Goal: Information Seeking & Learning: Learn about a topic

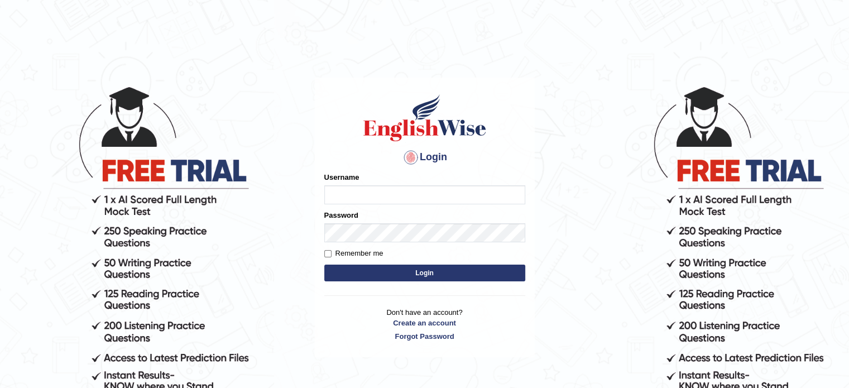
click at [372, 183] on div "Username" at bounding box center [424, 188] width 201 height 32
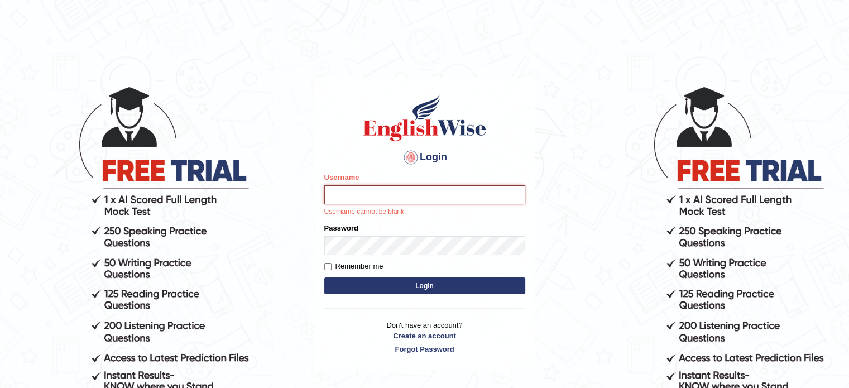
click at [367, 190] on input "Username" at bounding box center [424, 194] width 201 height 19
type input "9bands"
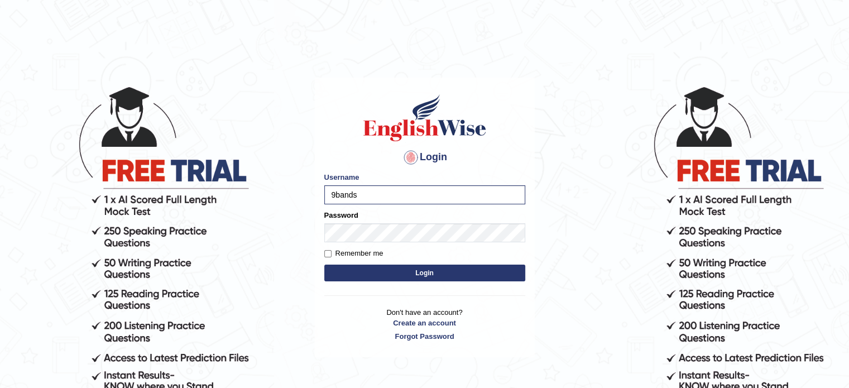
click at [388, 269] on button "Login" at bounding box center [424, 273] width 201 height 17
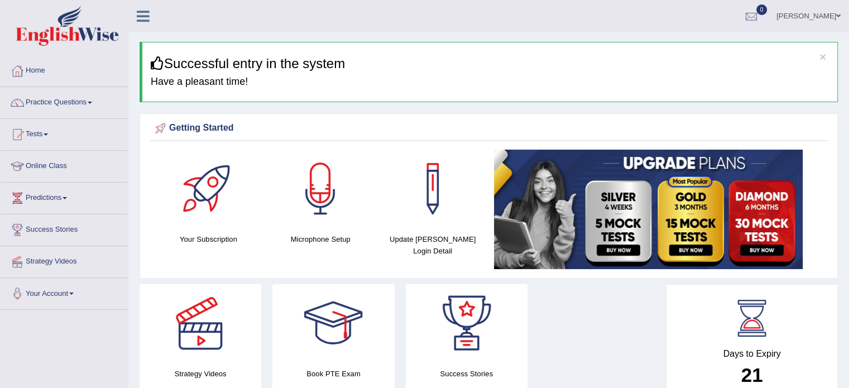
click at [318, 183] on div at bounding box center [320, 189] width 78 height 78
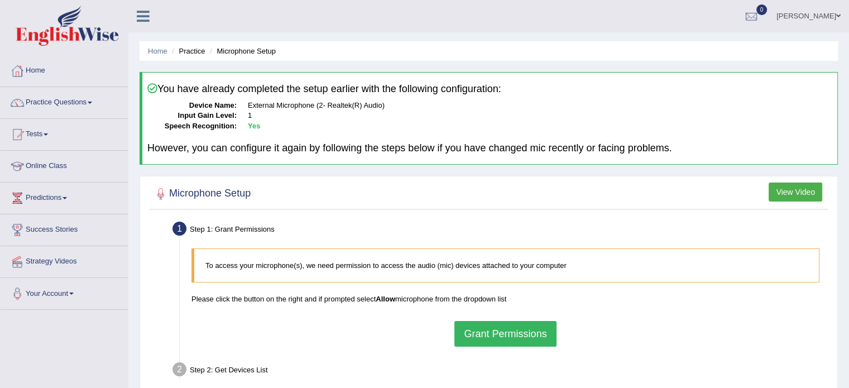
drag, startPoint x: 491, startPoint y: 349, endPoint x: 502, endPoint y: 333, distance: 19.7
click at [502, 333] on div "To access your microphone(s), we need permission to access the audio (mic) devi…" at bounding box center [505, 297] width 639 height 109
click at [502, 333] on button "Grant Permissions" at bounding box center [505, 334] width 102 height 26
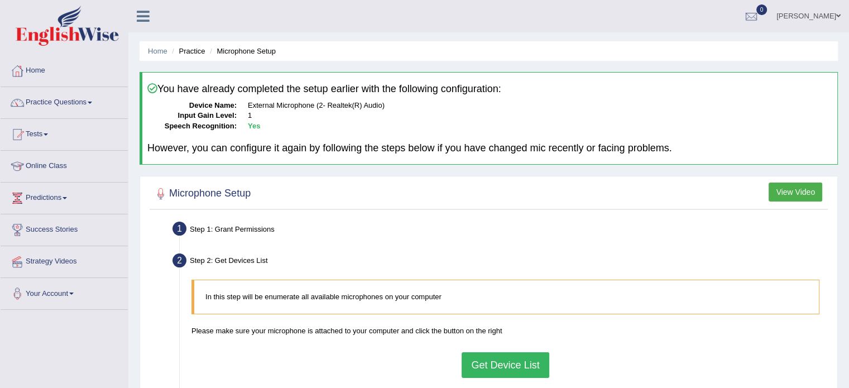
click at [508, 365] on button "Get Device List" at bounding box center [505, 365] width 87 height 26
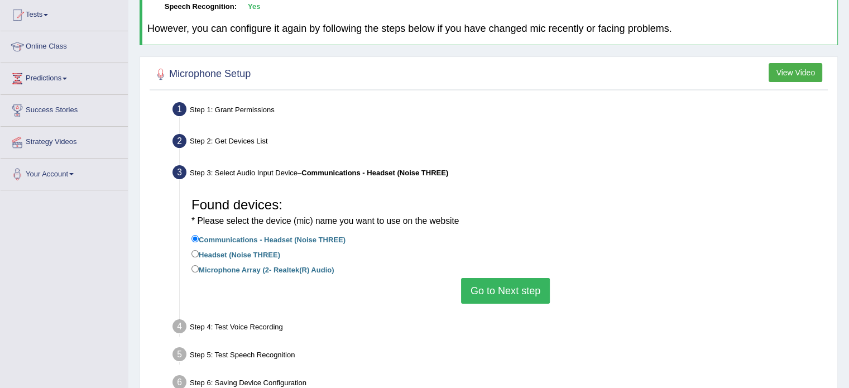
scroll to position [124, 0]
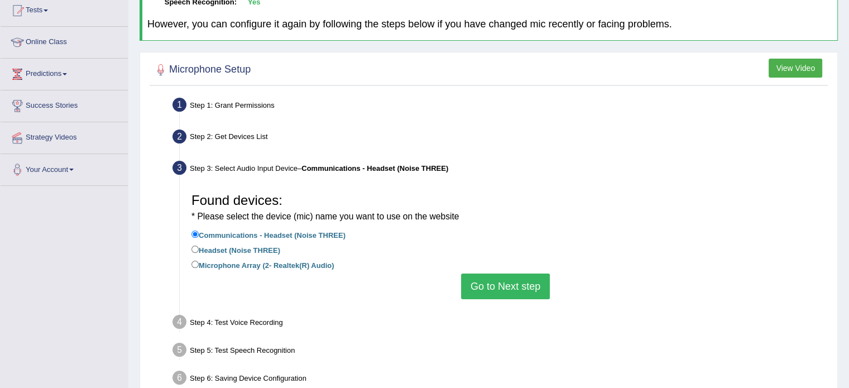
click at [483, 291] on button "Go to Next step" at bounding box center [505, 286] width 89 height 26
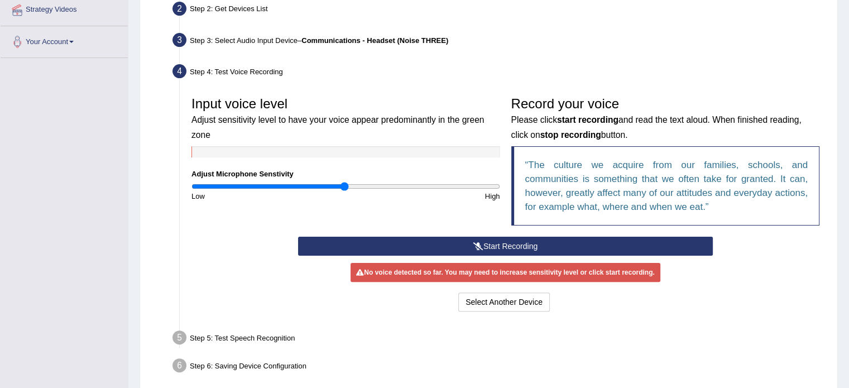
scroll to position [276, 0]
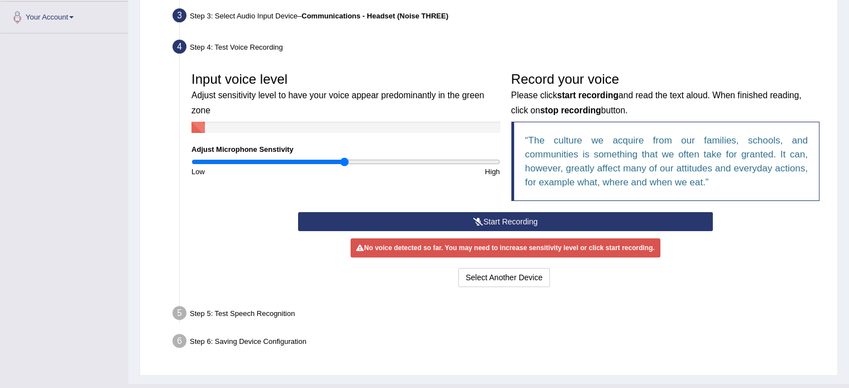
click at [559, 216] on button "Start Recording" at bounding box center [505, 221] width 415 height 19
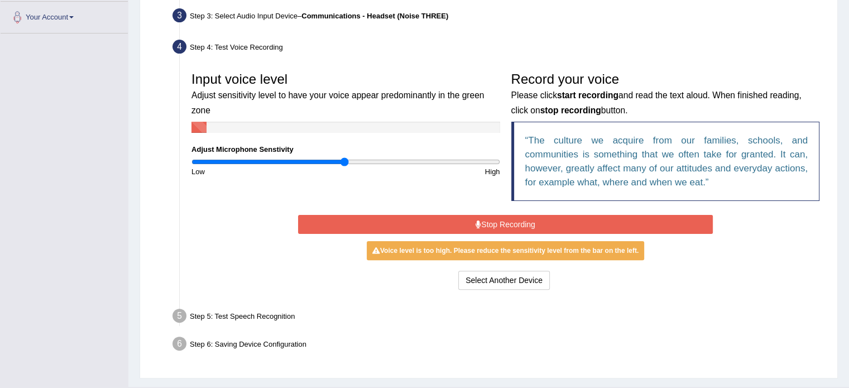
click at [559, 216] on button "Stop Recording" at bounding box center [505, 224] width 415 height 19
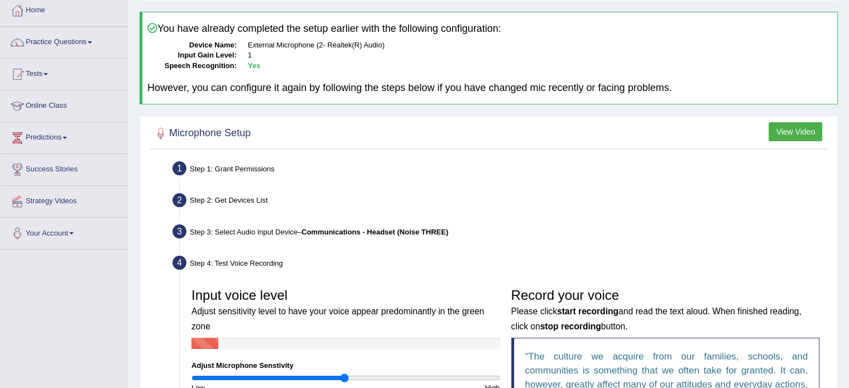
scroll to position [54, 0]
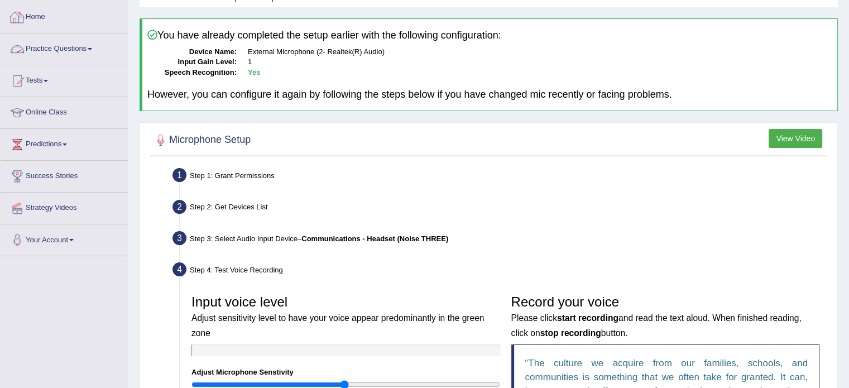
click at [46, 44] on link "Practice Questions" at bounding box center [64, 47] width 127 height 28
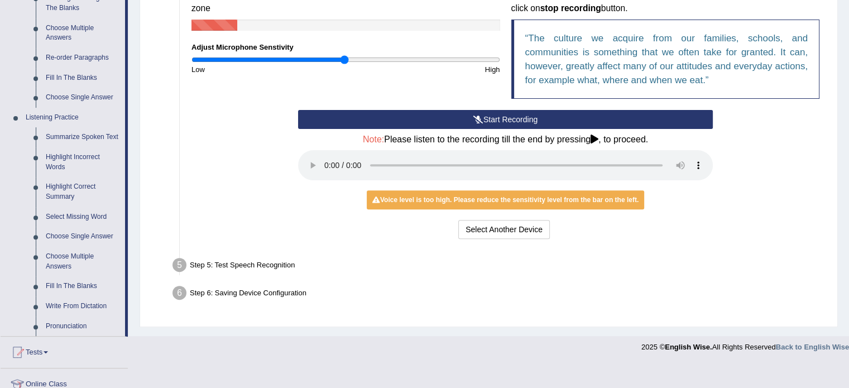
scroll to position [381, 0]
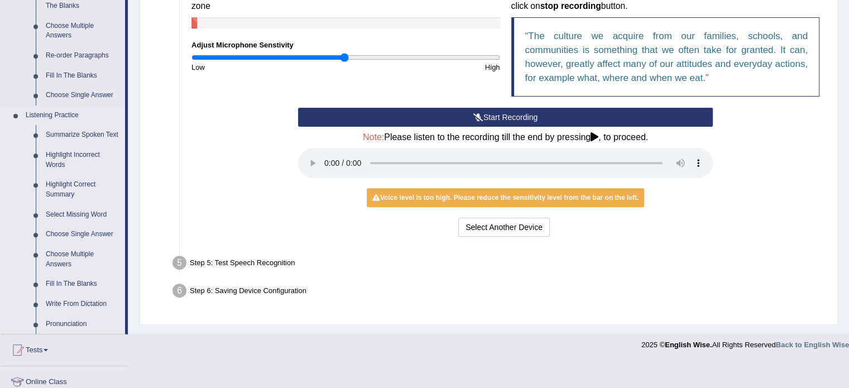
click at [74, 305] on link "Write From Dictation" at bounding box center [83, 304] width 84 height 20
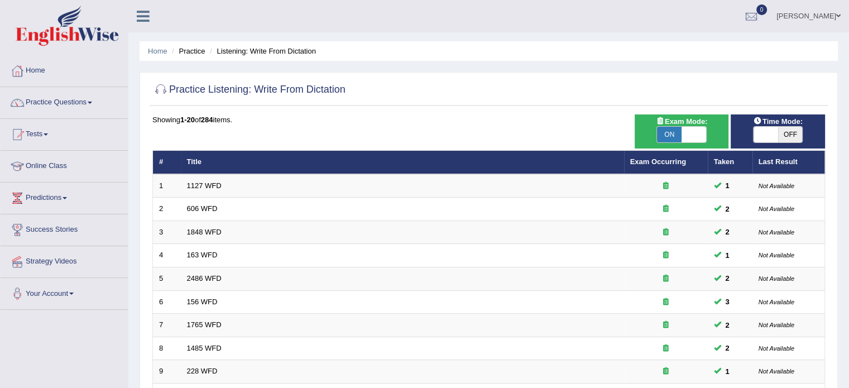
click at [789, 131] on span "OFF" at bounding box center [790, 135] width 25 height 16
checkbox input "true"
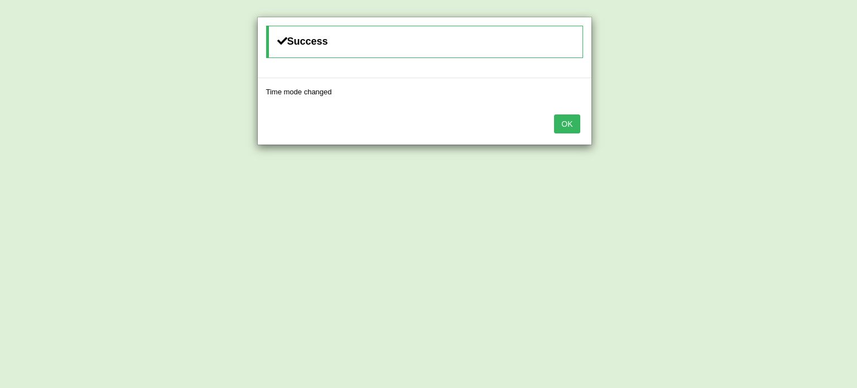
click at [565, 129] on button "OK" at bounding box center [567, 123] width 26 height 19
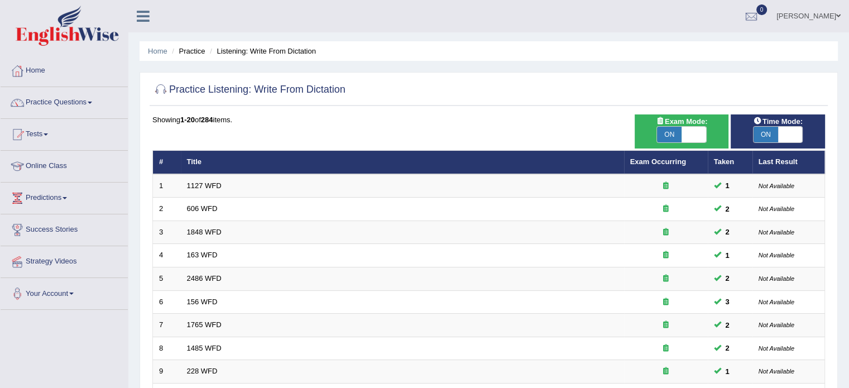
scroll to position [348, 0]
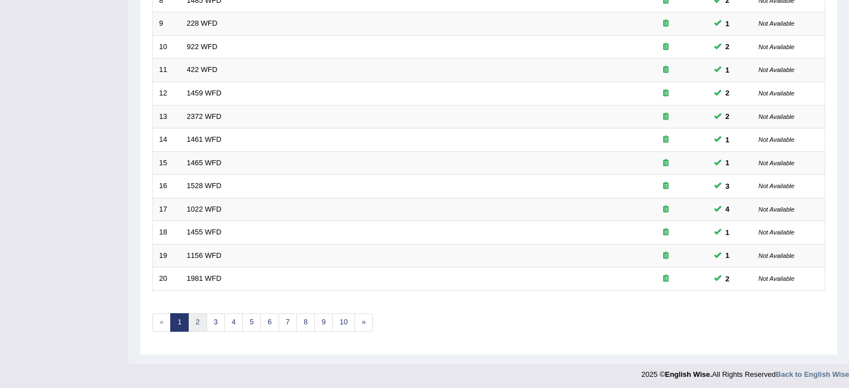
click at [201, 323] on link "2" at bounding box center [197, 322] width 18 height 18
click at [357, 321] on link "»" at bounding box center [363, 322] width 18 height 18
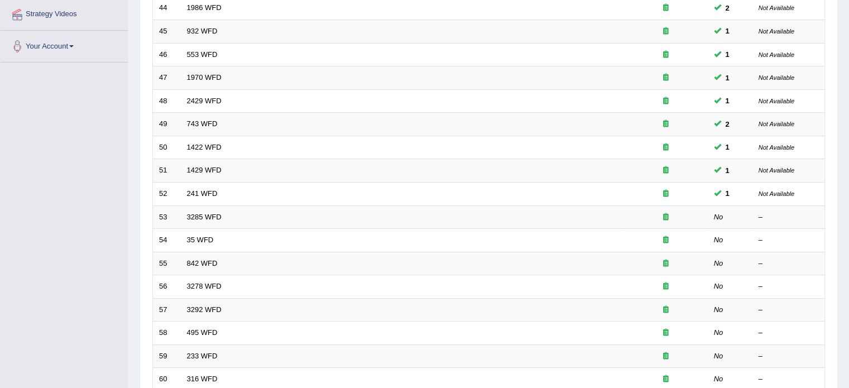
scroll to position [248, 0]
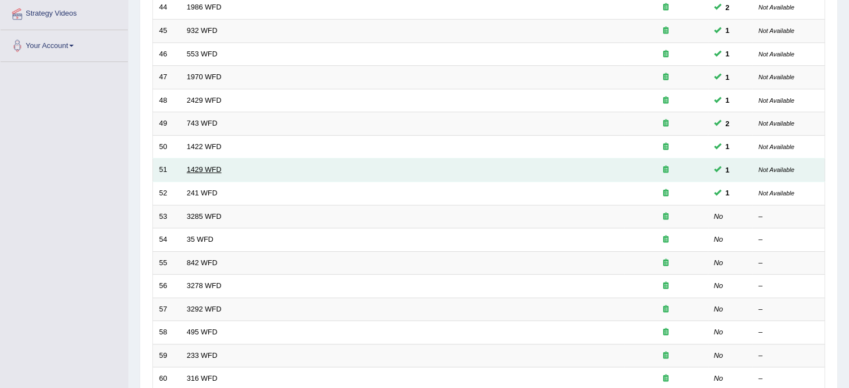
click at [209, 169] on link "1429 WFD" at bounding box center [204, 169] width 35 height 8
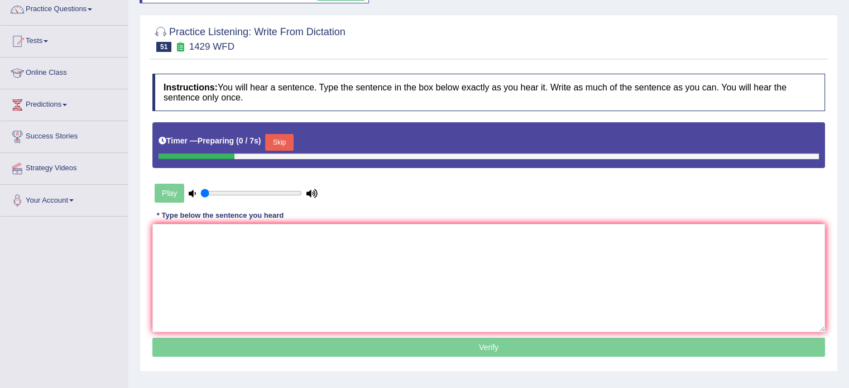
scroll to position [106, 0]
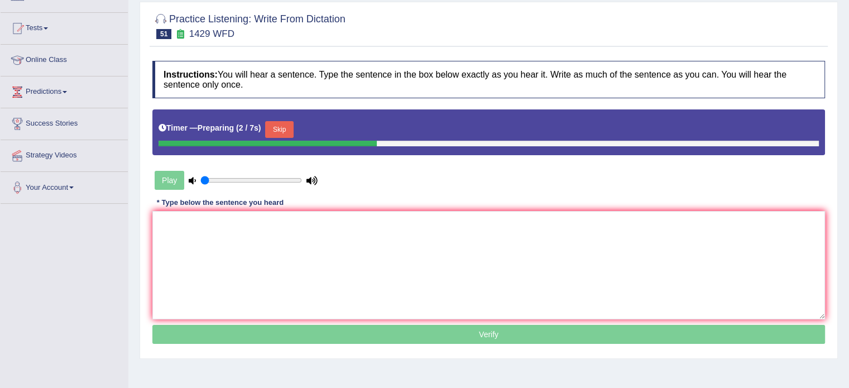
click at [284, 129] on button "Skip" at bounding box center [279, 129] width 28 height 17
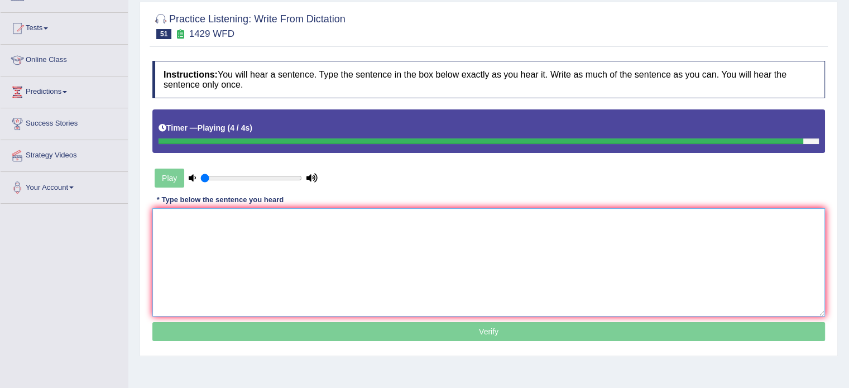
click at [278, 223] on textarea at bounding box center [488, 262] width 673 height 108
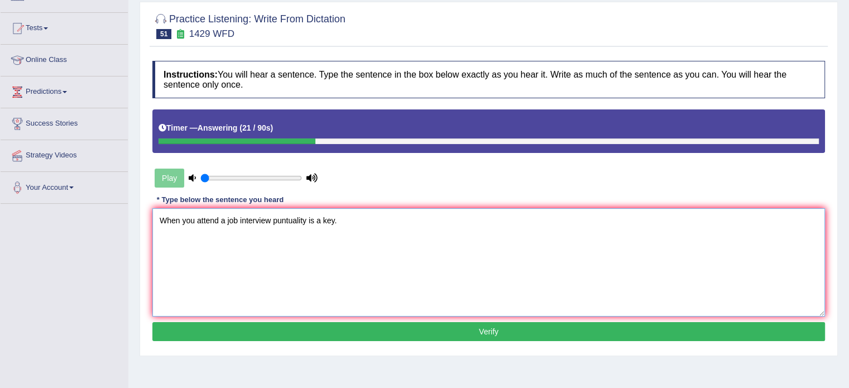
type textarea "When you attend a job interview puntuality is a key."
click at [335, 328] on button "Verify" at bounding box center [488, 331] width 673 height 19
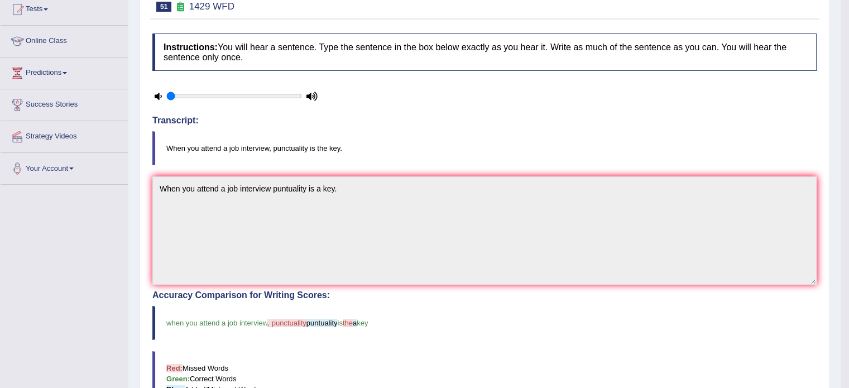
scroll to position [0, 0]
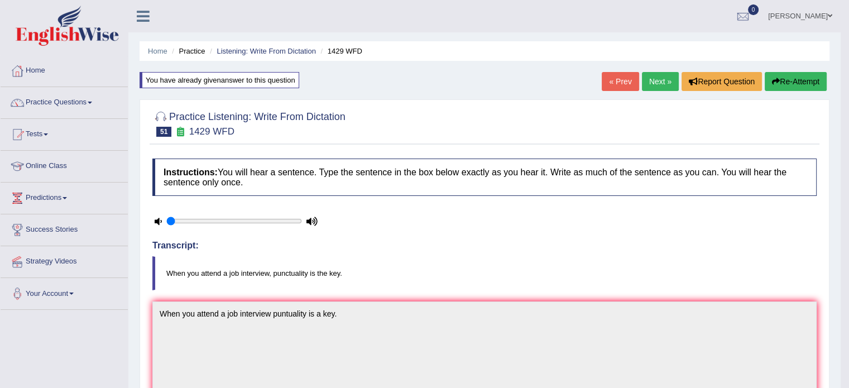
click at [660, 79] on link "Next »" at bounding box center [660, 81] width 37 height 19
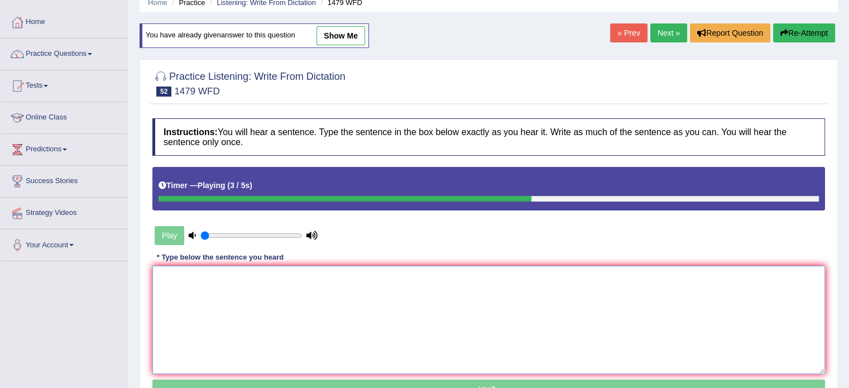
click at [340, 328] on textarea at bounding box center [488, 320] width 673 height 108
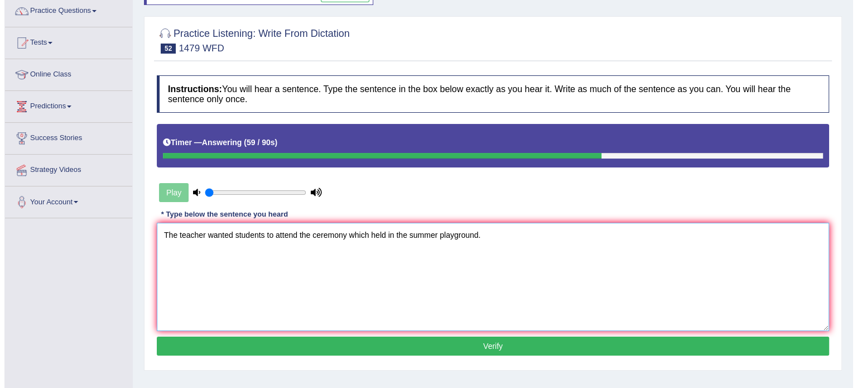
scroll to position [94, 0]
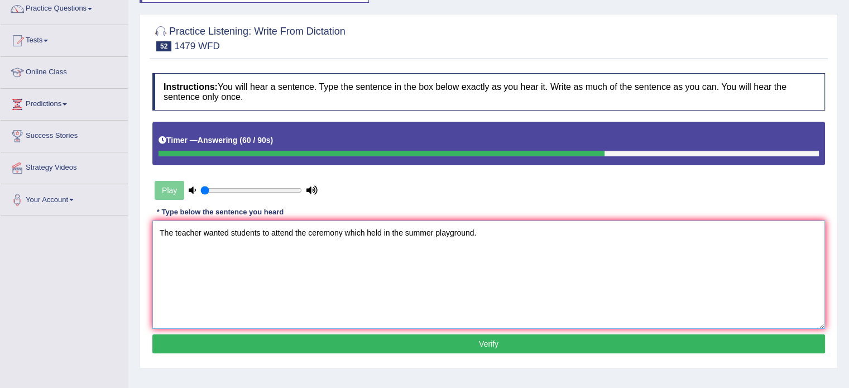
type textarea "The teacher wanted students to attend the ceremony which held in the summer pla…"
click at [430, 339] on button "Verify" at bounding box center [488, 343] width 673 height 19
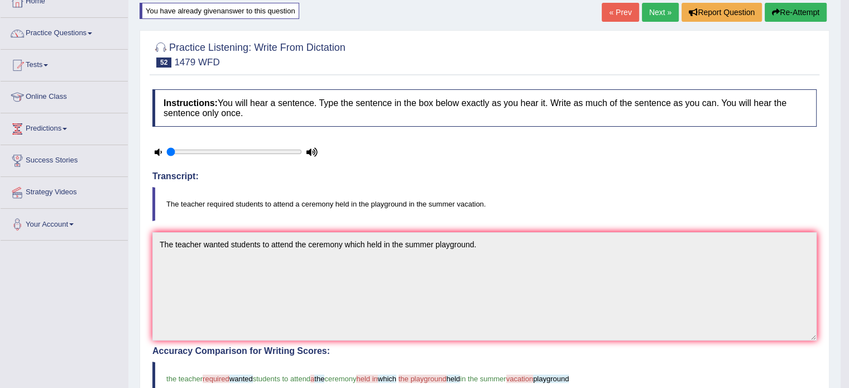
scroll to position [71, 0]
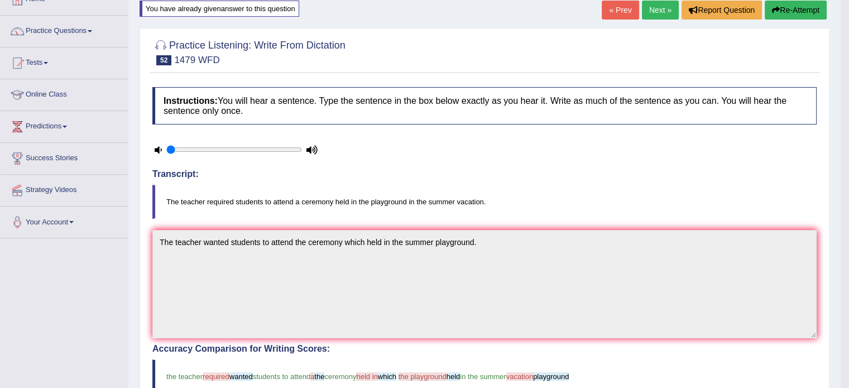
click at [659, 7] on link "Next »" at bounding box center [660, 10] width 37 height 19
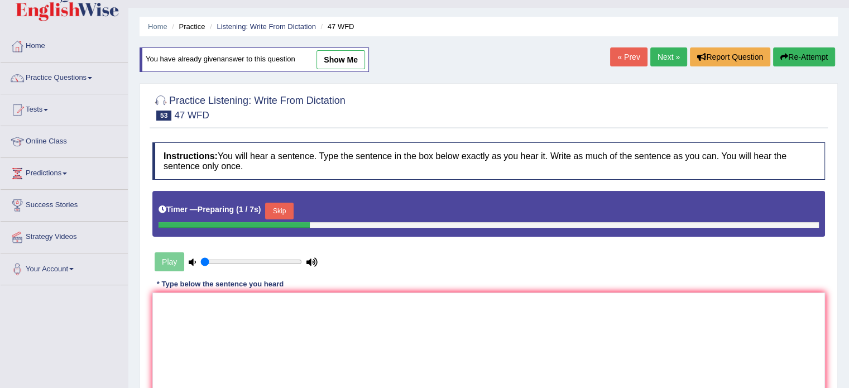
scroll to position [26, 0]
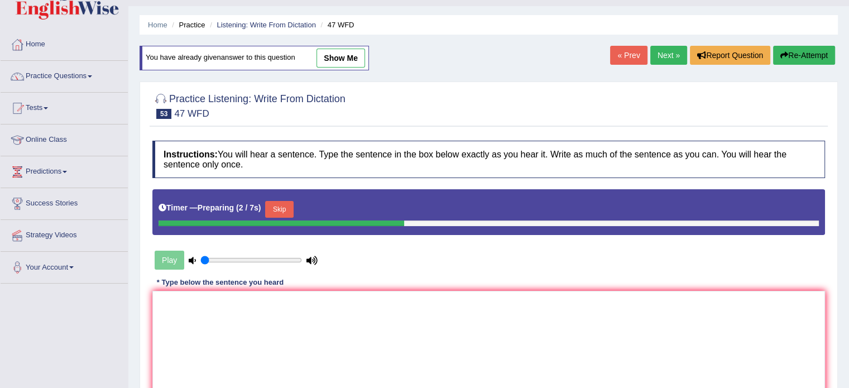
click at [284, 205] on button "Skip" at bounding box center [279, 209] width 28 height 17
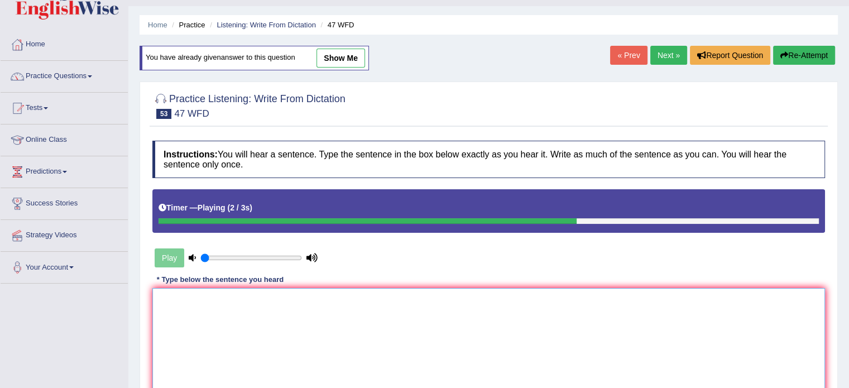
click at [364, 303] on textarea at bounding box center [488, 342] width 673 height 108
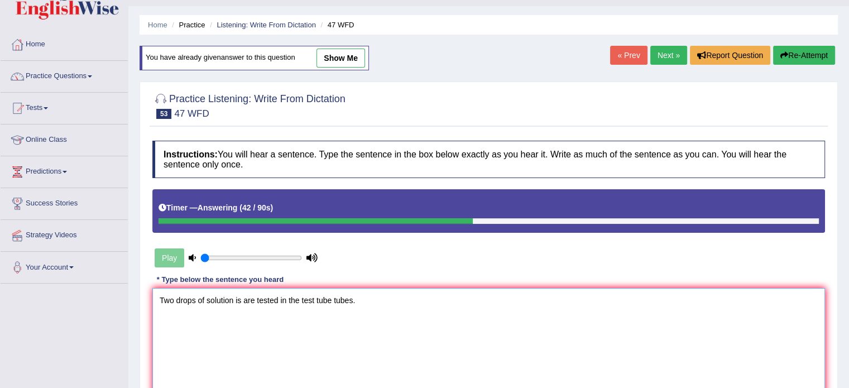
scroll to position [162, 0]
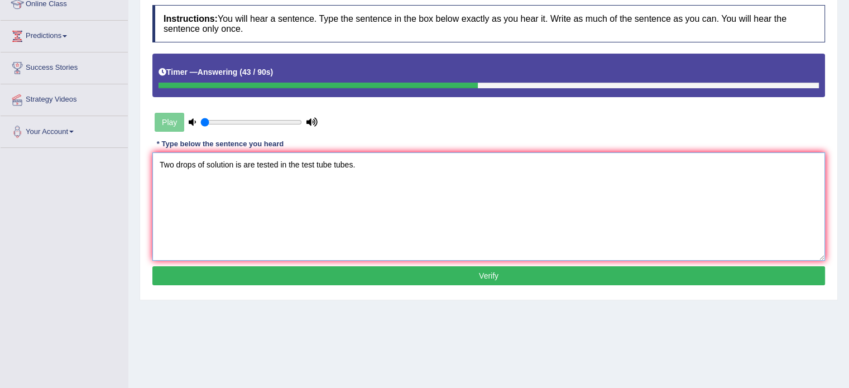
type textarea "Two drops of solution is are tested in the test tube tubes."
click at [536, 263] on div "Instructions: You will hear a sentence. Type the sentence in the box below exac…" at bounding box center [489, 146] width 678 height 295
click at [530, 272] on button "Verify" at bounding box center [488, 275] width 673 height 19
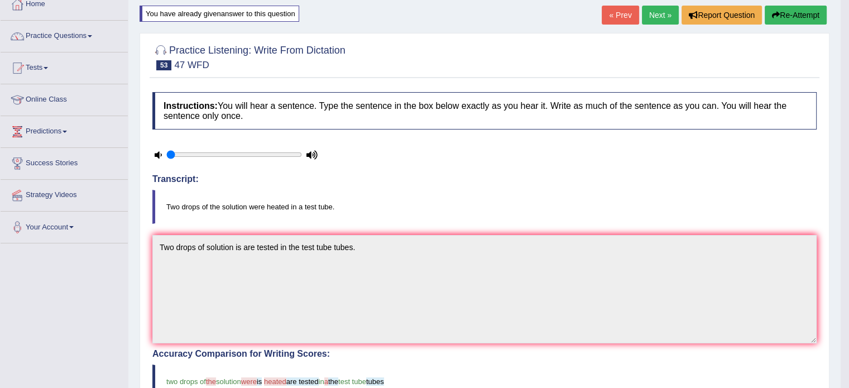
scroll to position [64, 0]
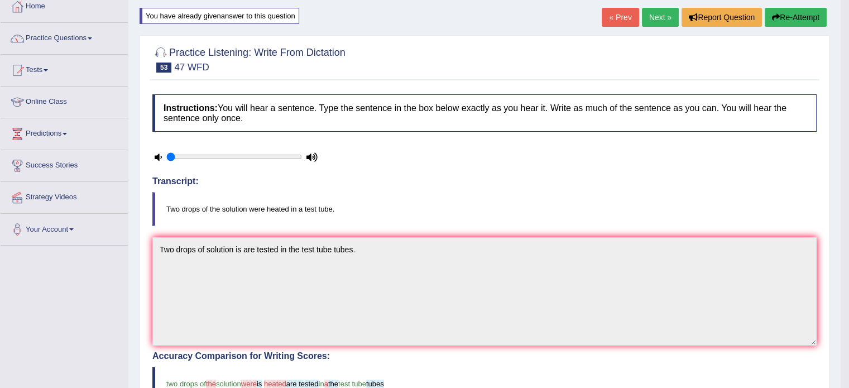
click at [642, 18] on link "Next »" at bounding box center [660, 17] width 37 height 19
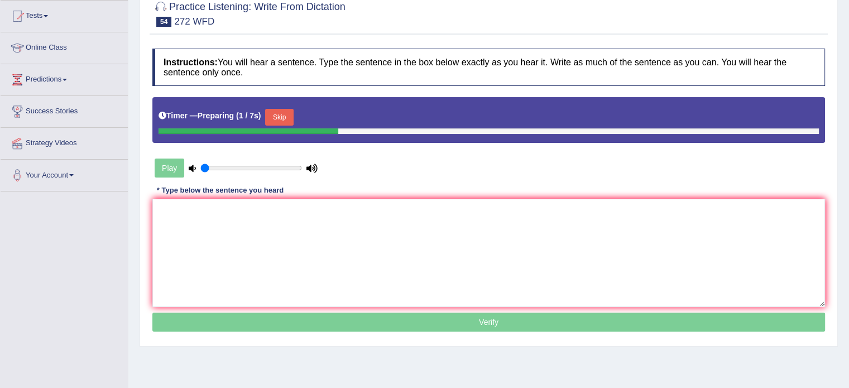
click at [287, 112] on button "Skip" at bounding box center [279, 117] width 28 height 17
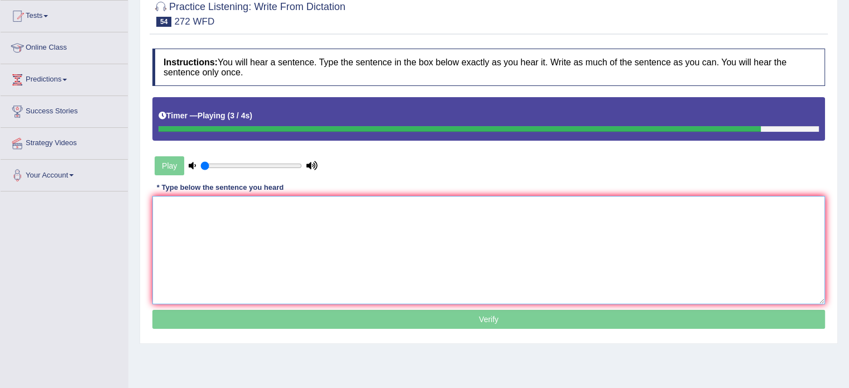
click at [348, 241] on textarea at bounding box center [488, 250] width 673 height 108
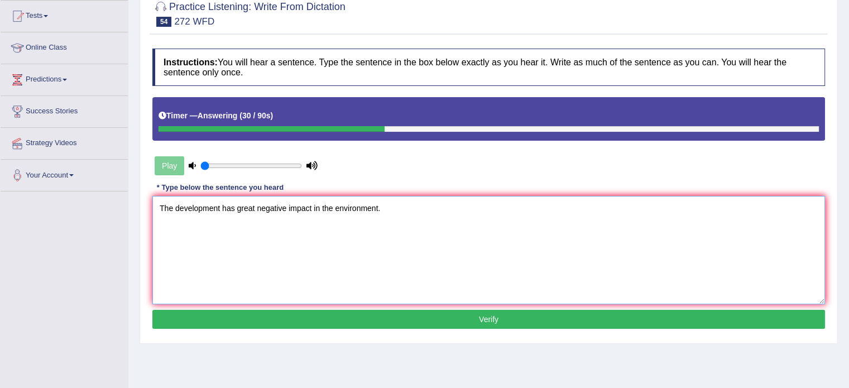
type textarea "The development has great negative impact in the environment."
click at [382, 318] on button "Verify" at bounding box center [488, 319] width 673 height 19
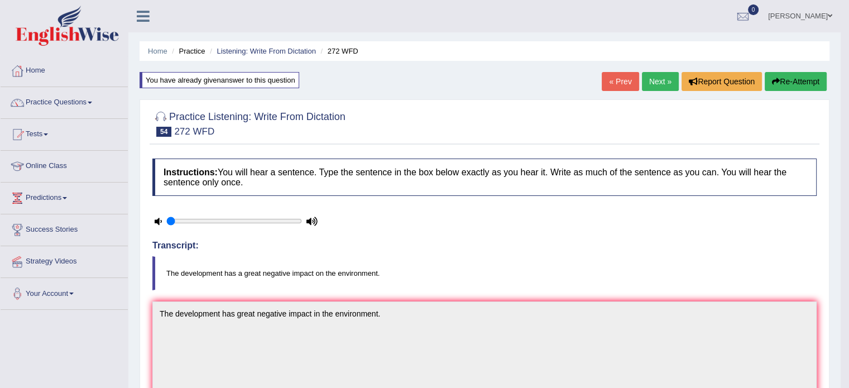
click at [654, 85] on link "Next »" at bounding box center [660, 81] width 37 height 19
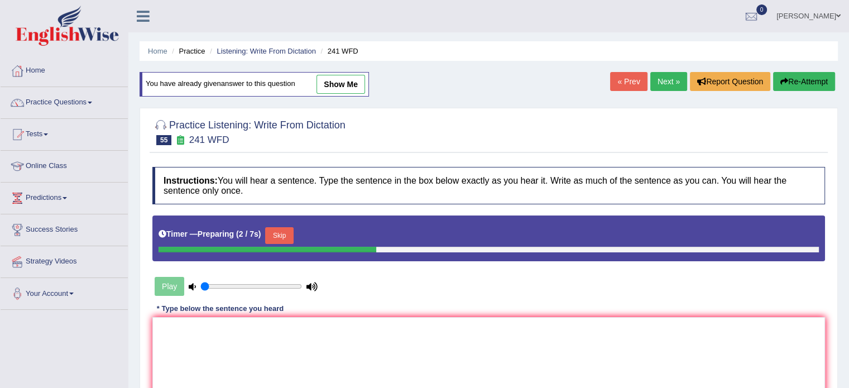
click at [291, 225] on div "Timer — Preparing ( 2 / 7s ) Skip" at bounding box center [489, 235] width 660 height 22
click at [288, 234] on button "Skip" at bounding box center [279, 235] width 28 height 17
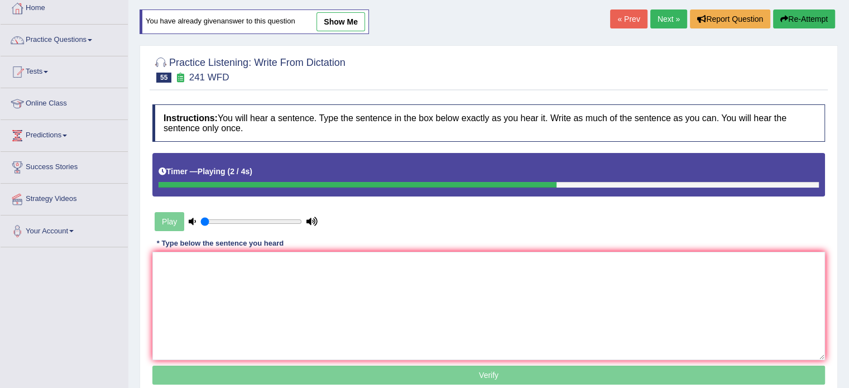
scroll to position [69, 0]
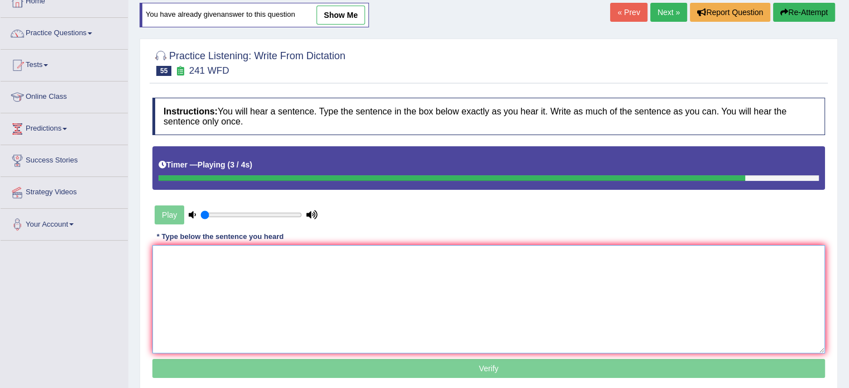
click at [338, 281] on textarea at bounding box center [488, 299] width 673 height 108
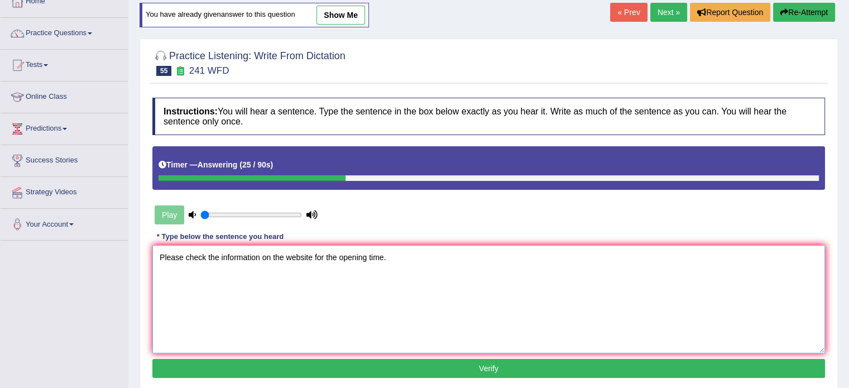
type textarea "Please check the information on the website for the opening time."
click at [469, 369] on button "Verify" at bounding box center [488, 368] width 673 height 19
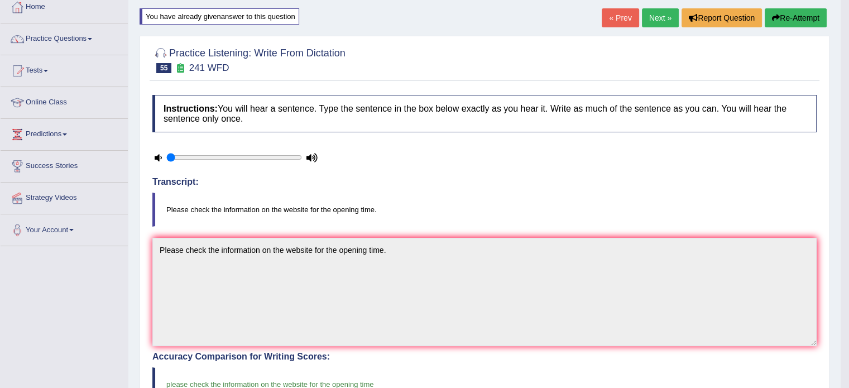
scroll to position [0, 0]
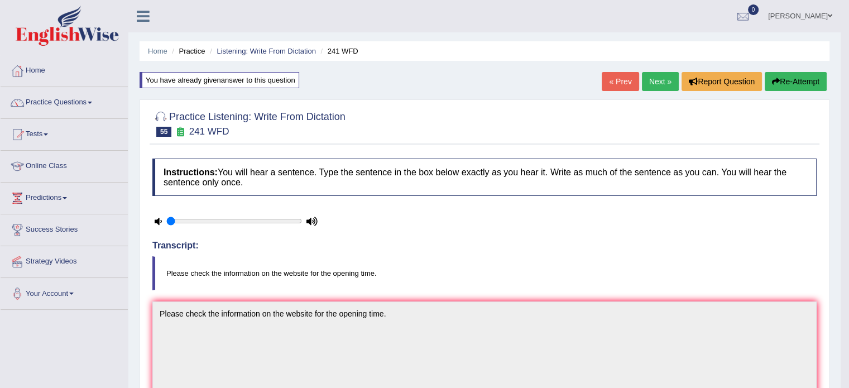
click at [660, 85] on link "Next »" at bounding box center [660, 81] width 37 height 19
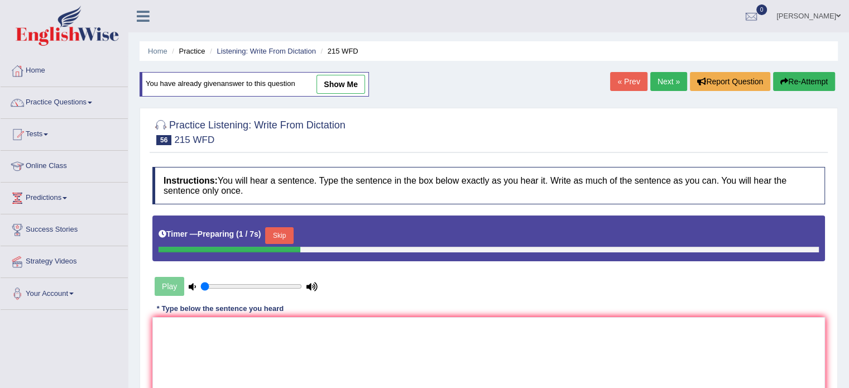
click at [279, 236] on button "Skip" at bounding box center [279, 235] width 28 height 17
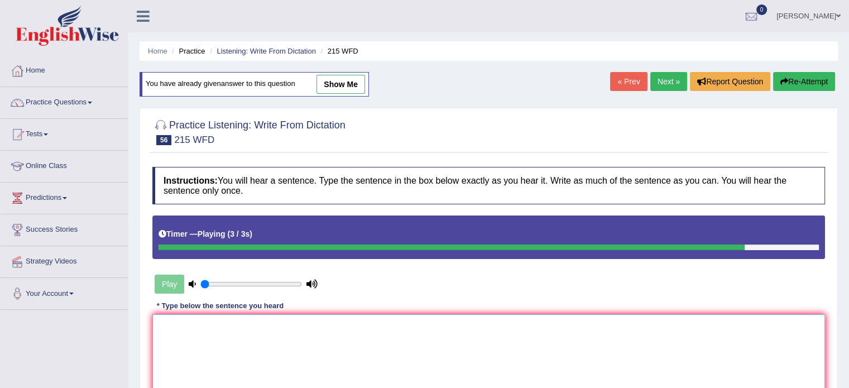
click at [386, 351] on textarea at bounding box center [488, 368] width 673 height 108
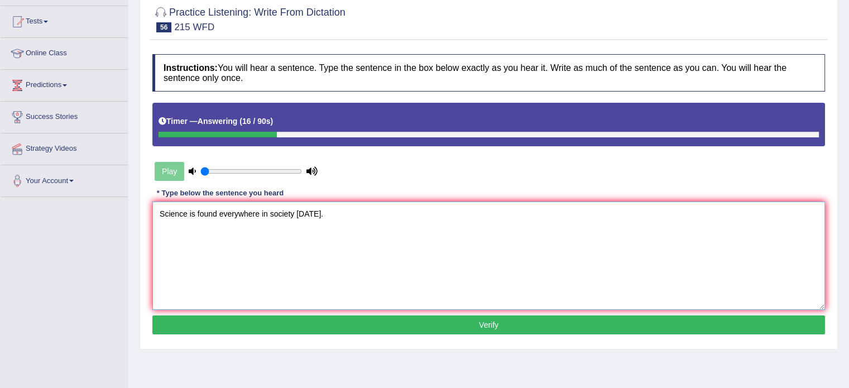
scroll to position [113, 0]
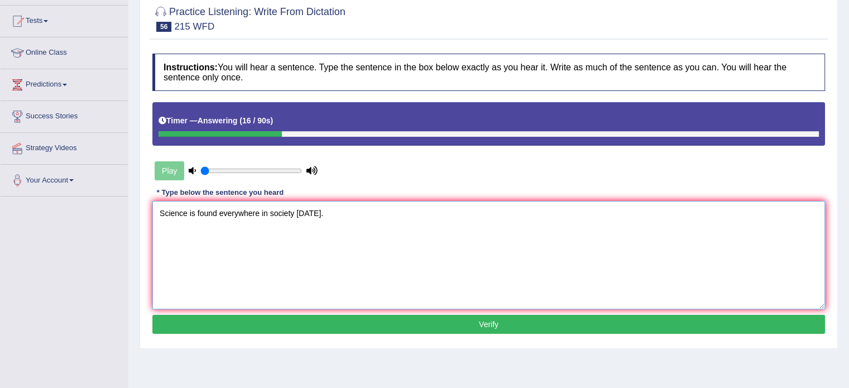
type textarea "Science is found everywhere in society today."
click at [499, 329] on button "Verify" at bounding box center [488, 324] width 673 height 19
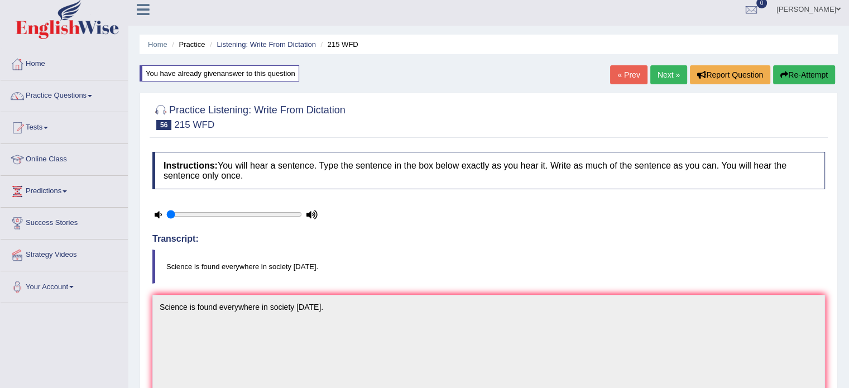
scroll to position [3, 0]
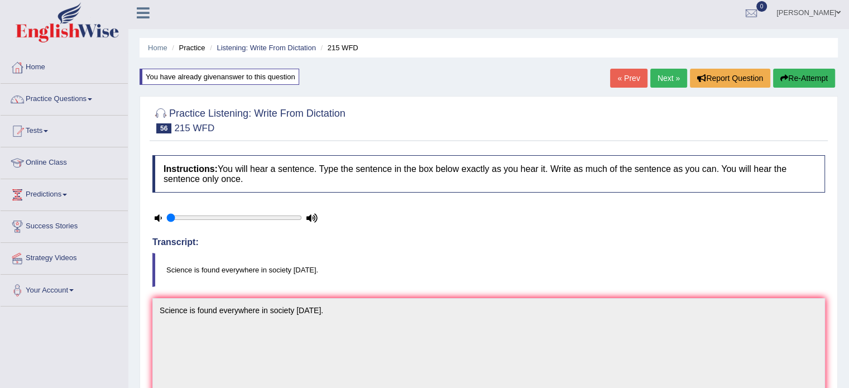
click at [662, 79] on link "Next »" at bounding box center [668, 78] width 37 height 19
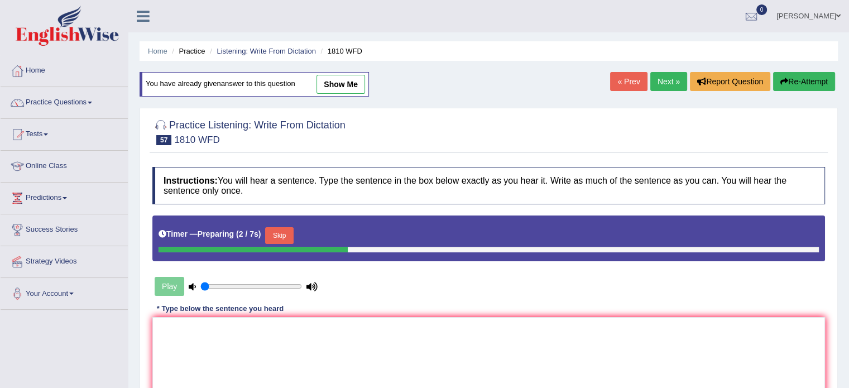
click at [293, 236] on button "Skip" at bounding box center [279, 235] width 28 height 17
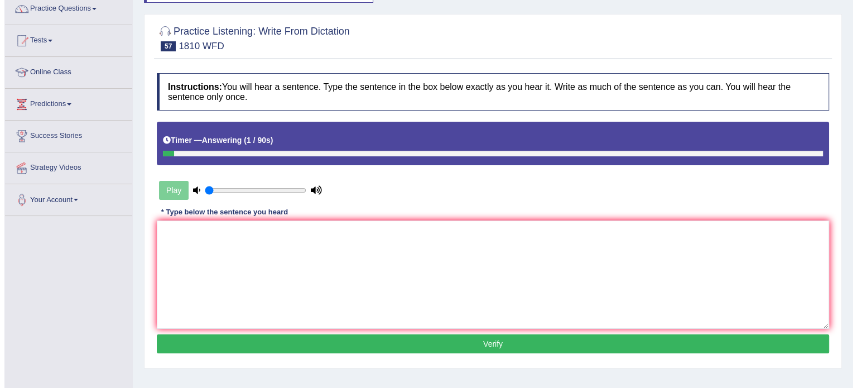
scroll to position [95, 0]
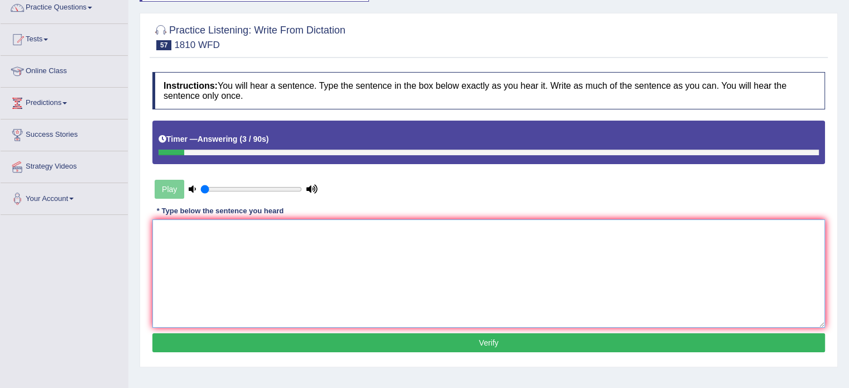
click at [451, 236] on textarea at bounding box center [488, 273] width 673 height 108
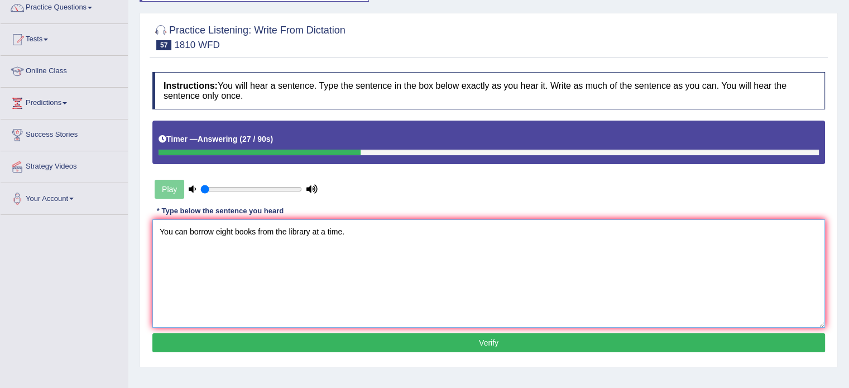
type textarea "You can borrow eight books from the library at a time."
click at [489, 335] on button "Verify" at bounding box center [488, 342] width 673 height 19
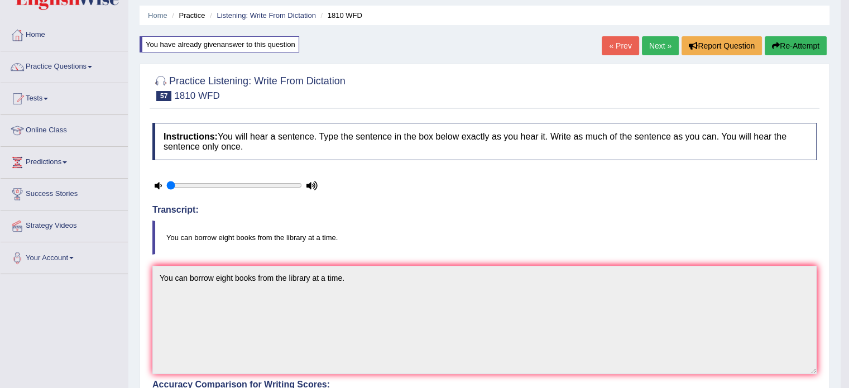
scroll to position [29, 0]
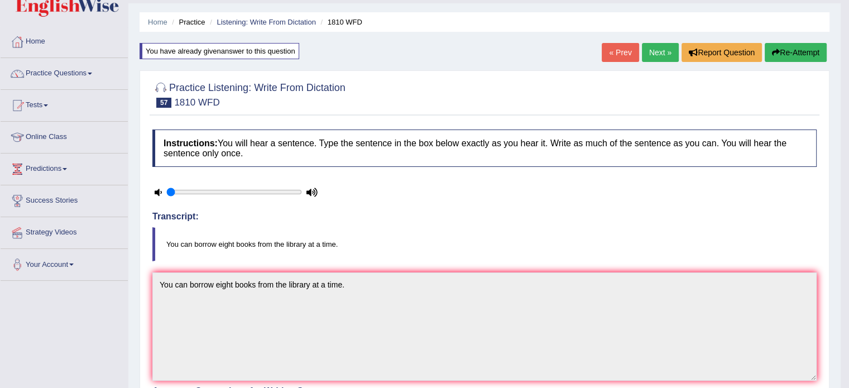
click at [662, 45] on link "Next »" at bounding box center [660, 52] width 37 height 19
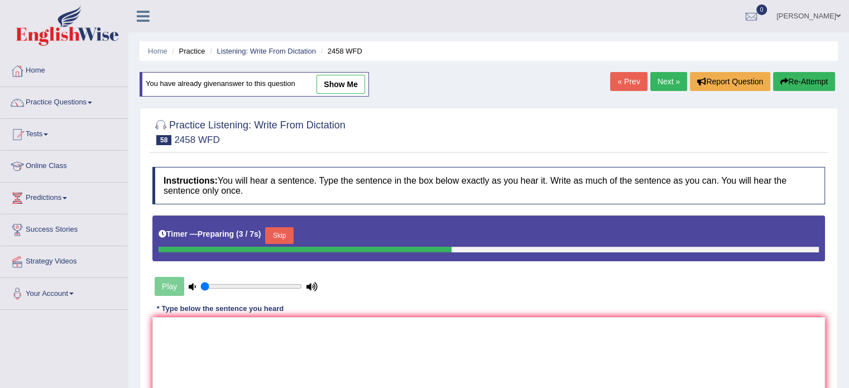
click at [277, 234] on button "Skip" at bounding box center [279, 235] width 28 height 17
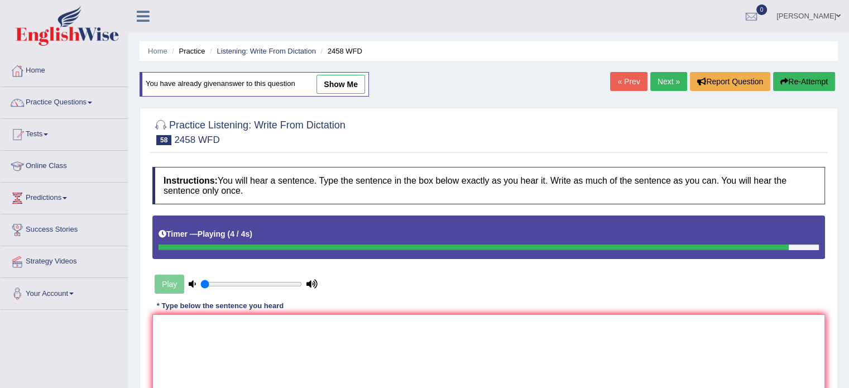
click at [279, 347] on textarea at bounding box center [488, 368] width 673 height 108
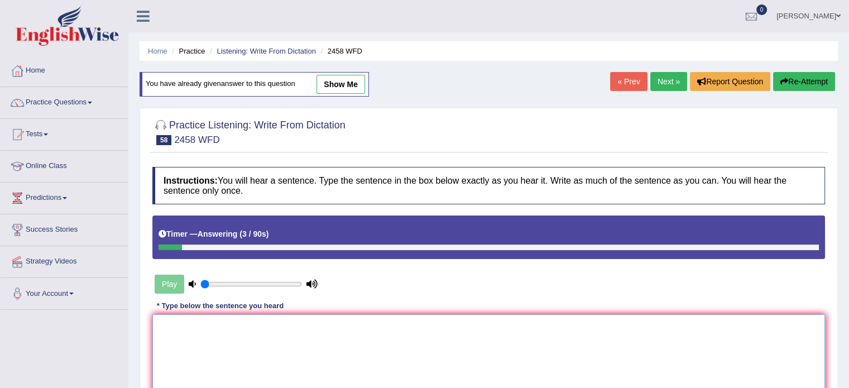
click at [279, 347] on textarea at bounding box center [488, 368] width 673 height 108
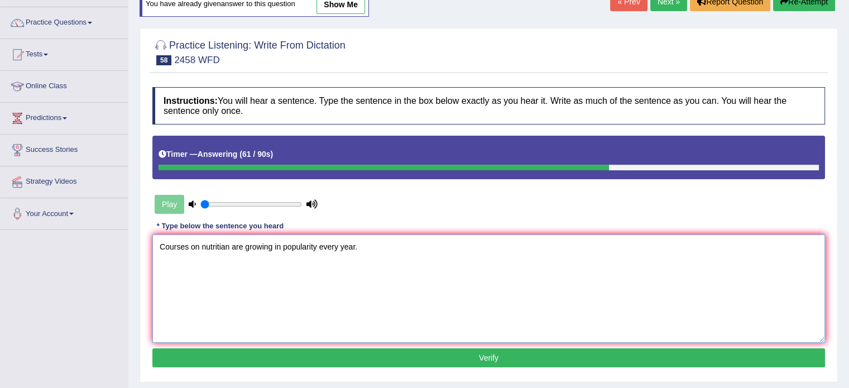
scroll to position [98, 0]
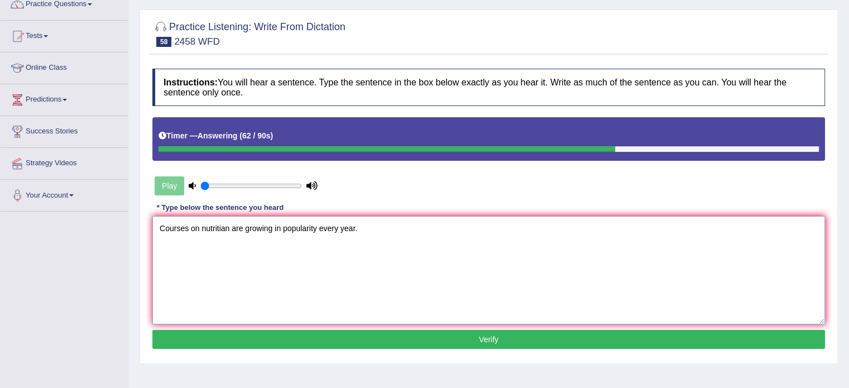
type textarea "Courses on nutritian are growing in popularity every year."
click at [339, 334] on button "Verify" at bounding box center [488, 339] width 673 height 19
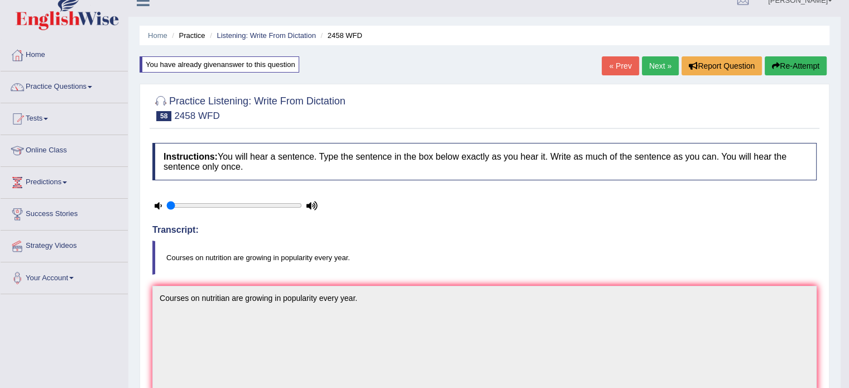
scroll to position [18, 0]
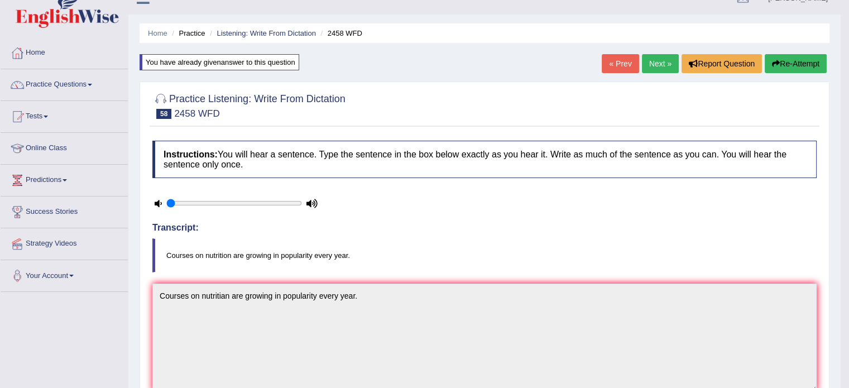
click at [655, 64] on link "Next »" at bounding box center [660, 63] width 37 height 19
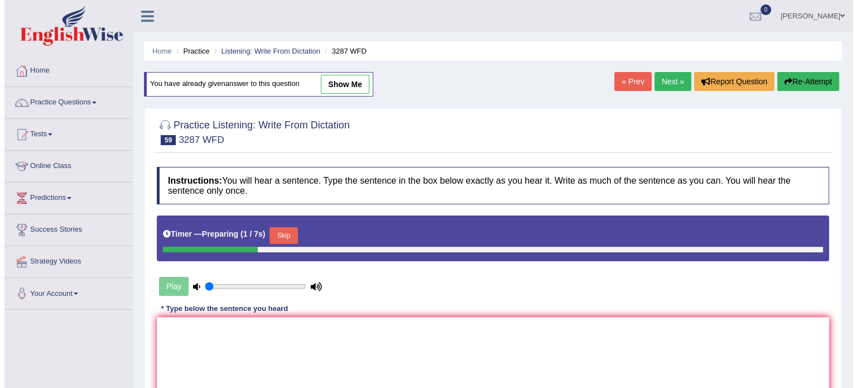
scroll to position [83, 0]
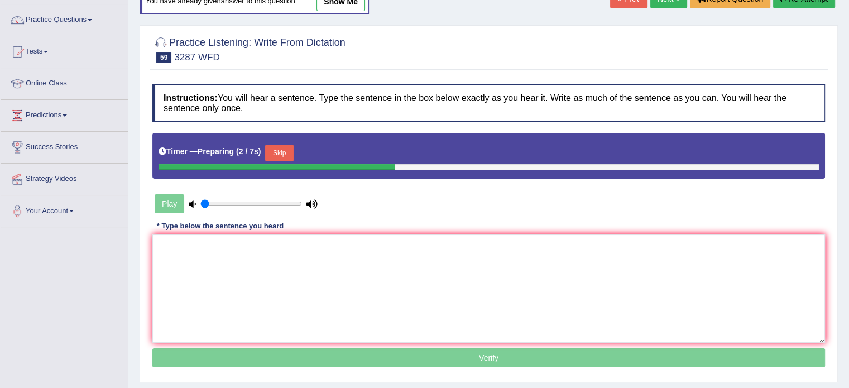
click at [292, 152] on button "Skip" at bounding box center [279, 153] width 28 height 17
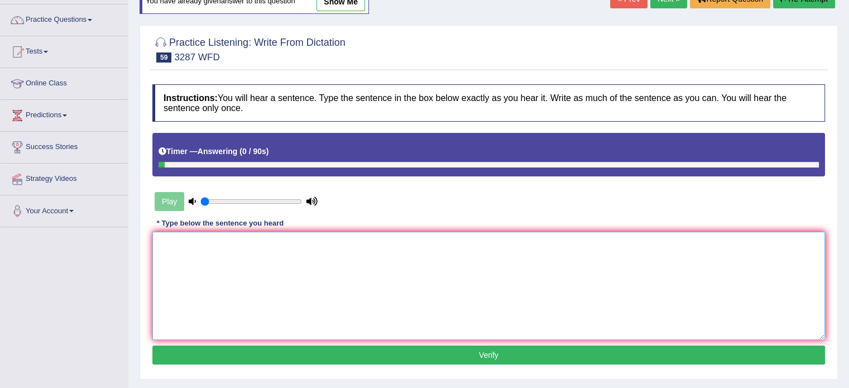
click at [234, 255] on textarea at bounding box center [488, 286] width 673 height 108
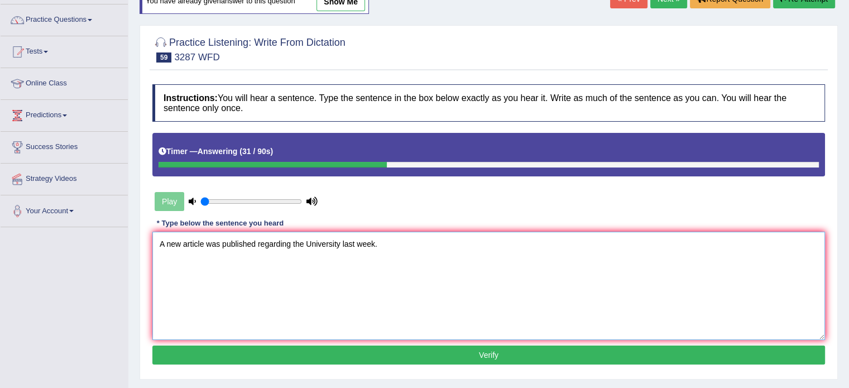
type textarea "A new article was published regarding the University last week."
click at [284, 356] on button "Verify" at bounding box center [488, 354] width 673 height 19
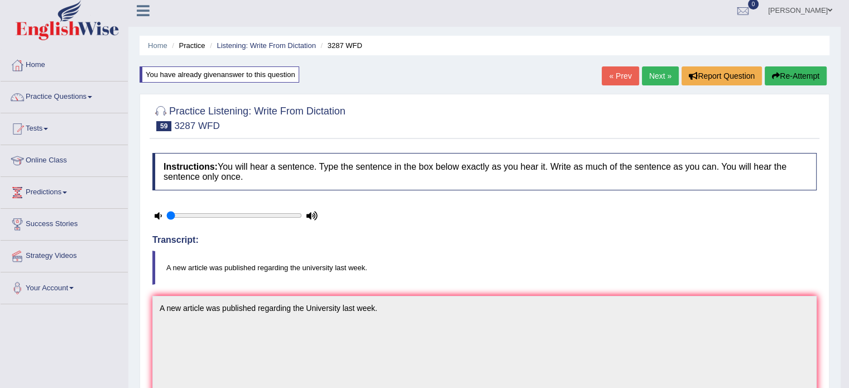
scroll to position [0, 0]
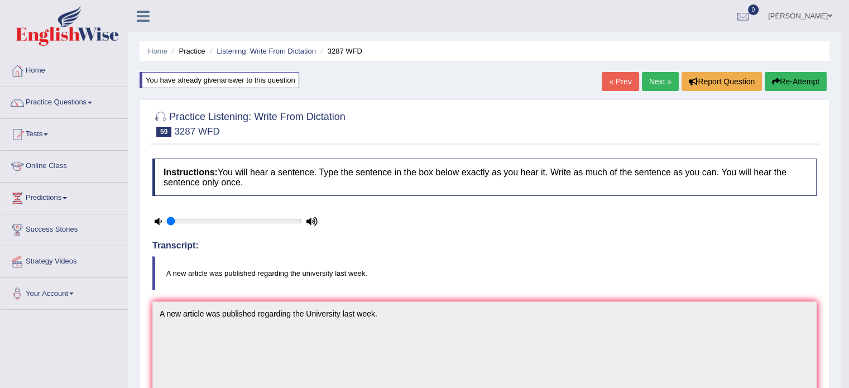
click at [656, 84] on link "Next »" at bounding box center [660, 81] width 37 height 19
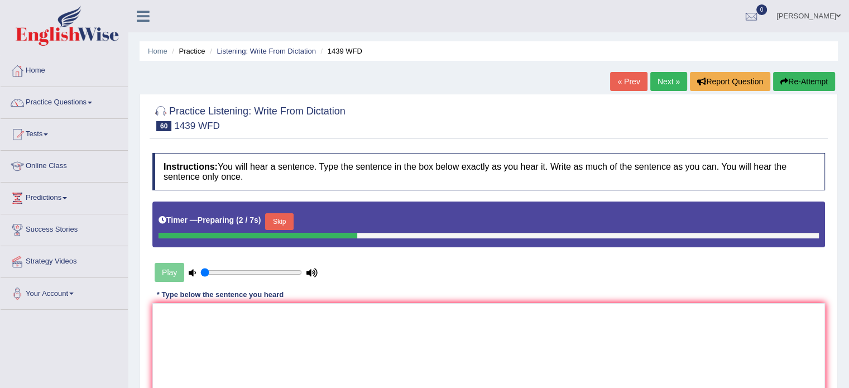
click at [292, 218] on button "Skip" at bounding box center [279, 221] width 28 height 17
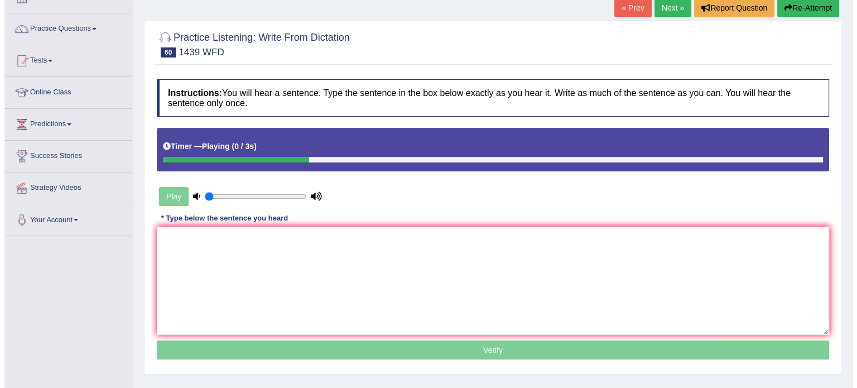
scroll to position [89, 0]
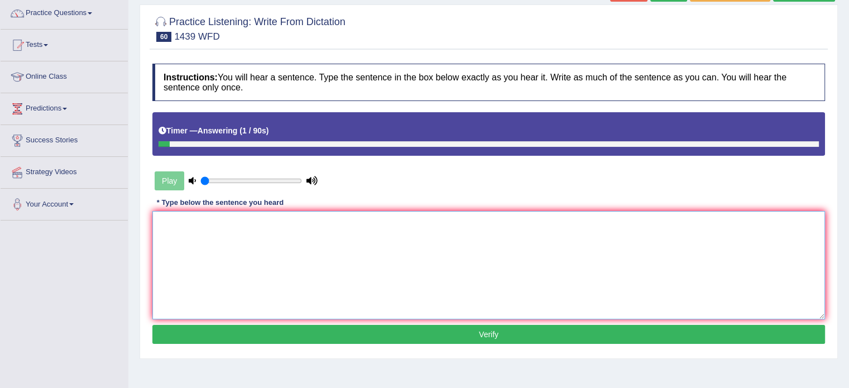
click at [386, 222] on textarea at bounding box center [488, 265] width 673 height 108
type textarea "The fiction book just pass the counter."
click at [424, 332] on button "Verify" at bounding box center [488, 334] width 673 height 19
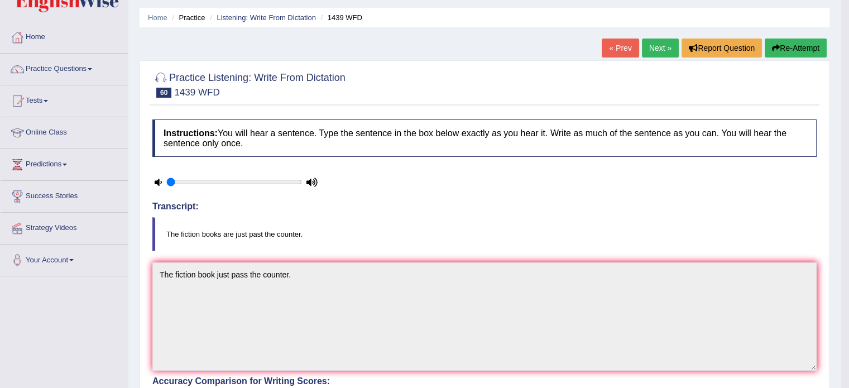
scroll to position [32, 0]
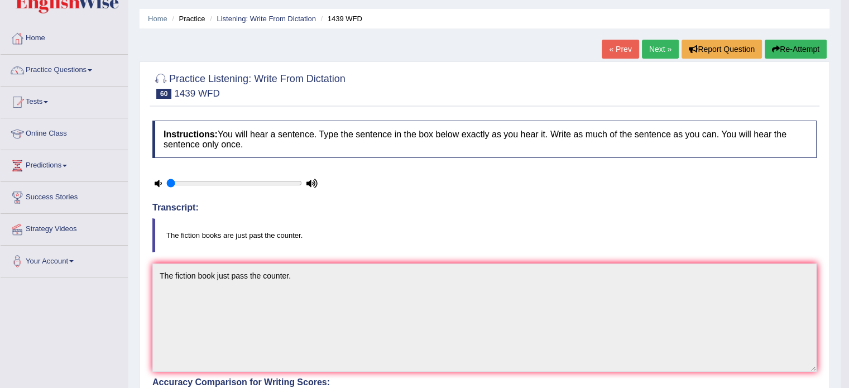
click at [652, 54] on link "Next »" at bounding box center [660, 49] width 37 height 19
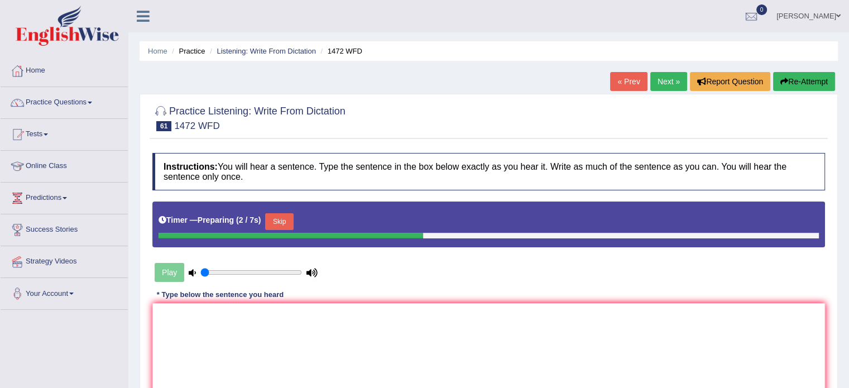
click at [286, 213] on button "Skip" at bounding box center [279, 221] width 28 height 17
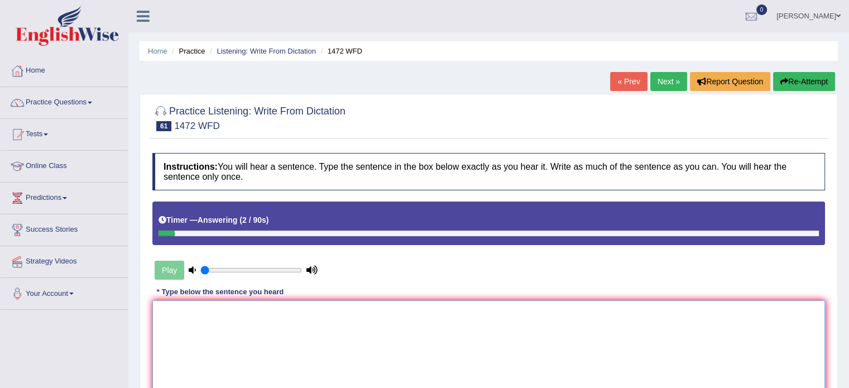
click at [323, 335] on textarea at bounding box center [488, 354] width 673 height 108
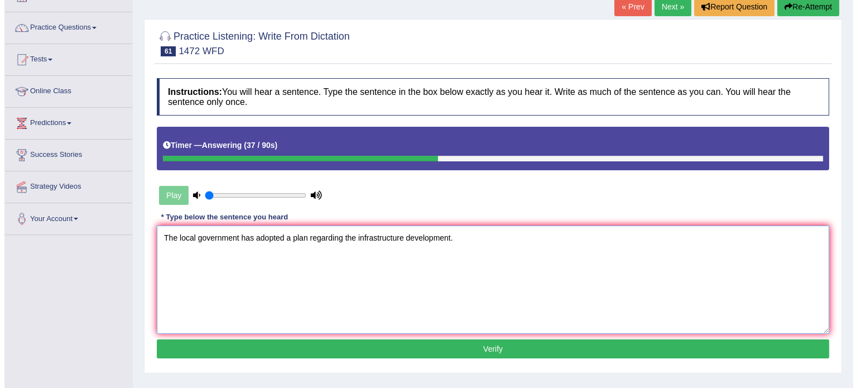
scroll to position [76, 0]
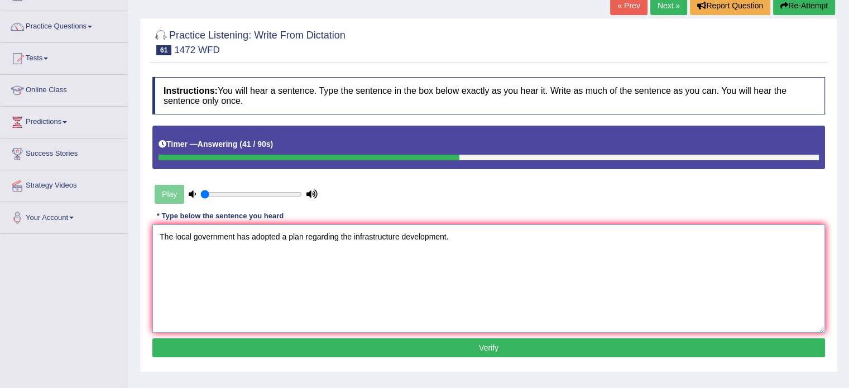
type textarea "The local government has adopted a plan regarding the infrastructure developmen…"
click at [416, 348] on button "Verify" at bounding box center [488, 347] width 673 height 19
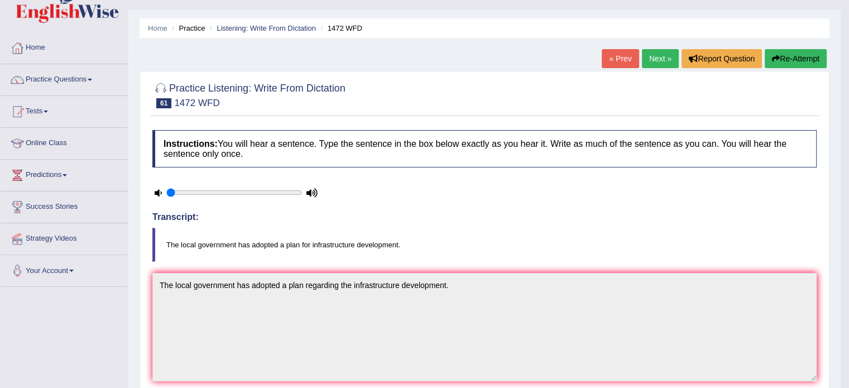
scroll to position [0, 0]
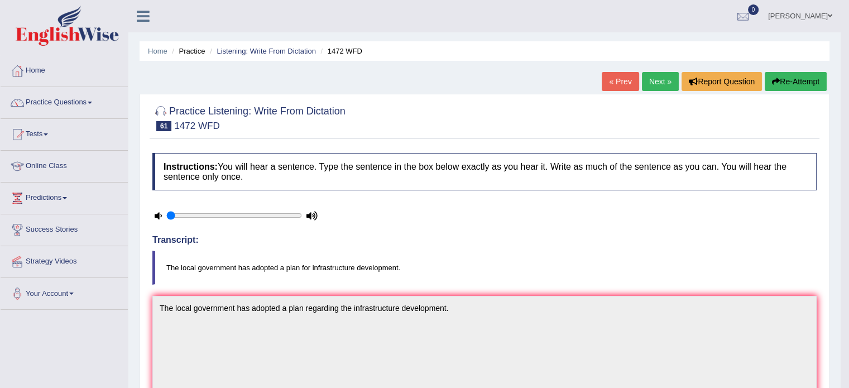
click at [659, 81] on link "Next »" at bounding box center [660, 81] width 37 height 19
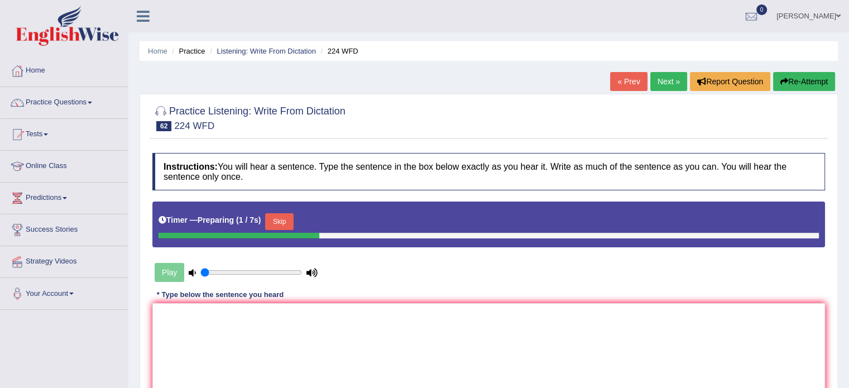
click at [281, 218] on button "Skip" at bounding box center [279, 221] width 28 height 17
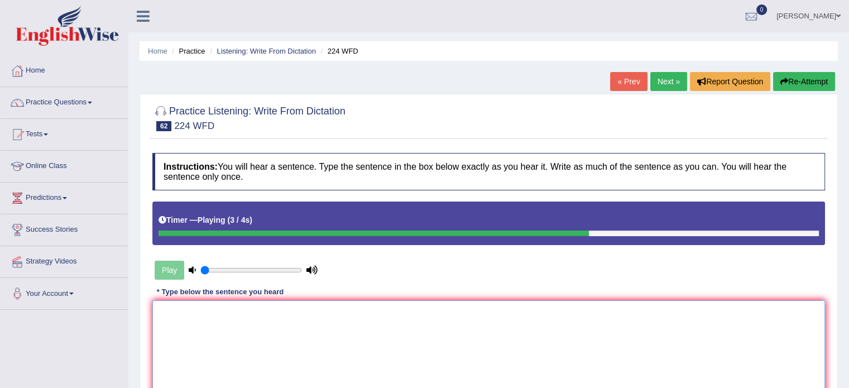
click at [335, 339] on textarea at bounding box center [488, 354] width 673 height 108
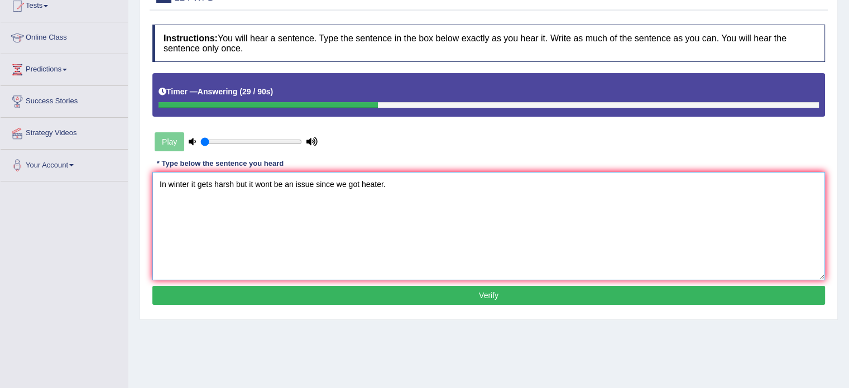
scroll to position [129, 0]
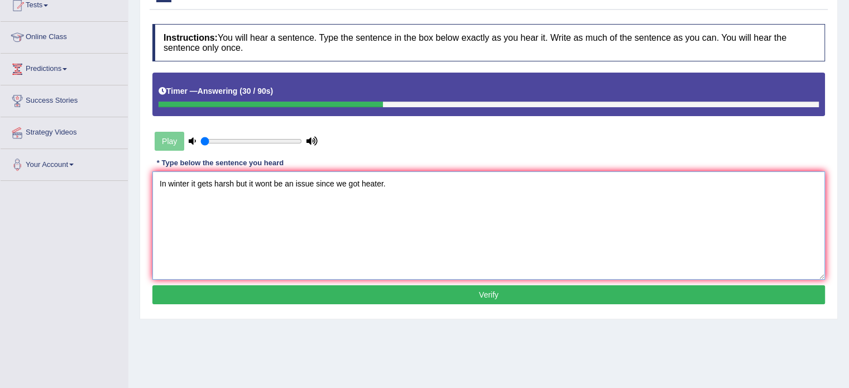
type textarea "In winter it gets harsh but it wont be an issue since we got heater."
click at [433, 301] on button "Verify" at bounding box center [488, 294] width 673 height 19
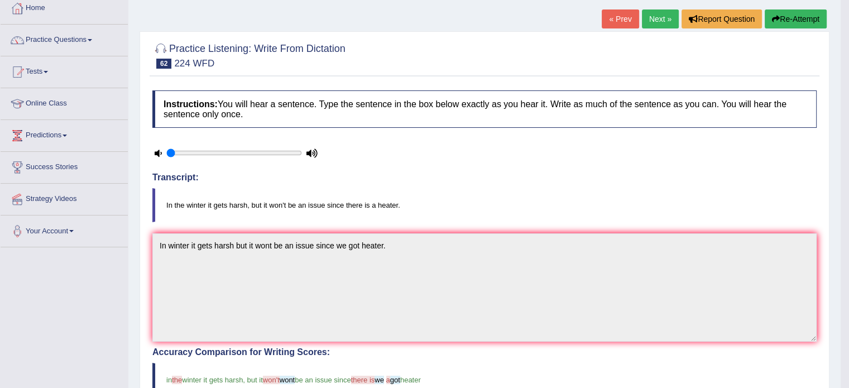
scroll to position [0, 0]
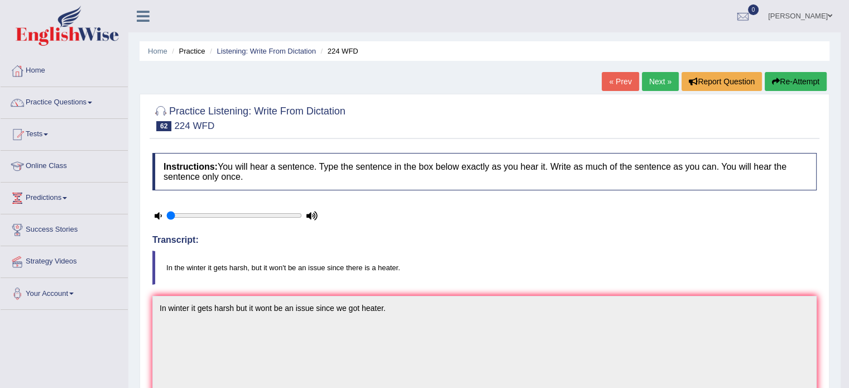
click at [791, 79] on button "Re-Attempt" at bounding box center [796, 81] width 62 height 19
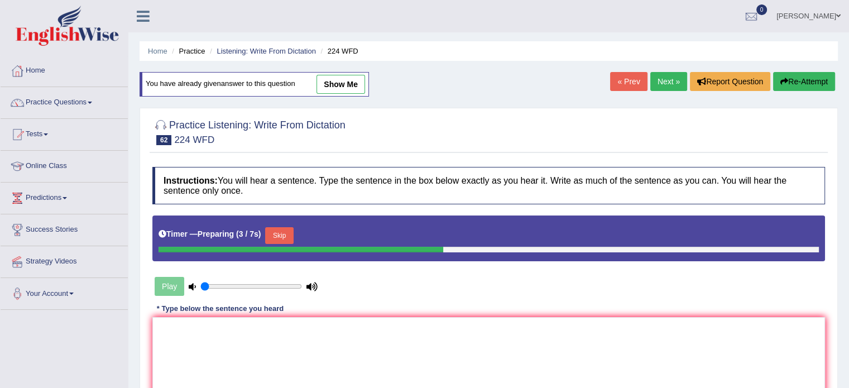
click at [280, 232] on button "Skip" at bounding box center [279, 235] width 28 height 17
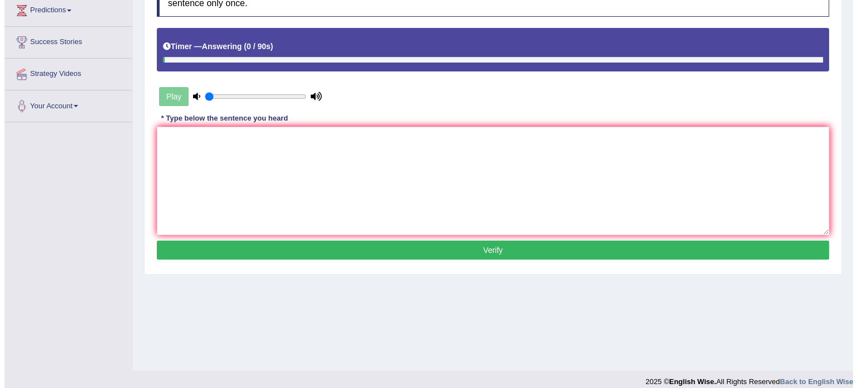
scroll to position [198, 0]
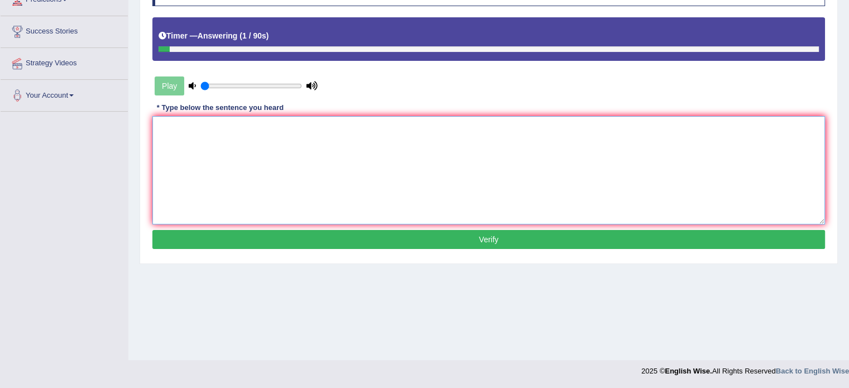
click at [376, 180] on textarea at bounding box center [488, 170] width 673 height 108
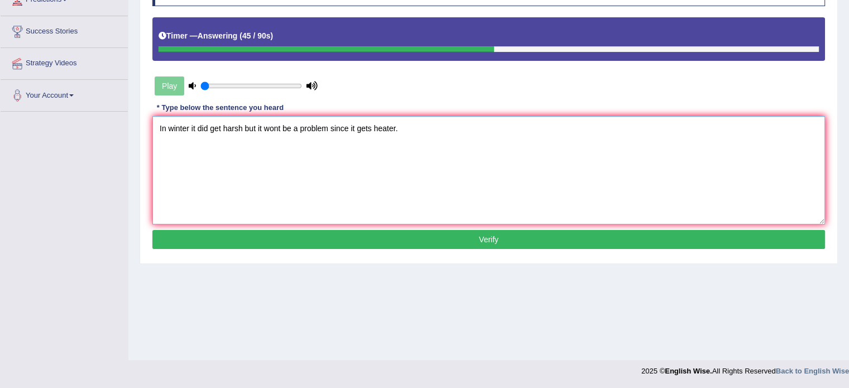
type textarea "In winter it did get harsh but it wont be a problem since it gets heater."
click at [489, 241] on button "Verify" at bounding box center [488, 239] width 673 height 19
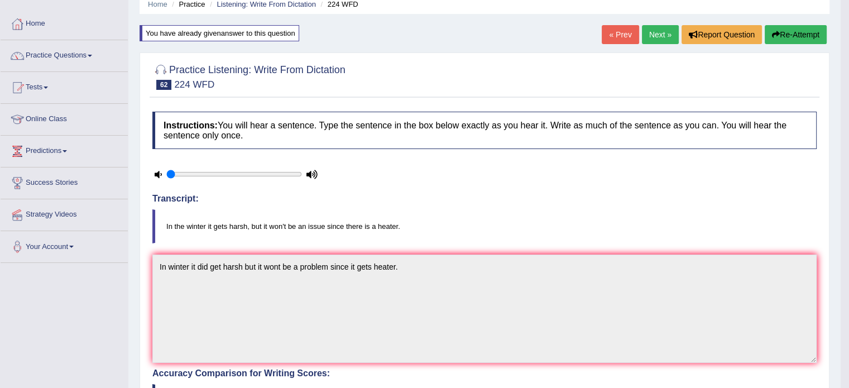
scroll to position [41, 0]
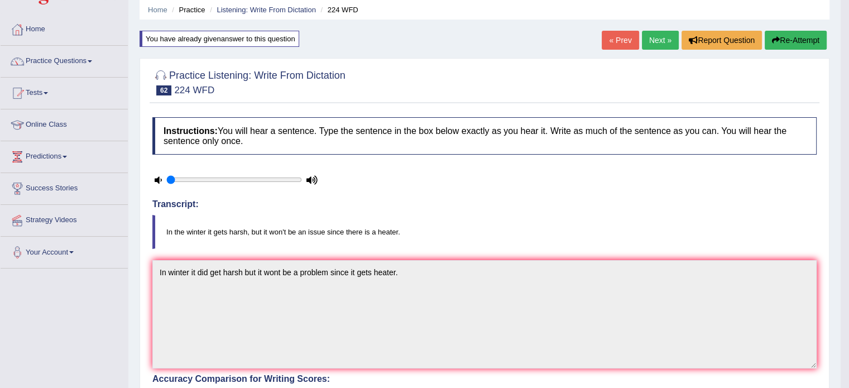
click at [767, 42] on button "Re-Attempt" at bounding box center [796, 40] width 62 height 19
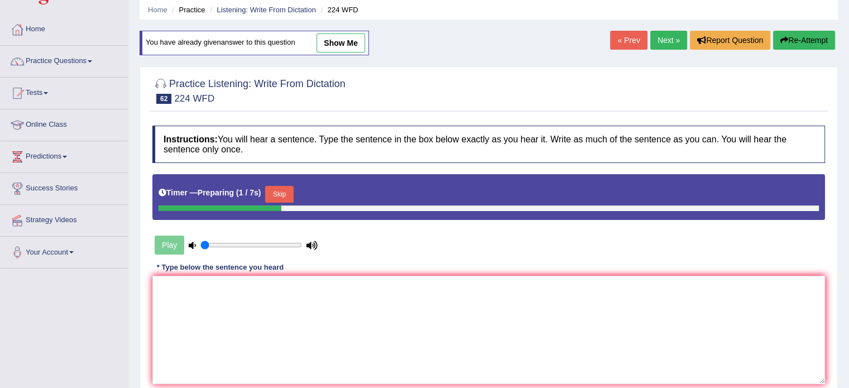
click at [285, 189] on button "Skip" at bounding box center [279, 194] width 28 height 17
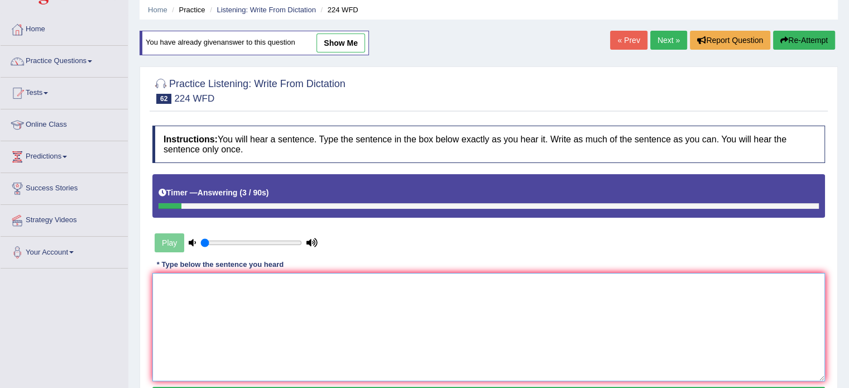
click at [231, 301] on textarea at bounding box center [488, 327] width 673 height 108
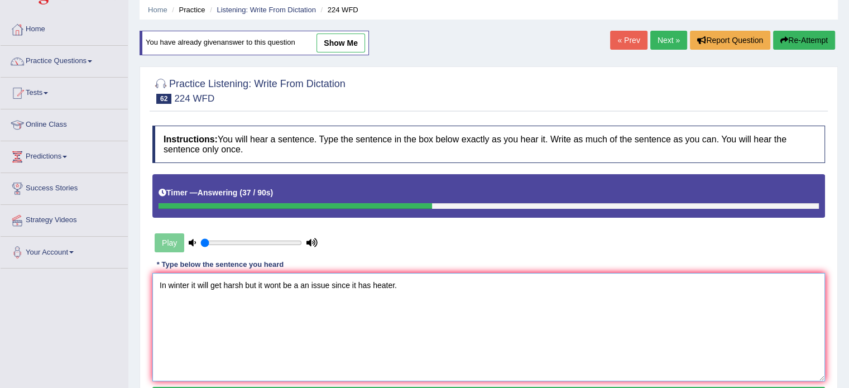
scroll to position [175, 0]
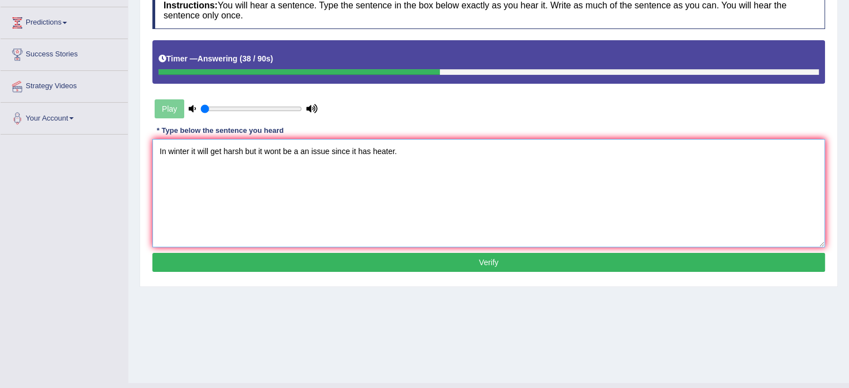
type textarea "In winter it will get harsh but it wont be a an issue since it has heater."
click at [434, 265] on button "Verify" at bounding box center [488, 262] width 673 height 19
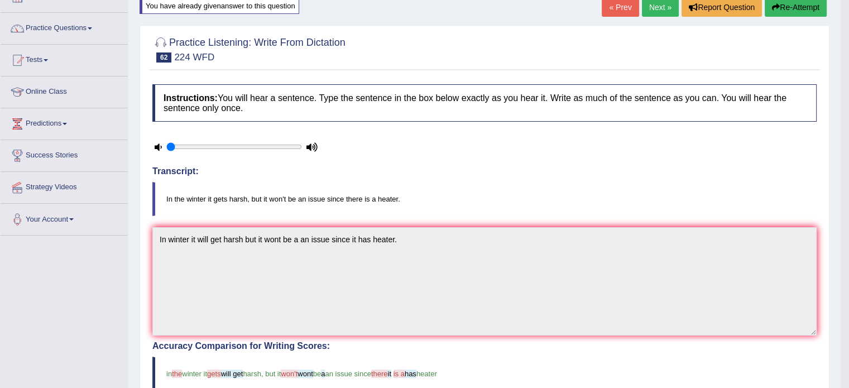
scroll to position [0, 0]
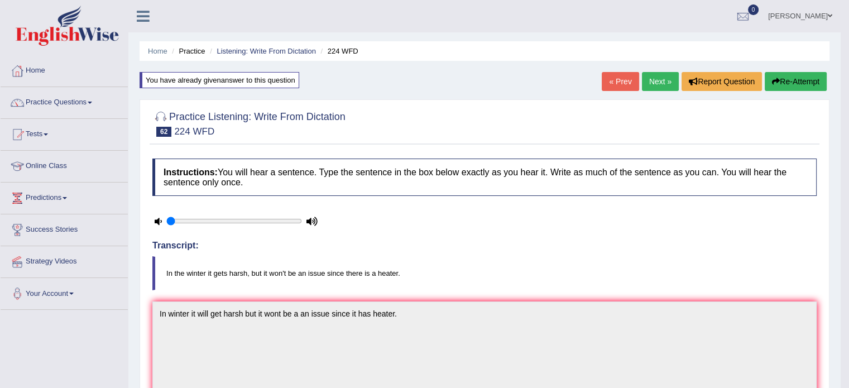
click at [665, 80] on link "Next »" at bounding box center [660, 81] width 37 height 19
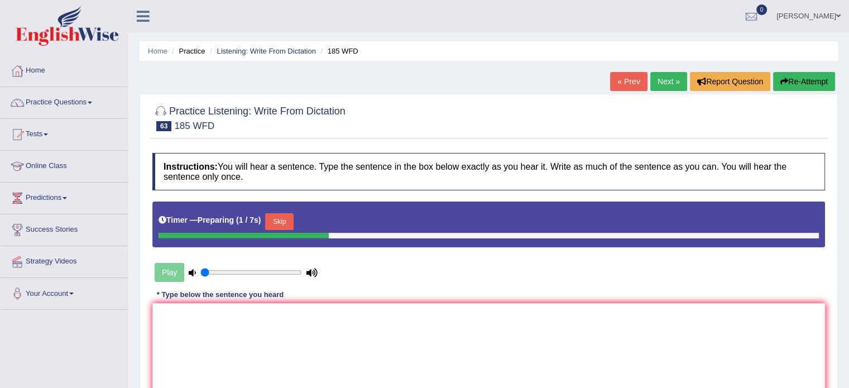
click at [290, 213] on button "Skip" at bounding box center [279, 221] width 28 height 17
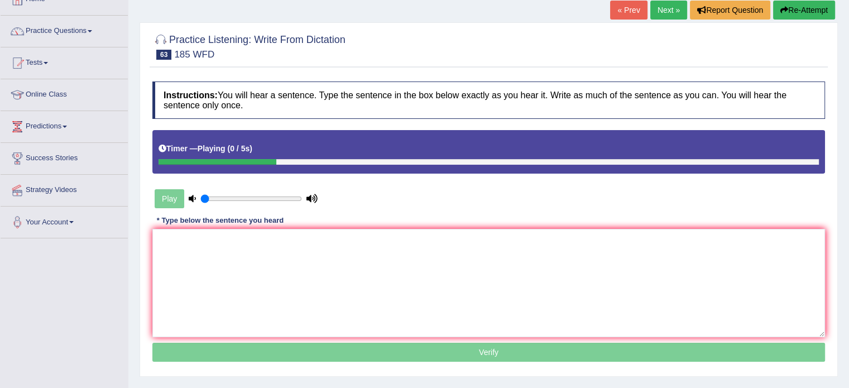
scroll to position [73, 0]
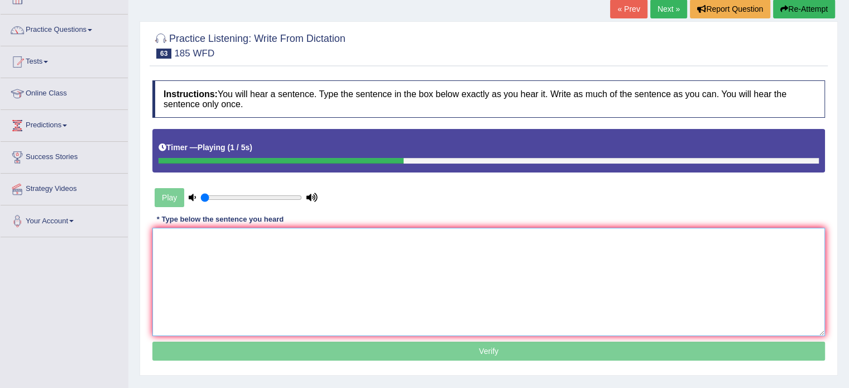
click at [270, 233] on textarea at bounding box center [488, 282] width 673 height 108
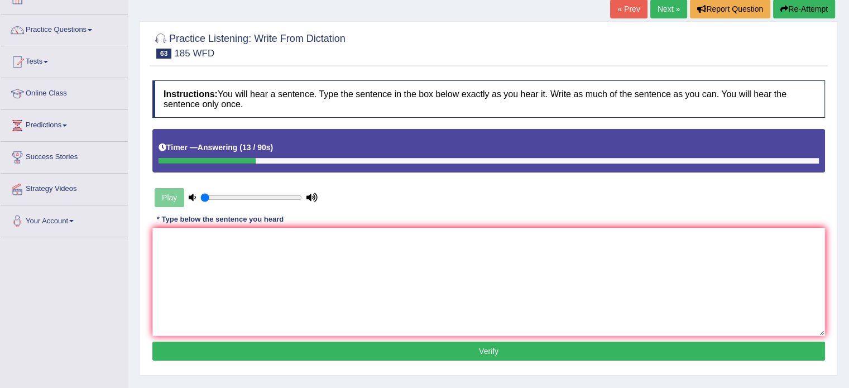
click at [793, 14] on button "Re-Attempt" at bounding box center [804, 8] width 62 height 19
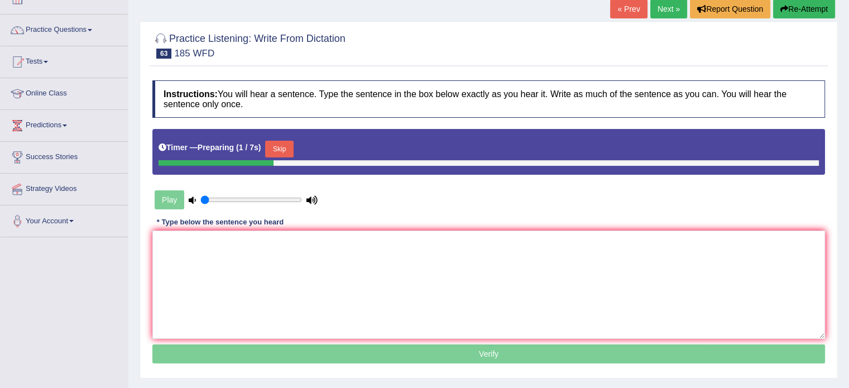
click at [278, 148] on button "Skip" at bounding box center [279, 149] width 28 height 17
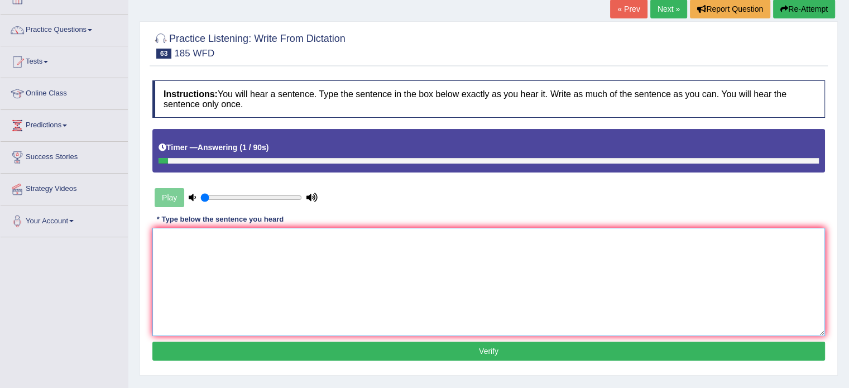
click at [241, 257] on textarea at bounding box center [488, 282] width 673 height 108
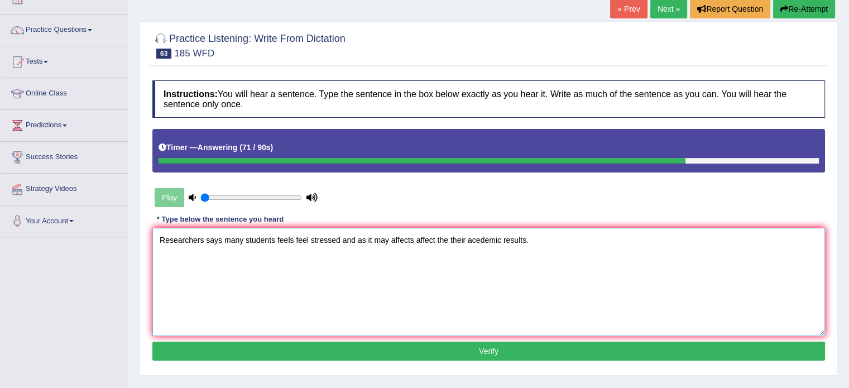
type textarea "Researchers says many students feels feel stressed and as it may affects affect…"
click at [373, 352] on button "Verify" at bounding box center [488, 351] width 673 height 19
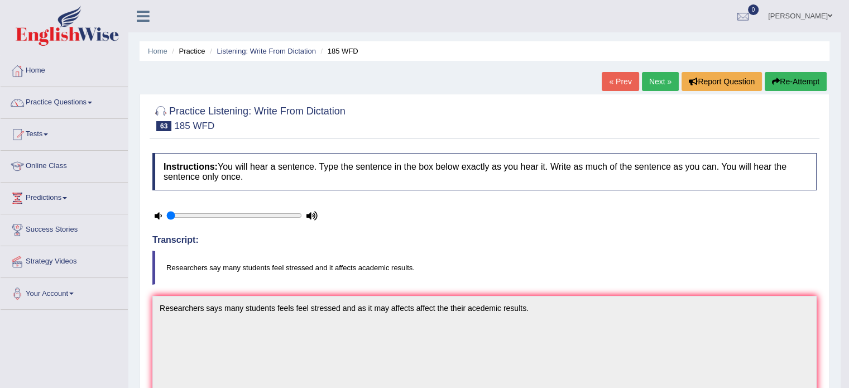
click at [791, 76] on button "Re-Attempt" at bounding box center [796, 81] width 62 height 19
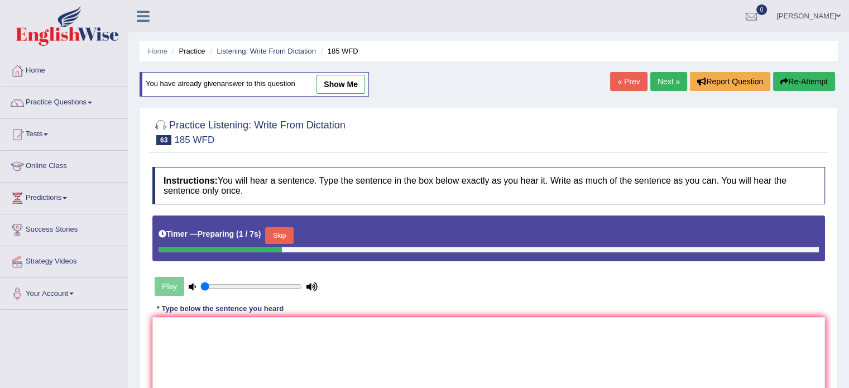
click at [286, 239] on button "Skip" at bounding box center [279, 235] width 28 height 17
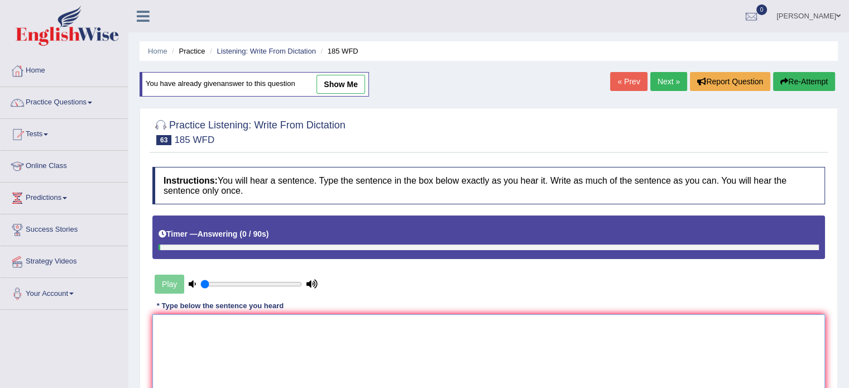
click at [232, 345] on textarea at bounding box center [488, 368] width 673 height 108
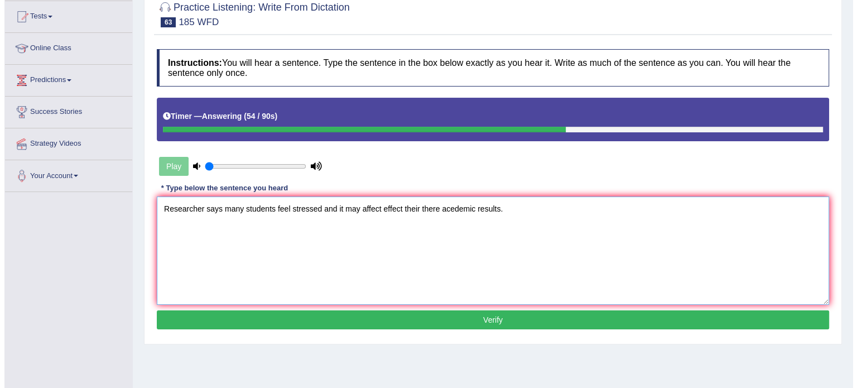
scroll to position [125, 0]
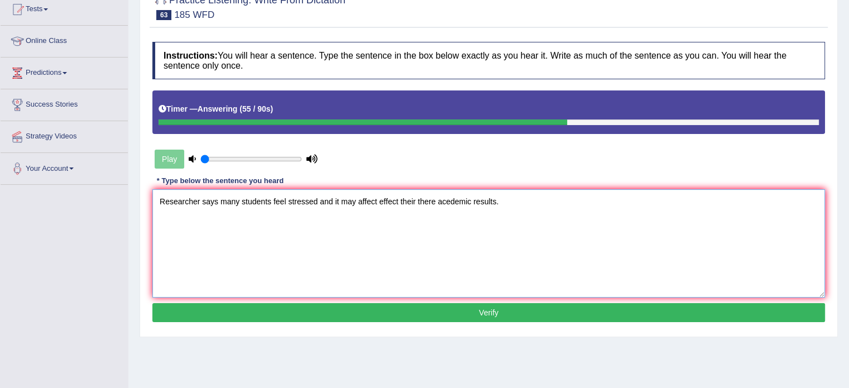
type textarea "Researcher says many students feel stressed and it may affect effect their ther…"
click at [373, 308] on button "Verify" at bounding box center [488, 312] width 673 height 19
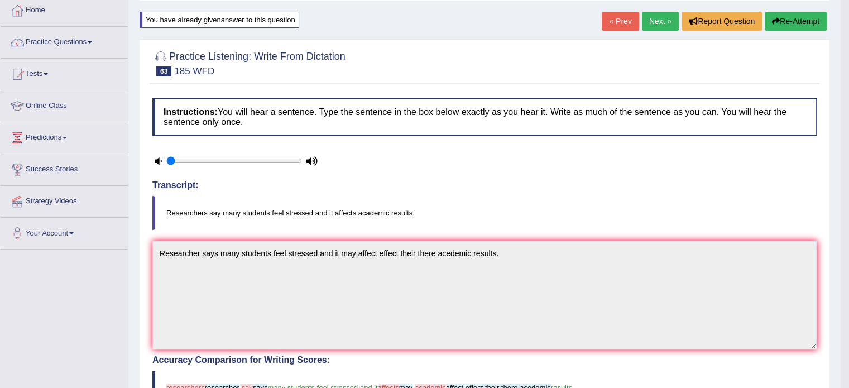
scroll to position [0, 0]
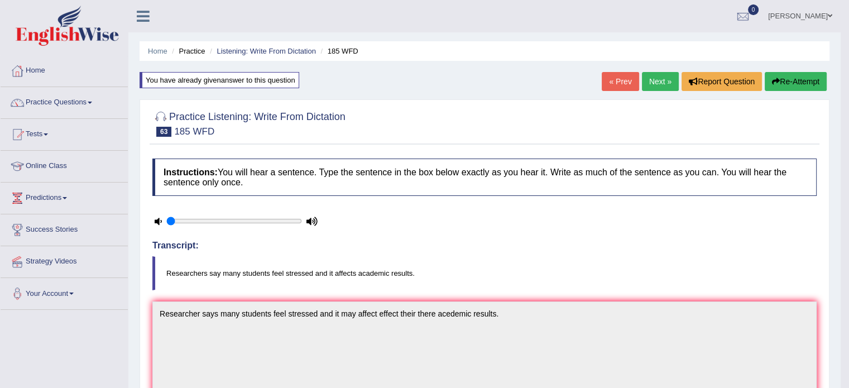
click at [651, 84] on link "Next »" at bounding box center [660, 81] width 37 height 19
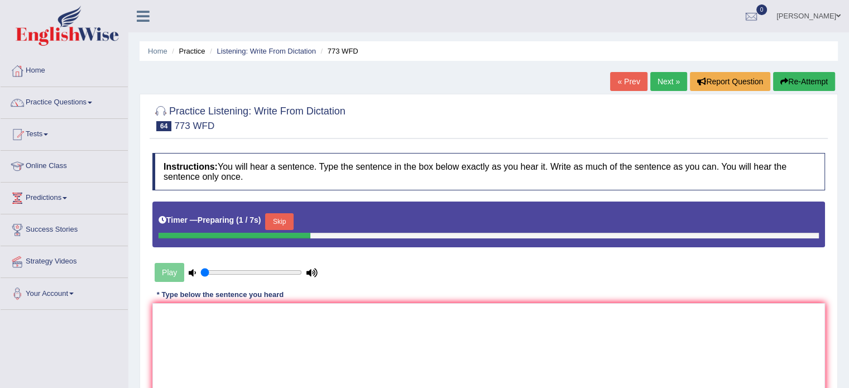
click at [289, 219] on button "Skip" at bounding box center [279, 221] width 28 height 17
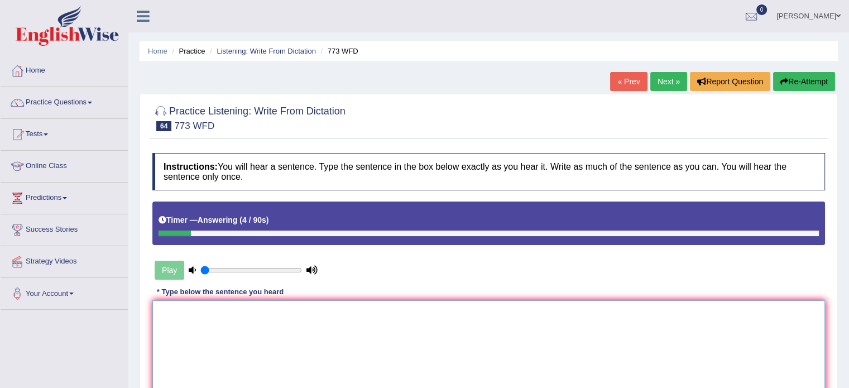
click at [338, 346] on textarea at bounding box center [488, 354] width 673 height 108
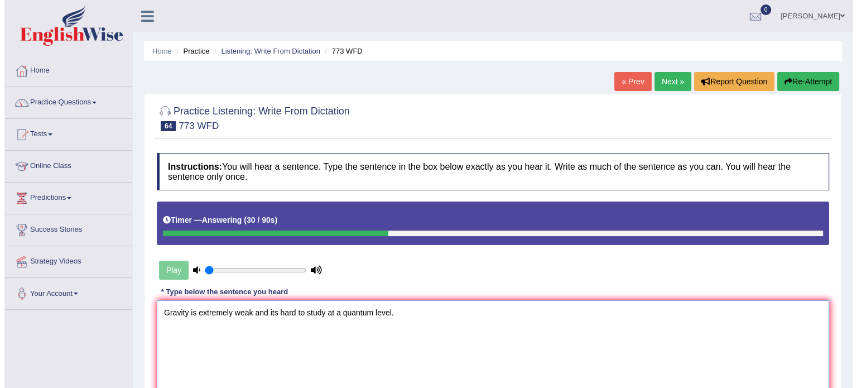
scroll to position [56, 0]
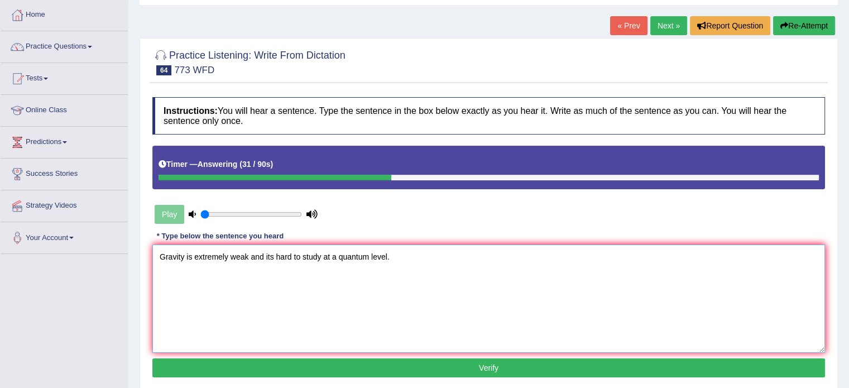
type textarea "Gravity is extremely weak and its hard to study at a quantum level."
click at [341, 363] on button "Verify" at bounding box center [488, 367] width 673 height 19
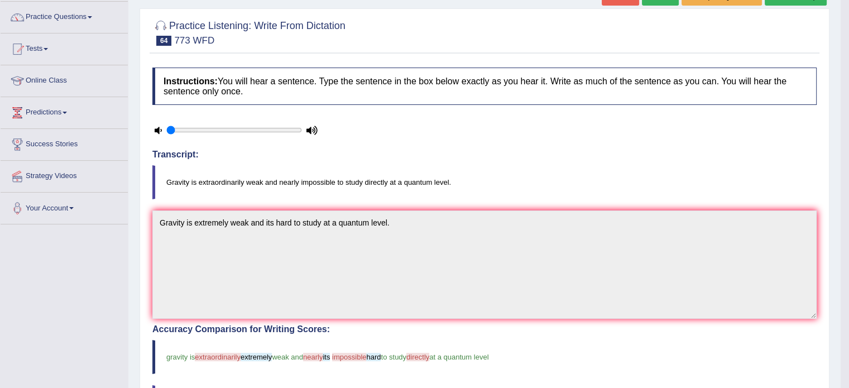
scroll to position [0, 0]
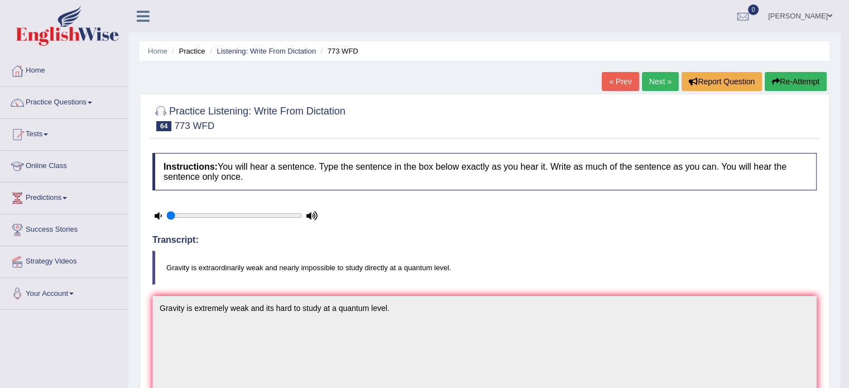
click at [661, 82] on link "Next »" at bounding box center [660, 81] width 37 height 19
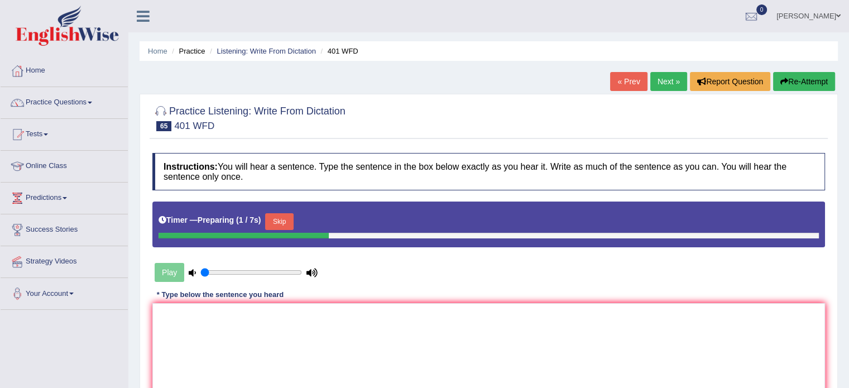
click at [290, 218] on button "Skip" at bounding box center [279, 221] width 28 height 17
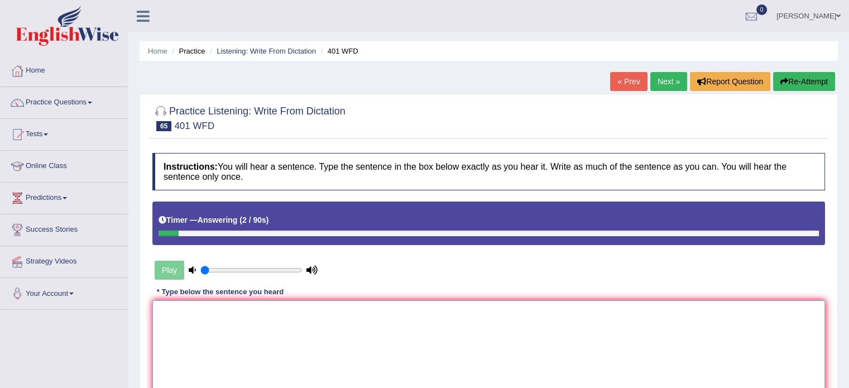
click at [239, 341] on textarea at bounding box center [488, 354] width 673 height 108
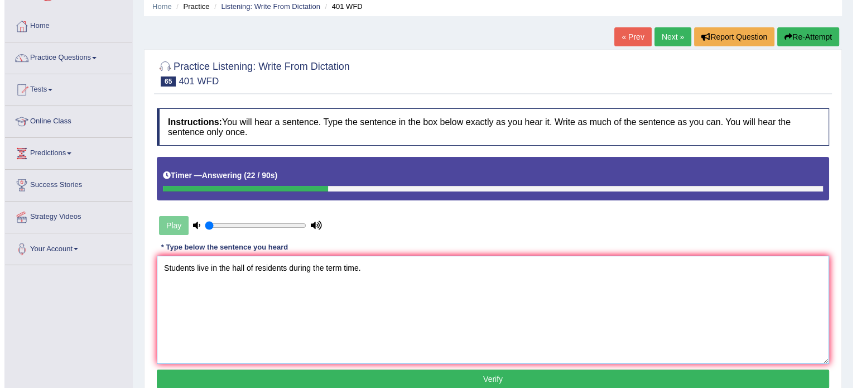
scroll to position [65, 0]
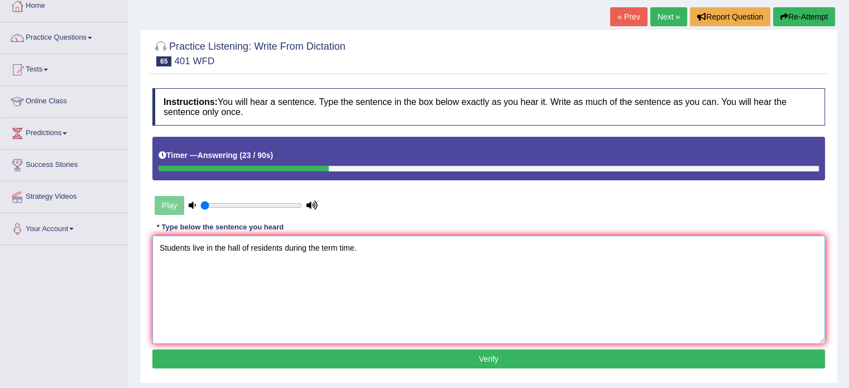
type textarea "Students live in the hall of residents during the term time."
click at [320, 361] on button "Verify" at bounding box center [488, 358] width 673 height 19
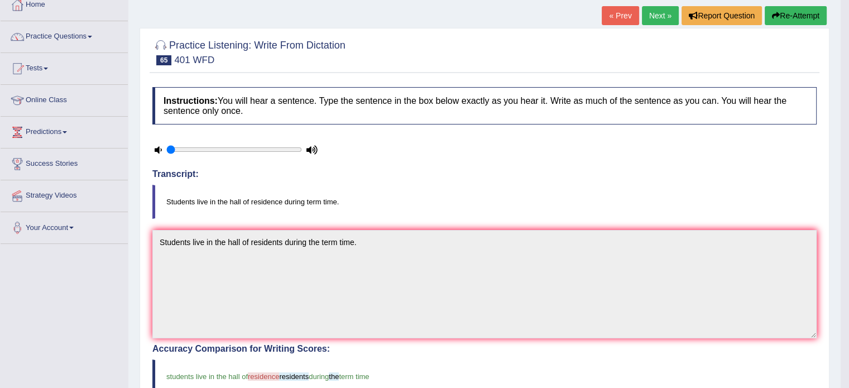
scroll to position [0, 0]
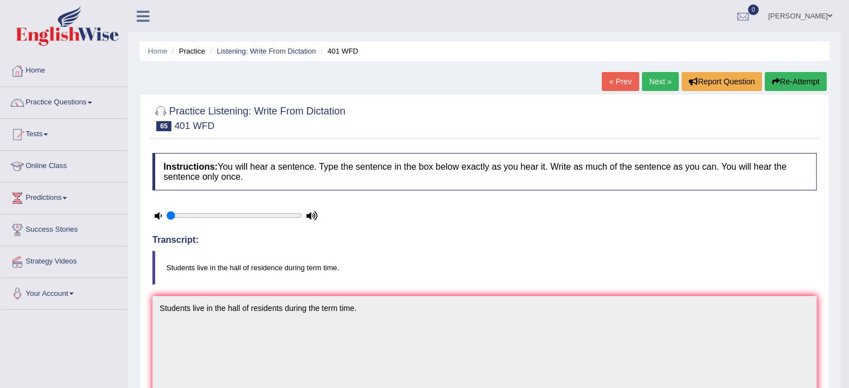
click at [664, 78] on link "Next »" at bounding box center [660, 81] width 37 height 19
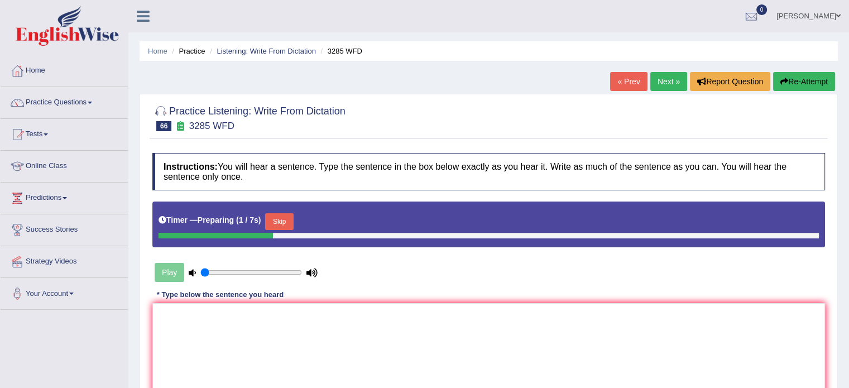
click at [292, 222] on button "Skip" at bounding box center [279, 221] width 28 height 17
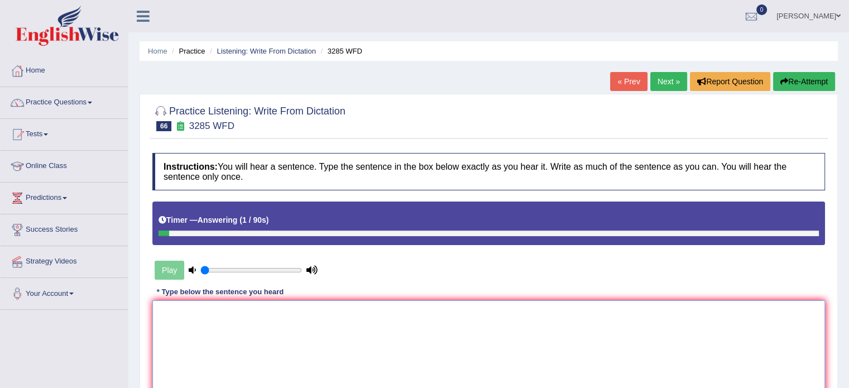
click at [298, 309] on textarea at bounding box center [488, 354] width 673 height 108
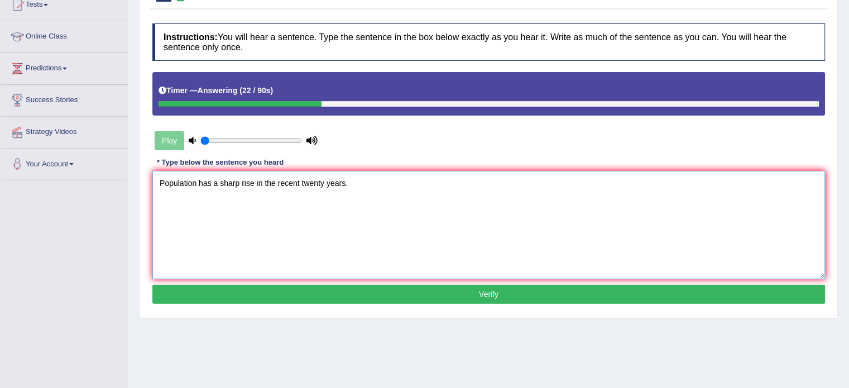
scroll to position [134, 0]
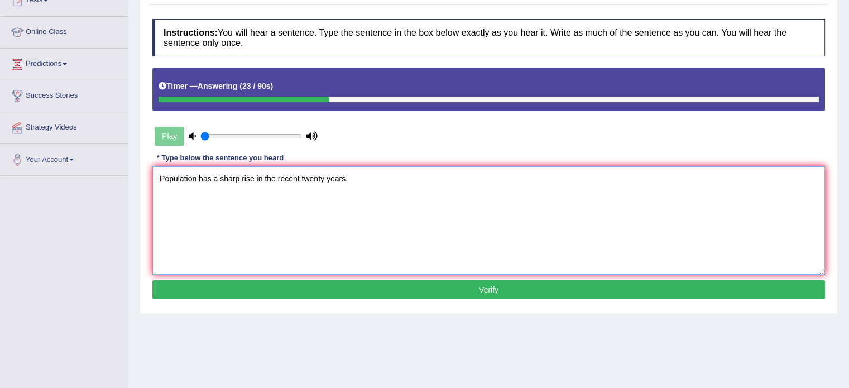
type textarea "Population has a sharp rise in the recent twenty years."
click at [400, 290] on button "Verify" at bounding box center [488, 289] width 673 height 19
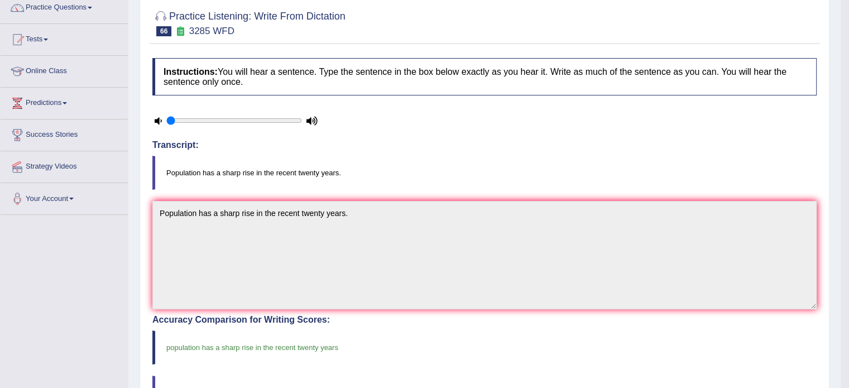
scroll to position [50, 0]
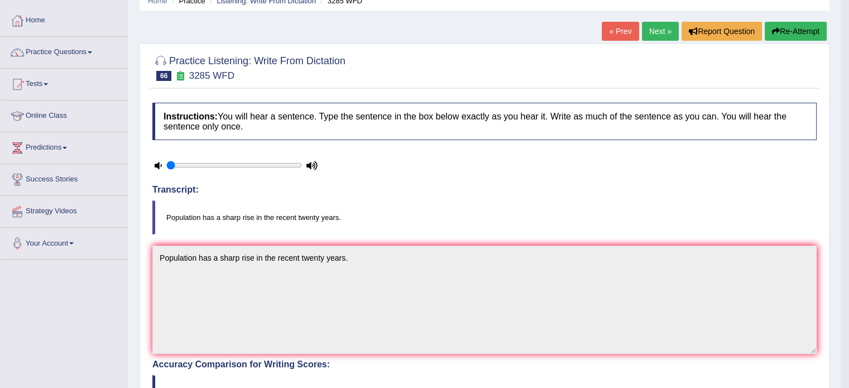
click at [655, 34] on link "Next »" at bounding box center [660, 31] width 37 height 19
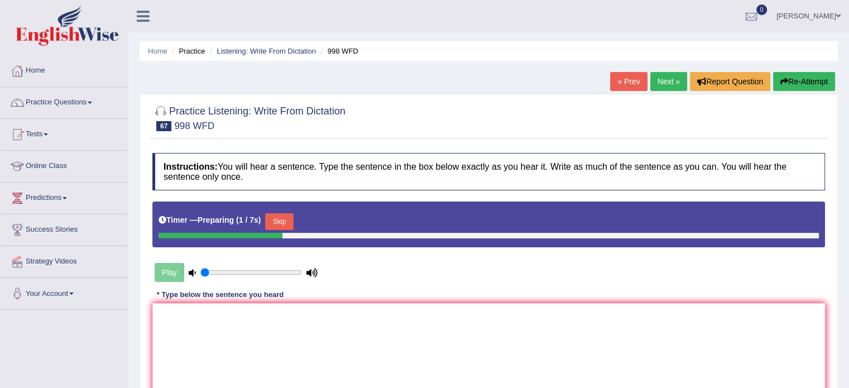
click at [293, 223] on button "Skip" at bounding box center [279, 221] width 28 height 17
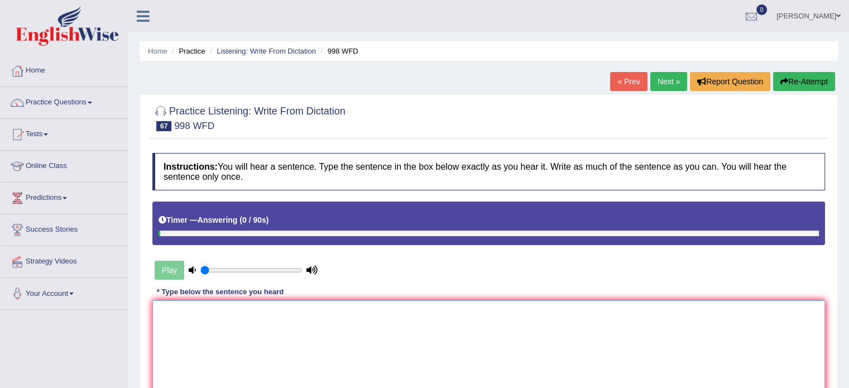
click at [275, 325] on textarea at bounding box center [488, 354] width 673 height 108
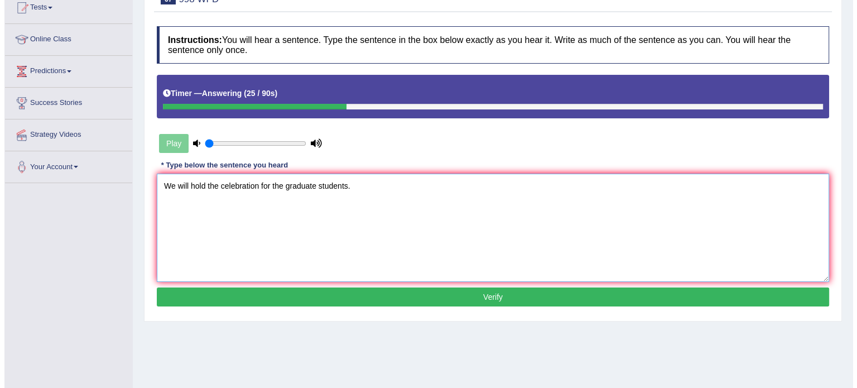
scroll to position [129, 0]
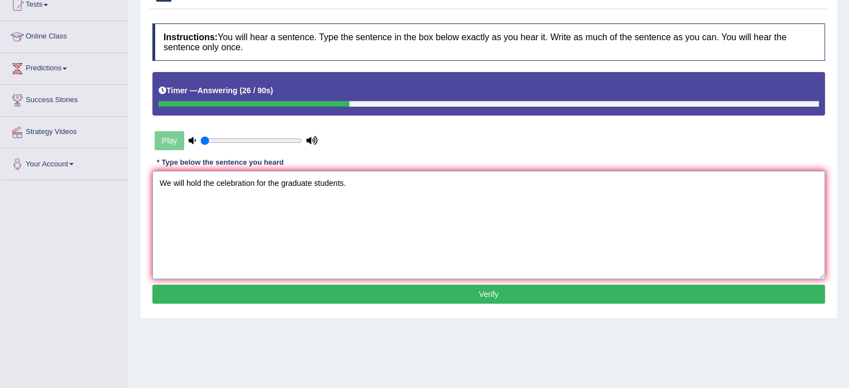
type textarea "We will hold the celebration for the graduate students."
click at [339, 286] on button "Verify" at bounding box center [488, 294] width 673 height 19
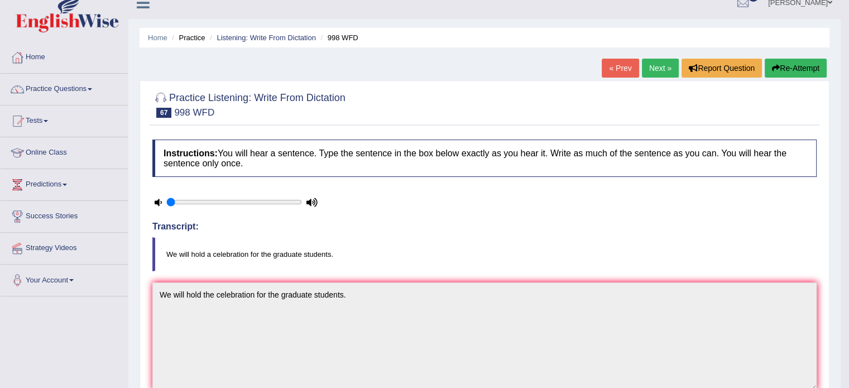
scroll to position [0, 0]
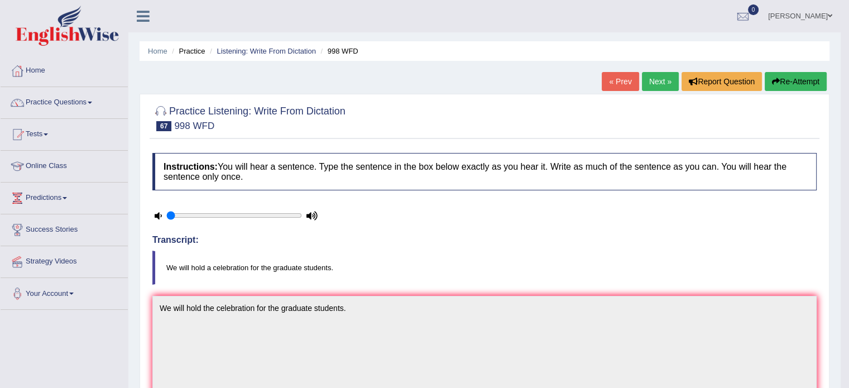
click at [653, 80] on link "Next »" at bounding box center [660, 81] width 37 height 19
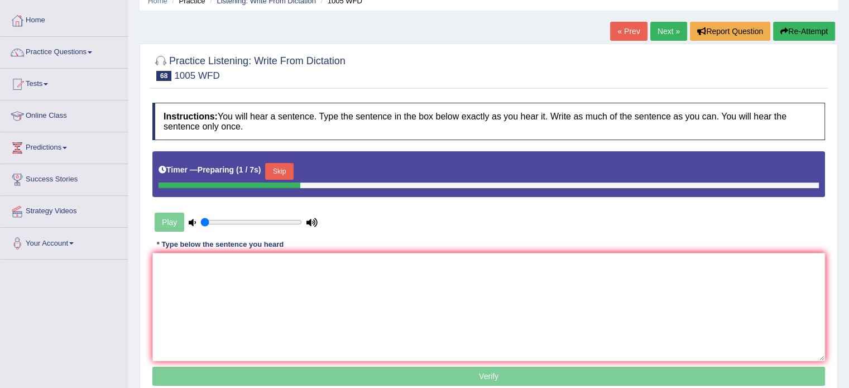
click at [281, 171] on button "Skip" at bounding box center [279, 171] width 28 height 17
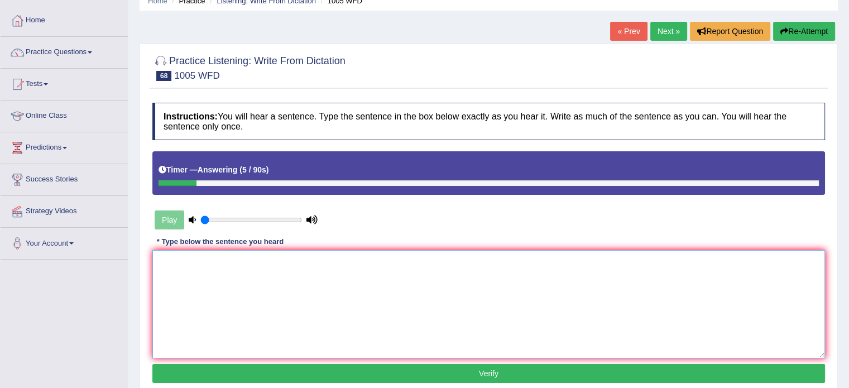
click at [339, 296] on textarea at bounding box center [488, 304] width 673 height 108
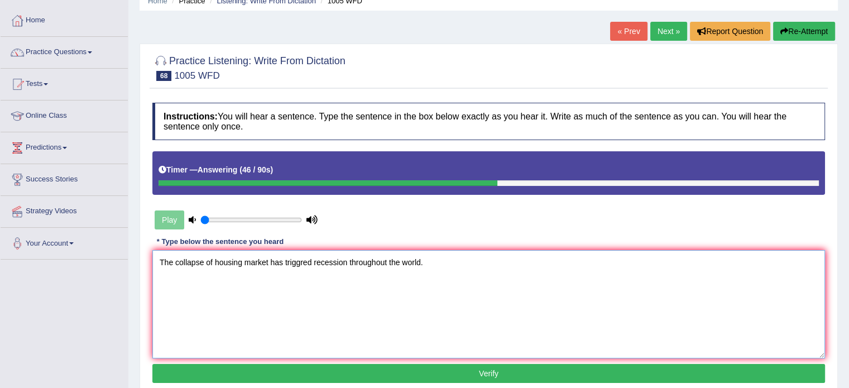
click at [215, 262] on textarea "The collapse of housing market has triggred recession throughout the world." at bounding box center [488, 304] width 673 height 108
click at [449, 260] on textarea "The collapse of a housing market has triggred recession throughout the world." at bounding box center [488, 304] width 673 height 108
type textarea "The collapse of a housing market has triggred recession throughout the world. t…"
click at [453, 373] on button "Verify" at bounding box center [488, 373] width 673 height 19
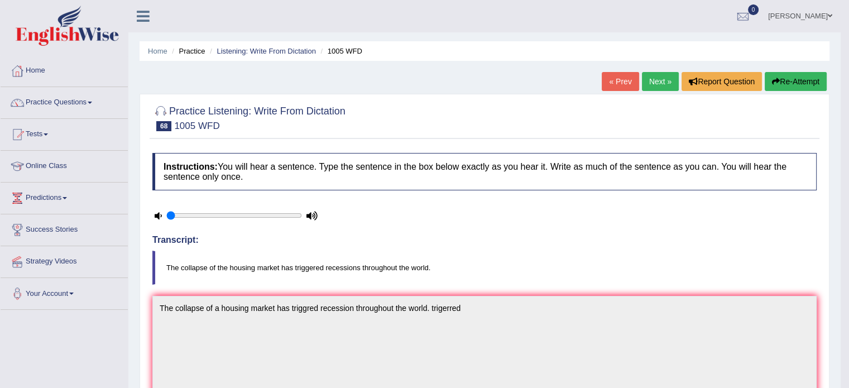
click at [654, 86] on link "Next »" at bounding box center [660, 81] width 37 height 19
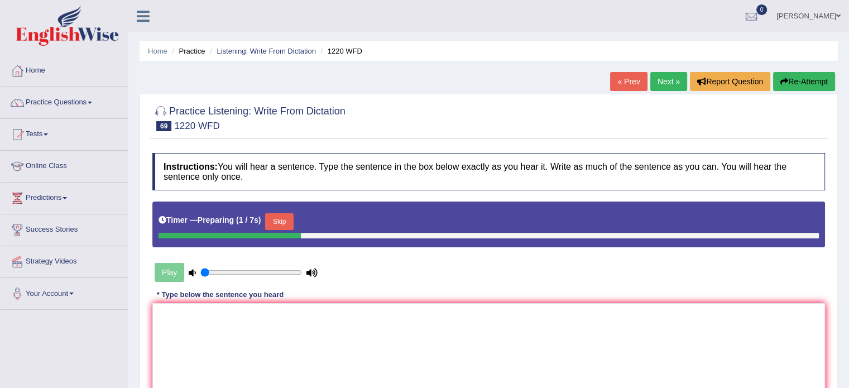
click at [293, 218] on button "Skip" at bounding box center [279, 221] width 28 height 17
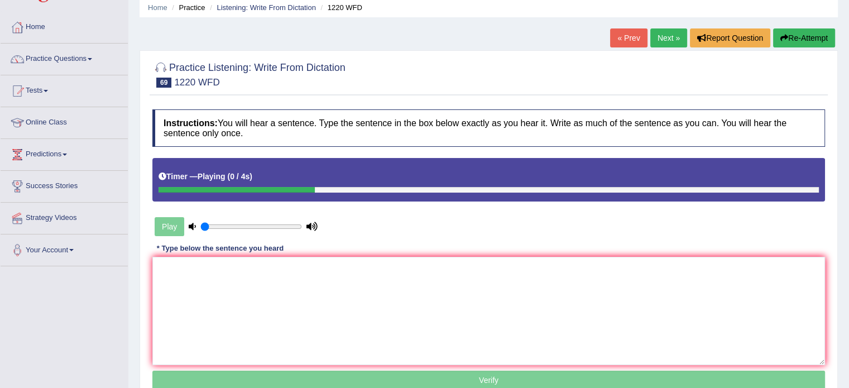
scroll to position [46, 0]
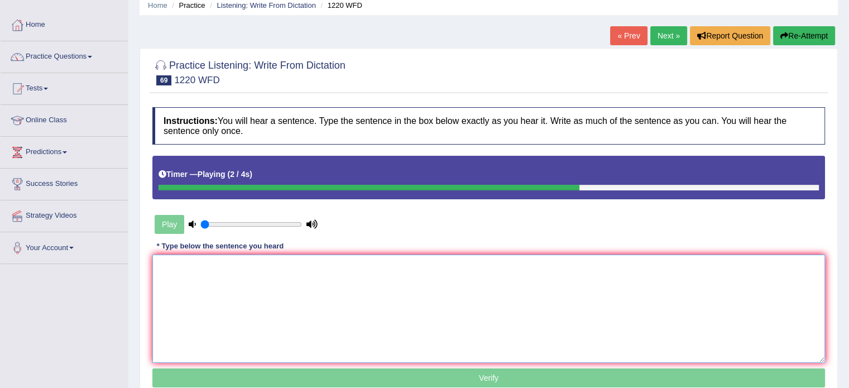
click at [318, 280] on textarea at bounding box center [488, 309] width 673 height 108
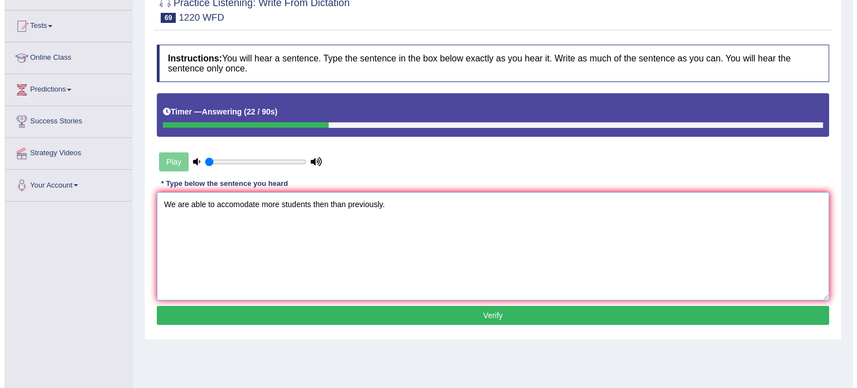
scroll to position [109, 0]
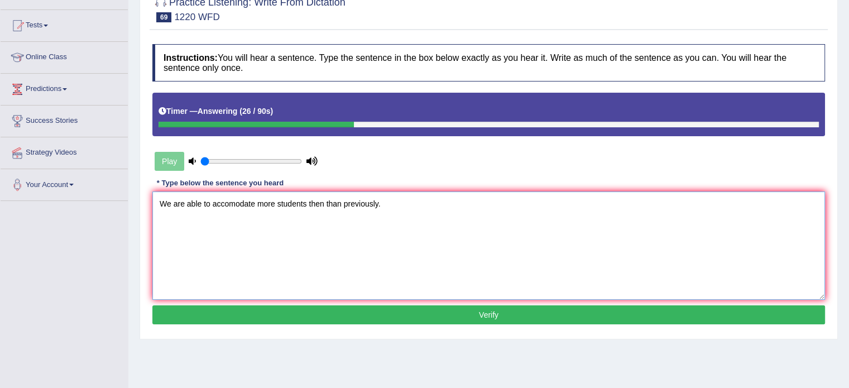
type textarea "We are able to accomodate more students then than previously."
click at [394, 314] on button "Verify" at bounding box center [488, 314] width 673 height 19
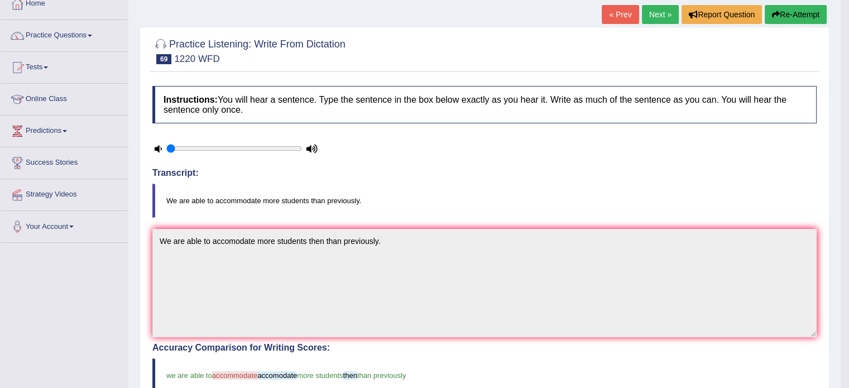
scroll to position [67, 0]
click at [663, 14] on link "Next »" at bounding box center [660, 14] width 37 height 19
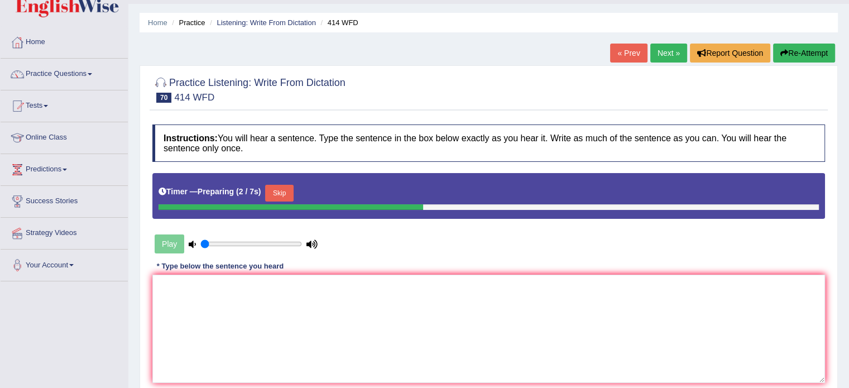
click at [284, 191] on button "Skip" at bounding box center [279, 193] width 28 height 17
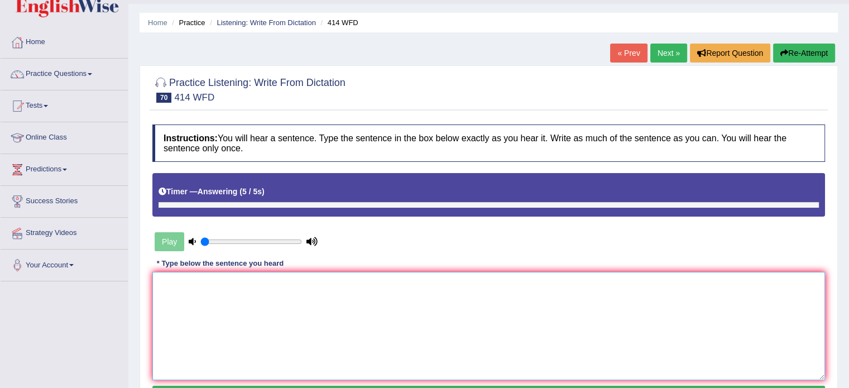
click at [302, 317] on textarea at bounding box center [488, 326] width 673 height 108
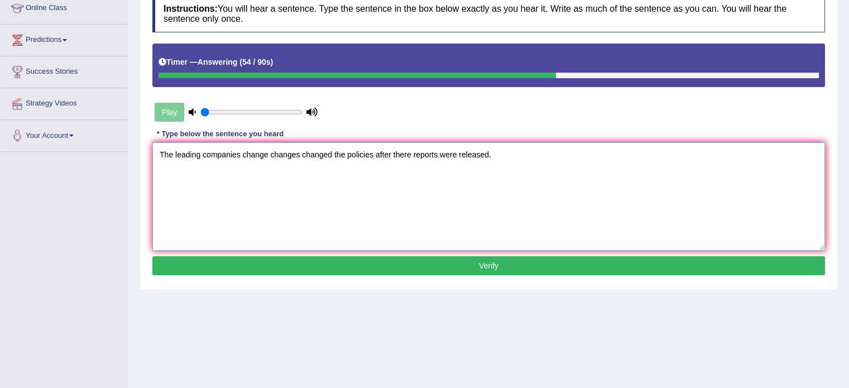
scroll to position [159, 0]
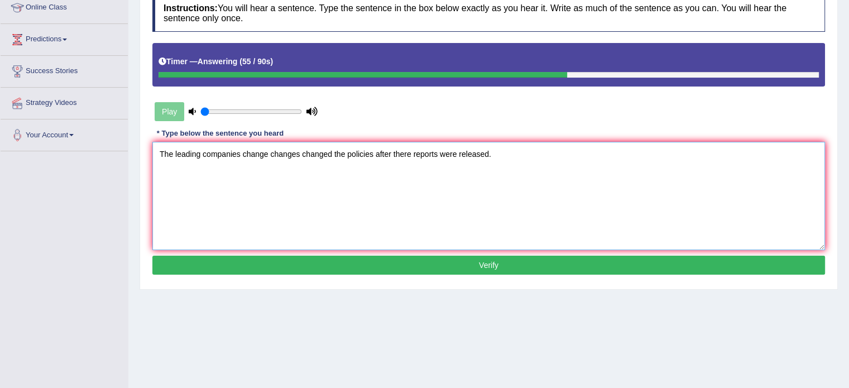
type textarea "The leading companies change changes changed the policies after there reports w…"
click at [406, 263] on button "Verify" at bounding box center [488, 265] width 673 height 19
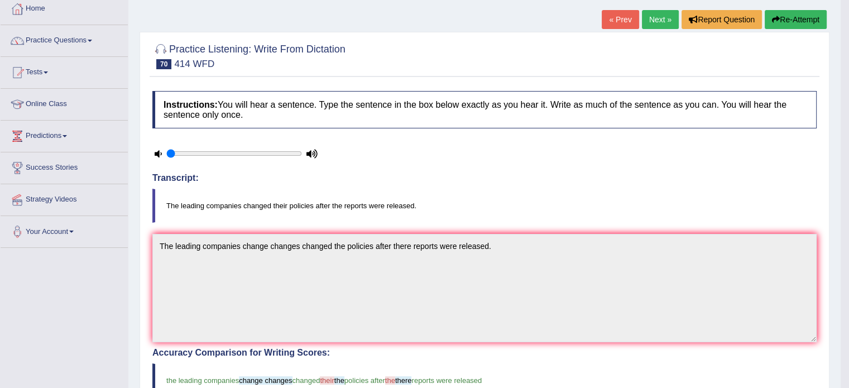
scroll to position [57, 0]
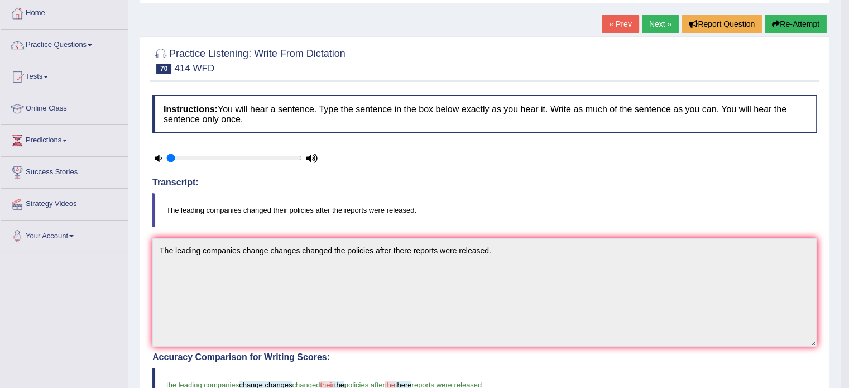
click at [789, 28] on button "Re-Attempt" at bounding box center [796, 24] width 62 height 19
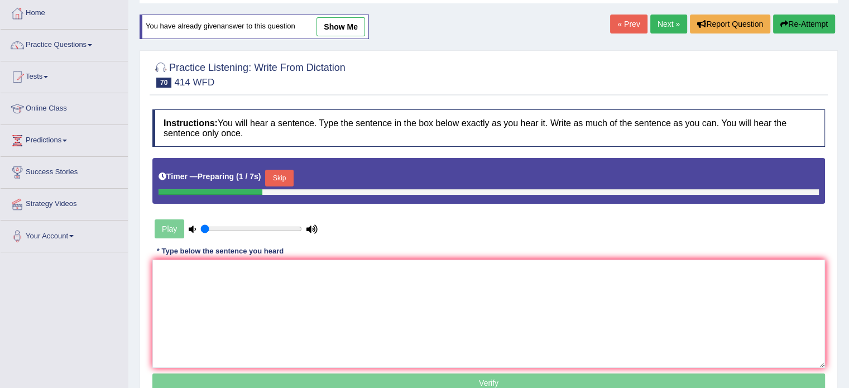
click at [290, 176] on button "Skip" at bounding box center [279, 178] width 28 height 17
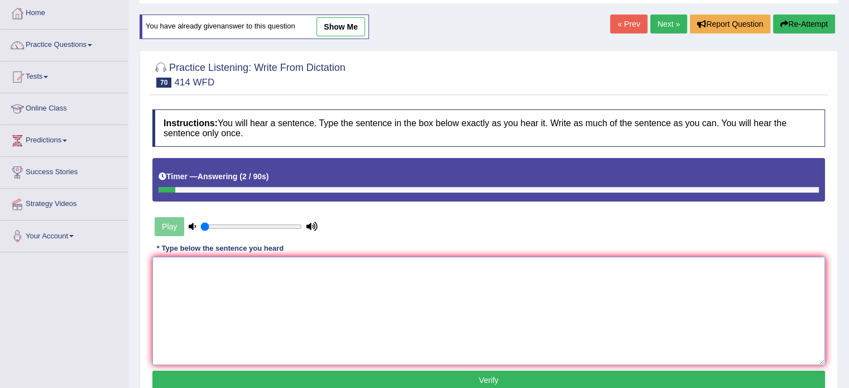
click at [293, 272] on textarea at bounding box center [488, 311] width 673 height 108
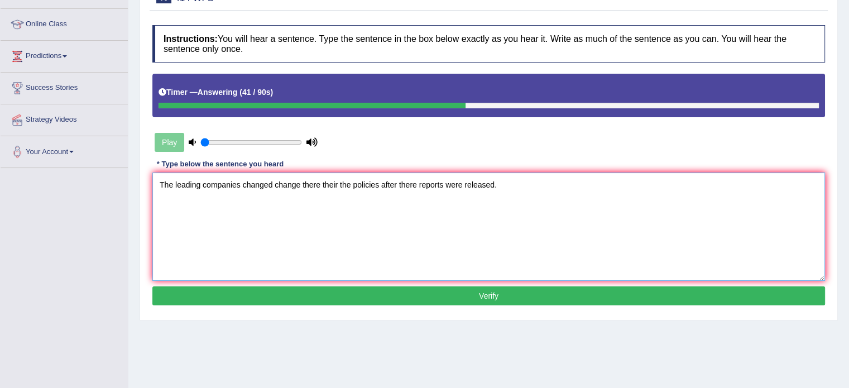
scroll to position [144, 0]
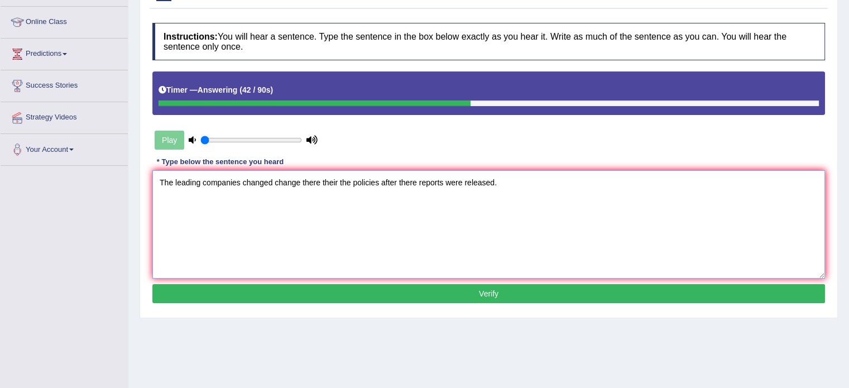
type textarea "The leading companies changed change there their the policies after there repor…"
click at [348, 289] on button "Verify" at bounding box center [488, 293] width 673 height 19
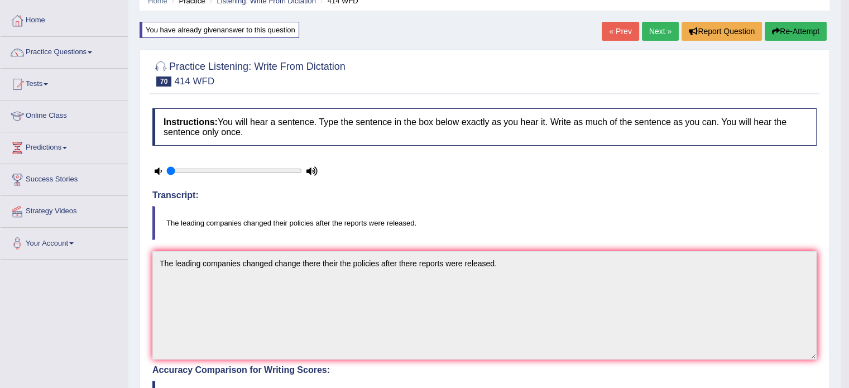
scroll to position [0, 0]
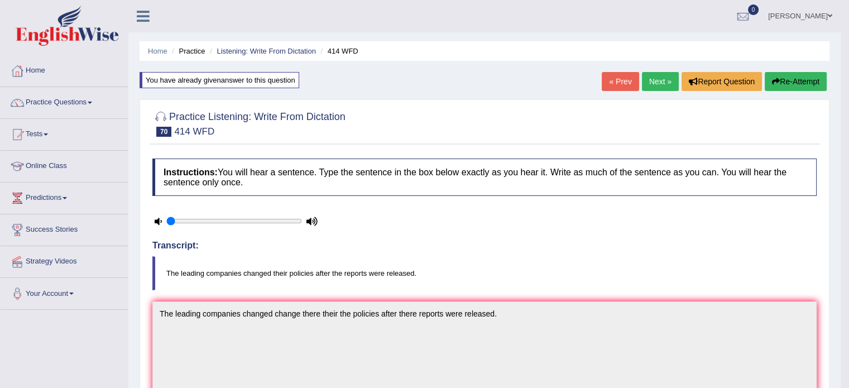
click at [643, 80] on link "Next »" at bounding box center [660, 81] width 37 height 19
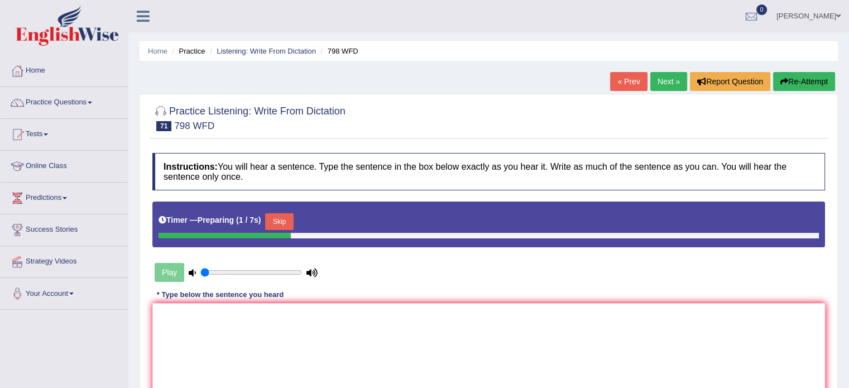
click at [286, 217] on button "Skip" at bounding box center [279, 221] width 28 height 17
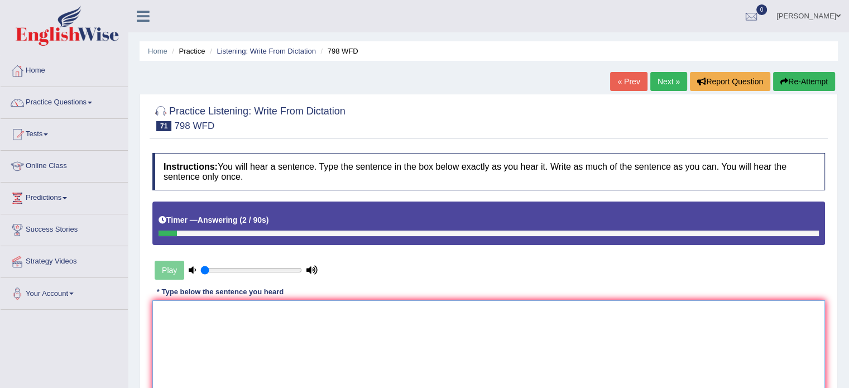
click at [304, 320] on textarea at bounding box center [488, 354] width 673 height 108
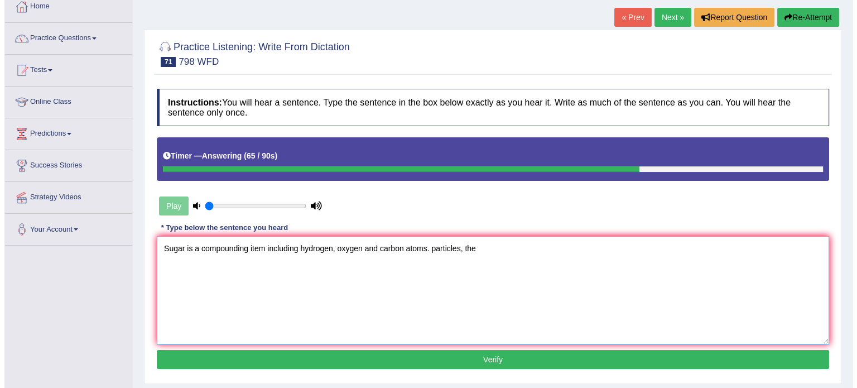
scroll to position [65, 0]
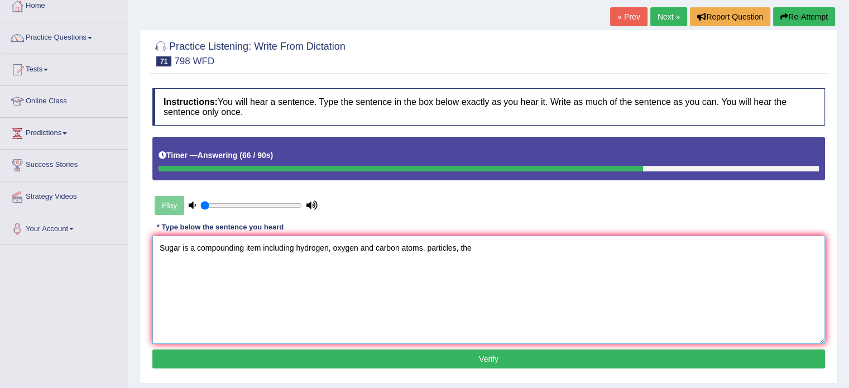
type textarea "Sugar is a compounding item including hydrogen, oxygen and carbon atoms. partic…"
click at [367, 361] on button "Verify" at bounding box center [488, 358] width 673 height 19
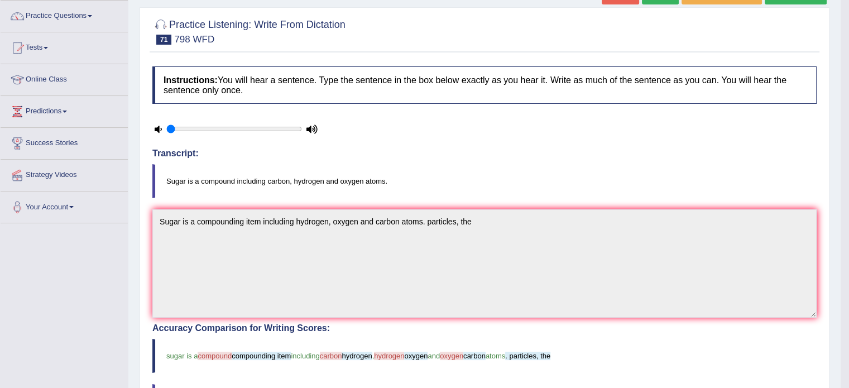
scroll to position [0, 0]
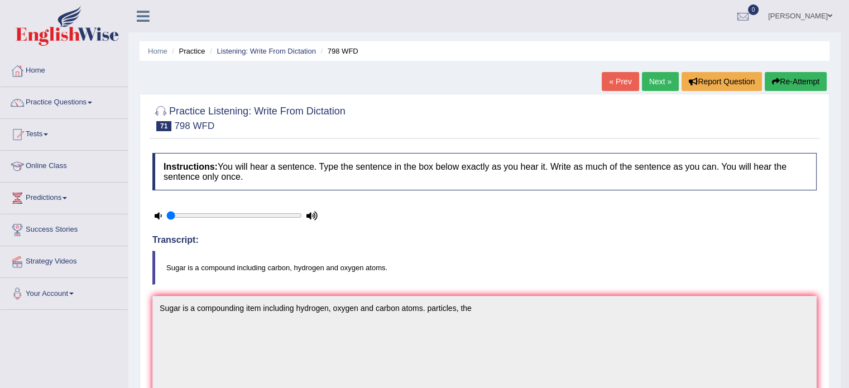
click at [774, 78] on icon "button" at bounding box center [776, 82] width 8 height 8
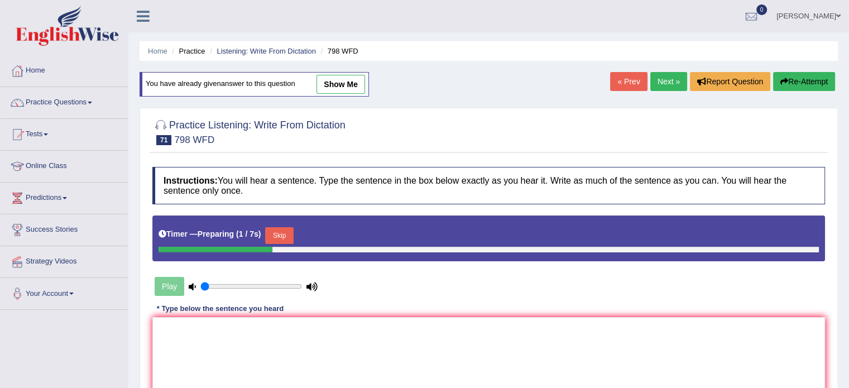
click at [284, 227] on button "Skip" at bounding box center [279, 235] width 28 height 17
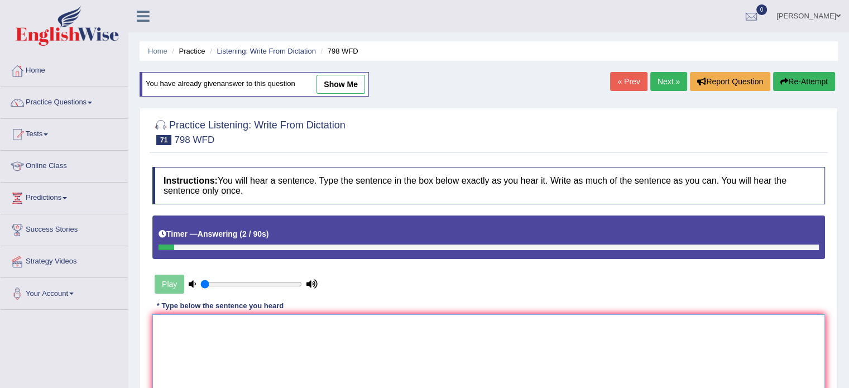
click at [246, 315] on textarea at bounding box center [488, 368] width 673 height 108
type textarea "Sugar a compounding"
click at [793, 75] on button "Re-Attempt" at bounding box center [804, 81] width 62 height 19
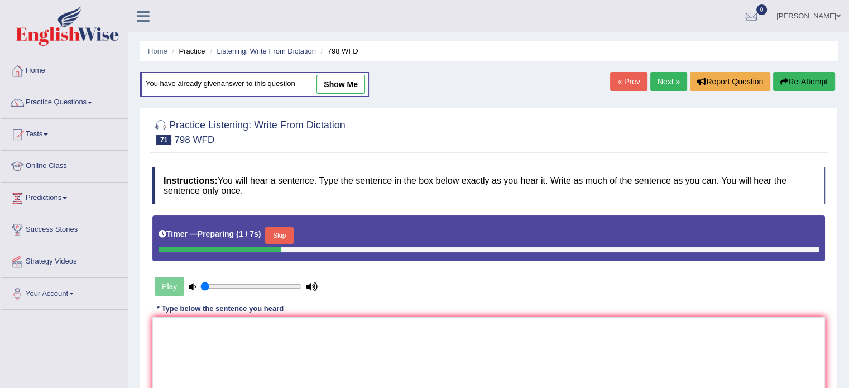
click at [301, 234] on div "Timer — Preparing ( 1 / 7s ) Skip" at bounding box center [489, 235] width 660 height 22
click at [279, 241] on button "Skip" at bounding box center [279, 235] width 28 height 17
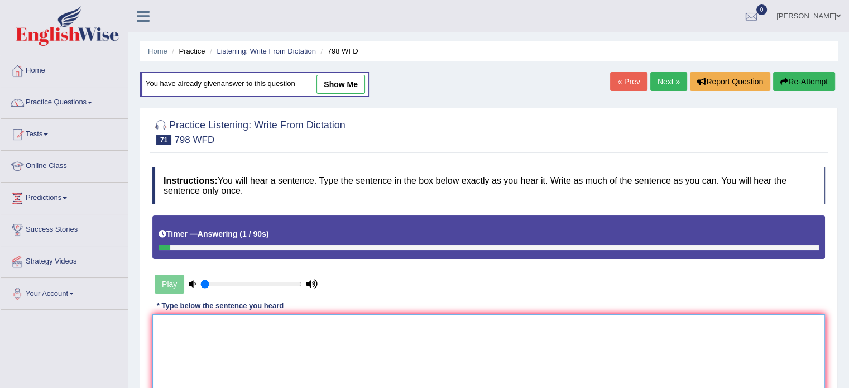
click at [186, 338] on textarea at bounding box center [488, 368] width 673 height 108
type textarea "H"
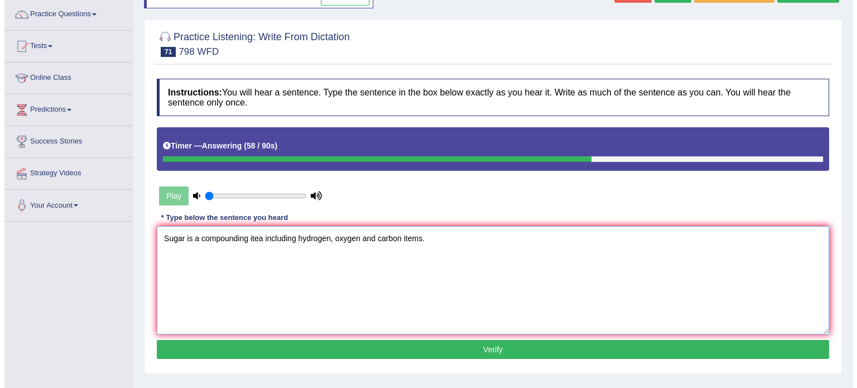
scroll to position [92, 0]
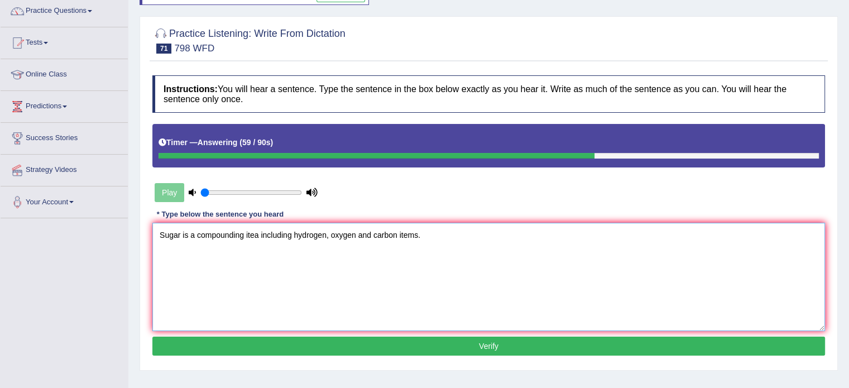
type textarea "Sugar is a compounding itea including hydrogen, oxygen and carbon items."
click at [291, 349] on button "Verify" at bounding box center [488, 346] width 673 height 19
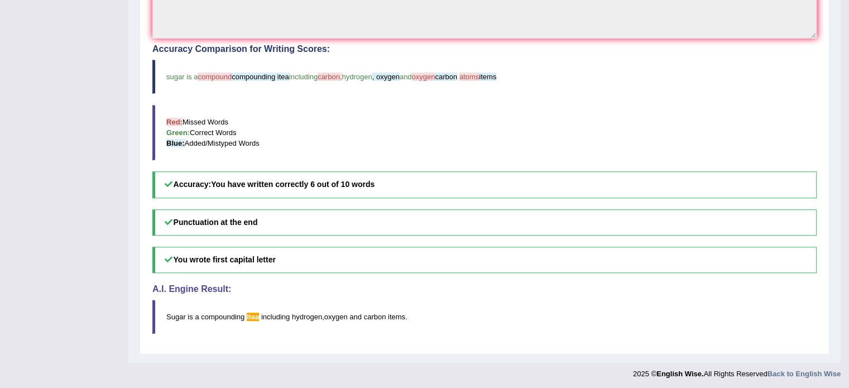
scroll to position [0, 0]
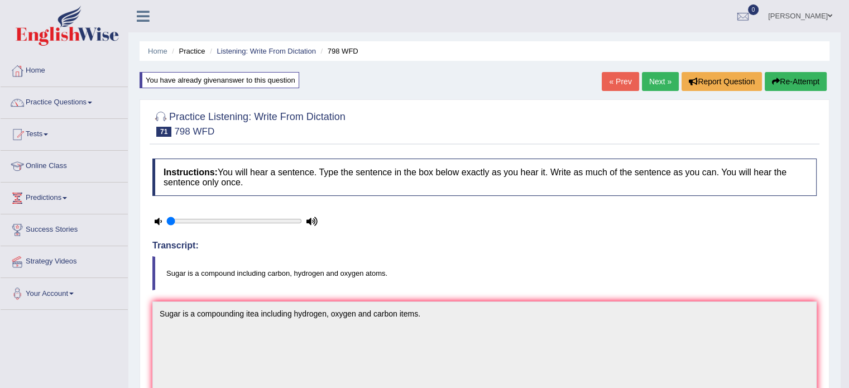
click at [654, 83] on link "Next »" at bounding box center [660, 81] width 37 height 19
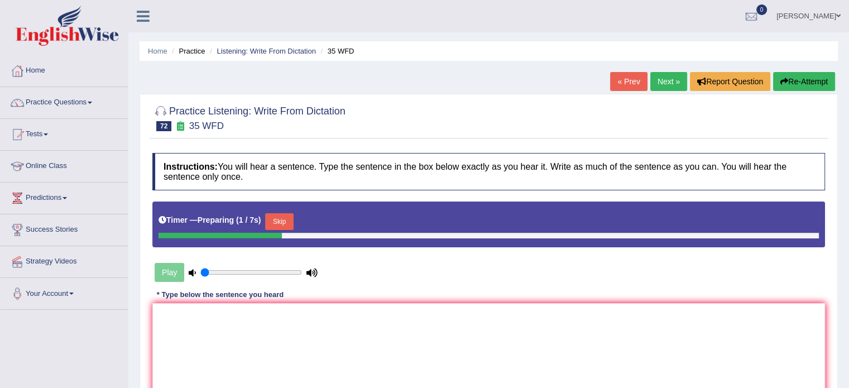
click at [292, 217] on button "Skip" at bounding box center [279, 221] width 28 height 17
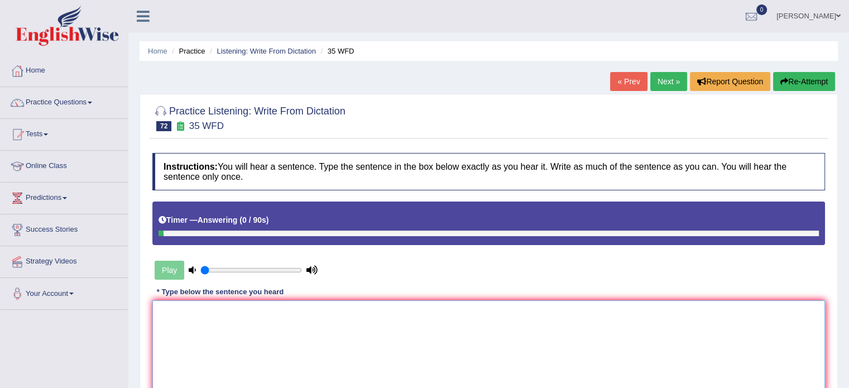
click at [213, 314] on textarea at bounding box center [488, 354] width 673 height 108
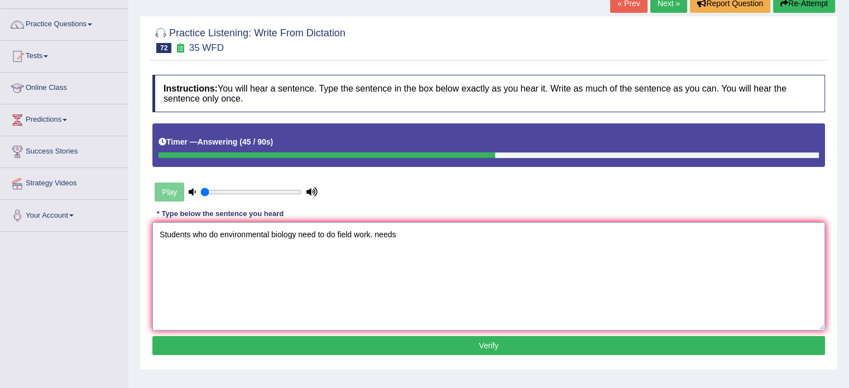
scroll to position [80, 0]
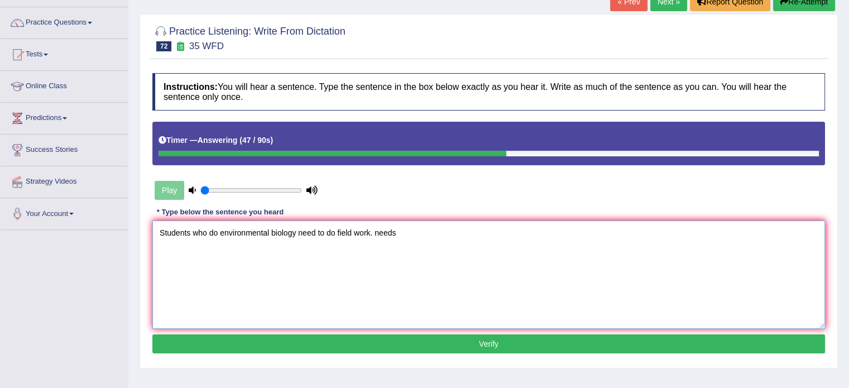
type textarea "Students who do environmental biology need to do field work. needs"
click at [386, 347] on button "Verify" at bounding box center [488, 343] width 673 height 19
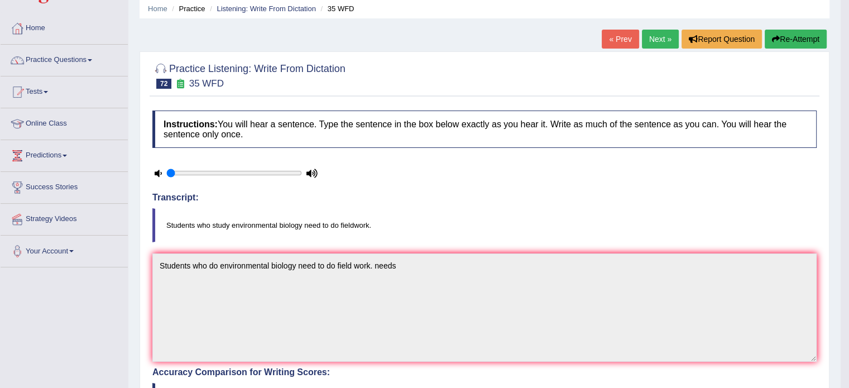
scroll to position [40, 0]
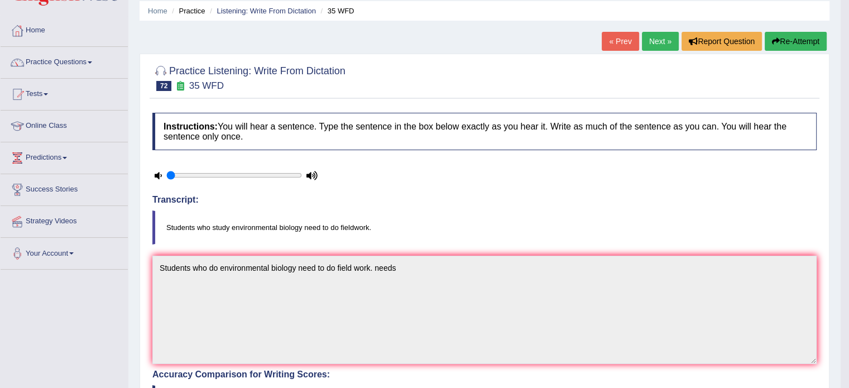
click at [654, 43] on link "Next »" at bounding box center [660, 41] width 37 height 19
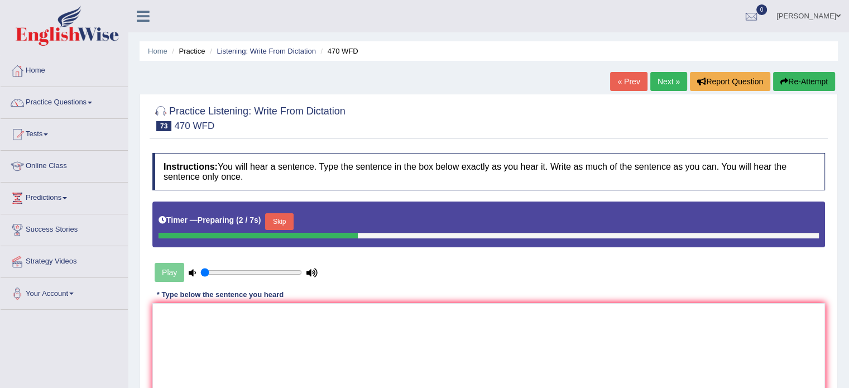
click at [293, 221] on button "Skip" at bounding box center [279, 221] width 28 height 17
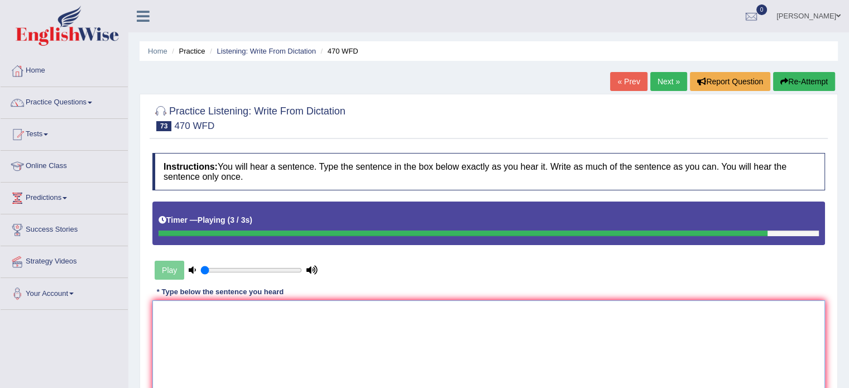
click at [176, 358] on textarea at bounding box center [488, 354] width 673 height 108
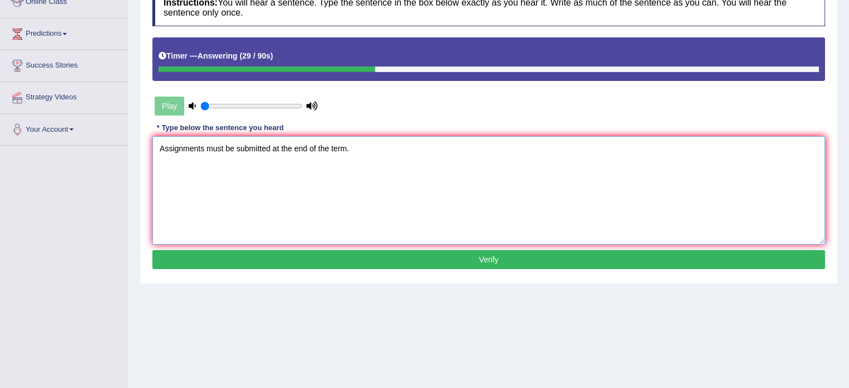
scroll to position [169, 0]
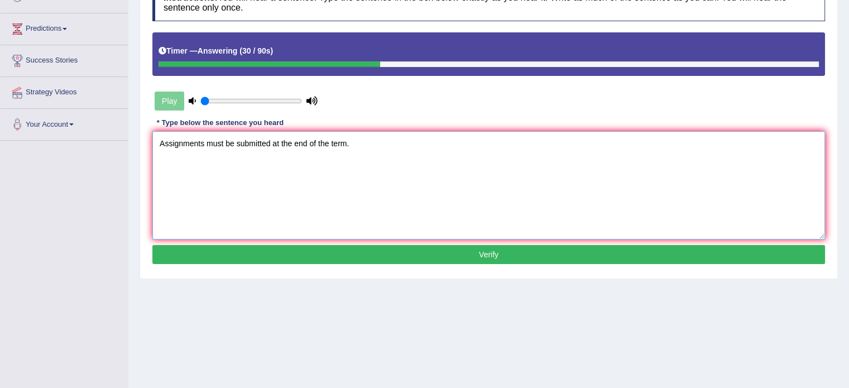
type textarea "Assignments must be submitted at the end of the term."
click at [439, 245] on button "Verify" at bounding box center [488, 254] width 673 height 19
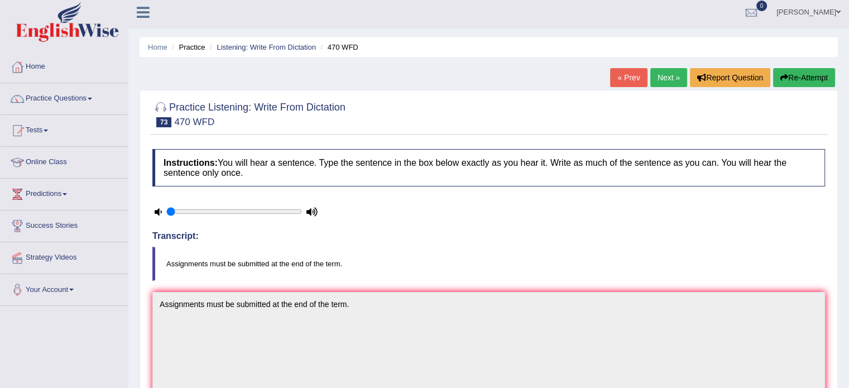
scroll to position [0, 0]
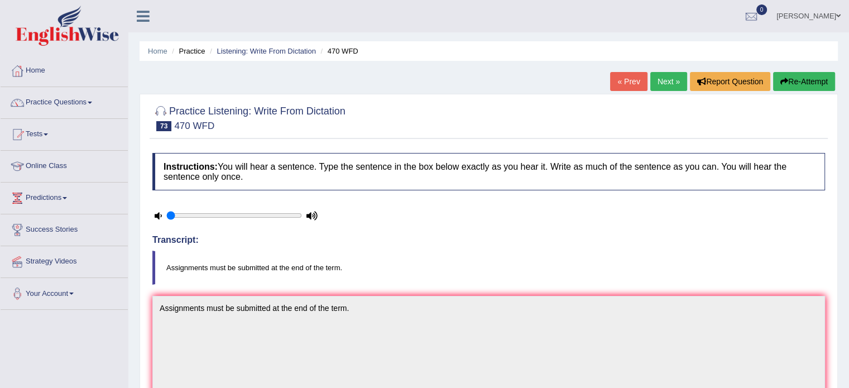
click at [664, 82] on link "Next »" at bounding box center [668, 81] width 37 height 19
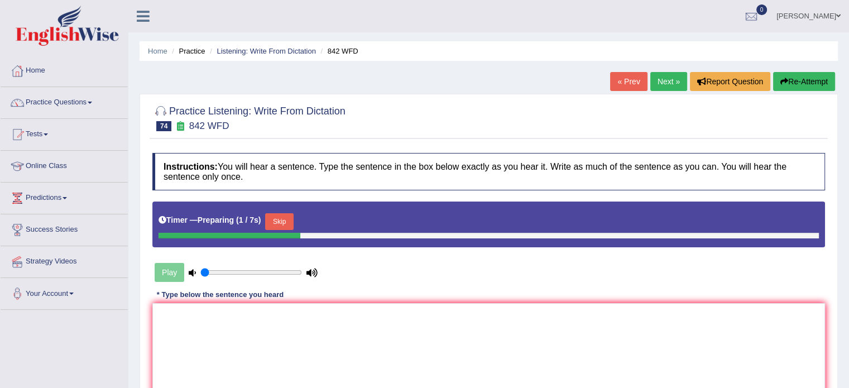
click at [286, 218] on button "Skip" at bounding box center [279, 221] width 28 height 17
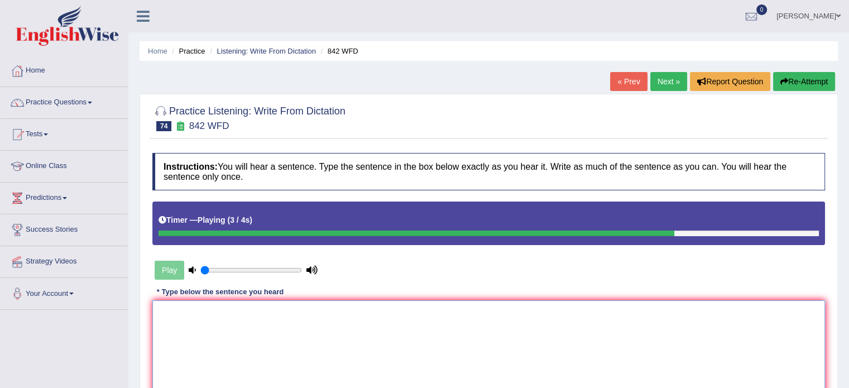
click at [251, 314] on textarea at bounding box center [488, 354] width 673 height 108
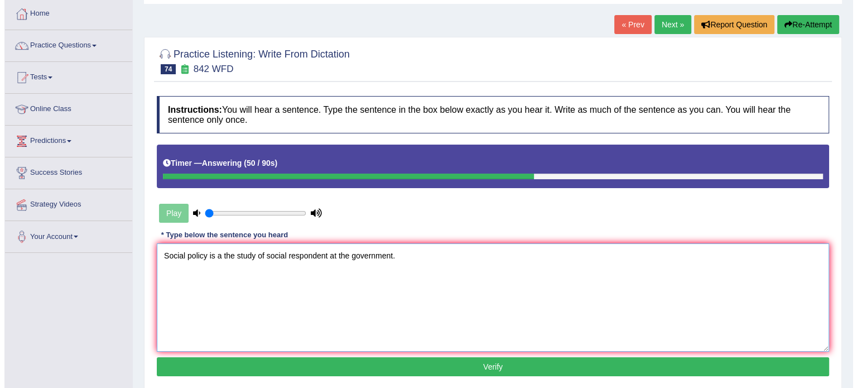
scroll to position [57, 0]
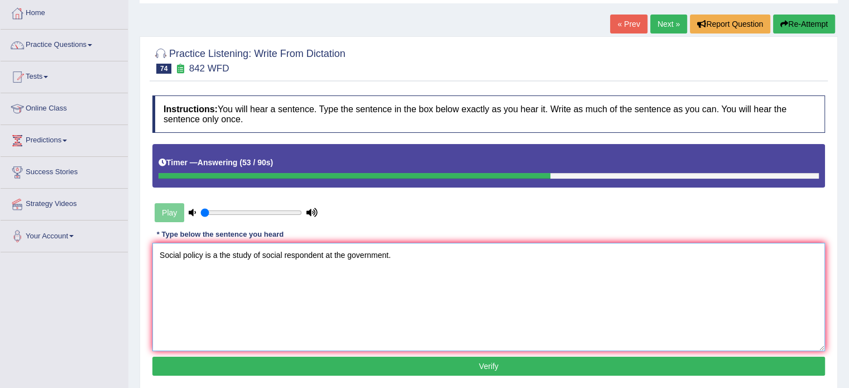
type textarea "Social policy is a the study of social respondent at the government."
click at [375, 364] on button "Verify" at bounding box center [488, 366] width 673 height 19
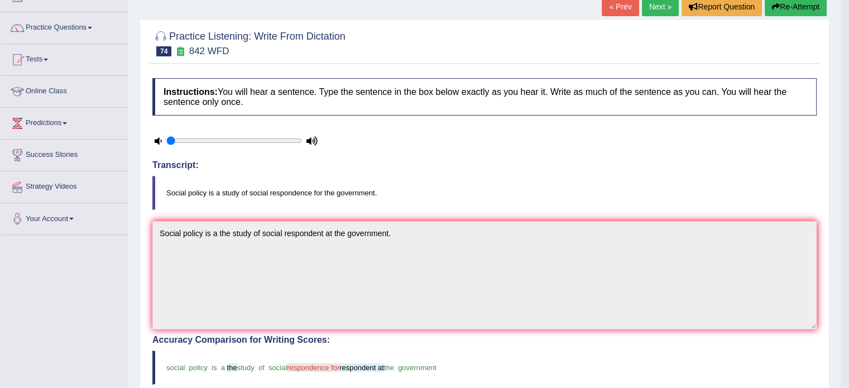
scroll to position [71, 0]
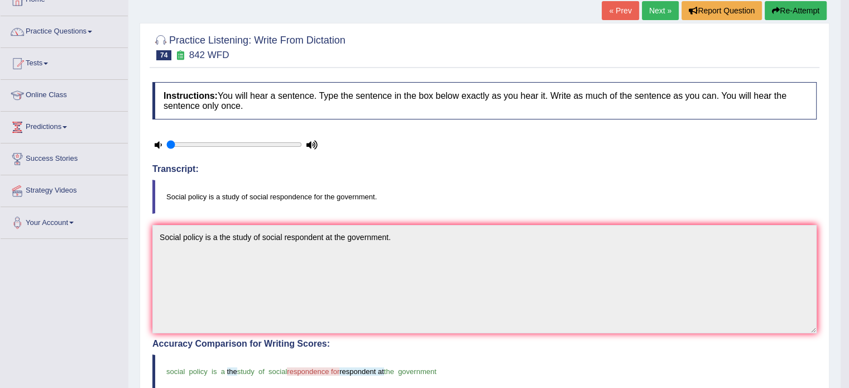
click at [787, 14] on button "Re-Attempt" at bounding box center [796, 10] width 62 height 19
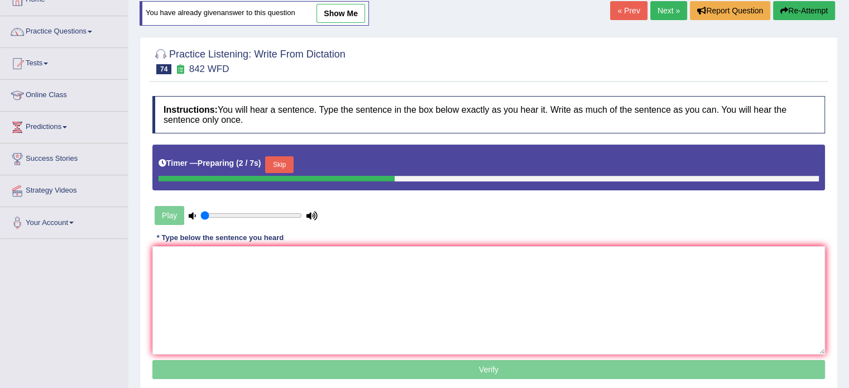
click at [290, 165] on button "Skip" at bounding box center [279, 164] width 28 height 17
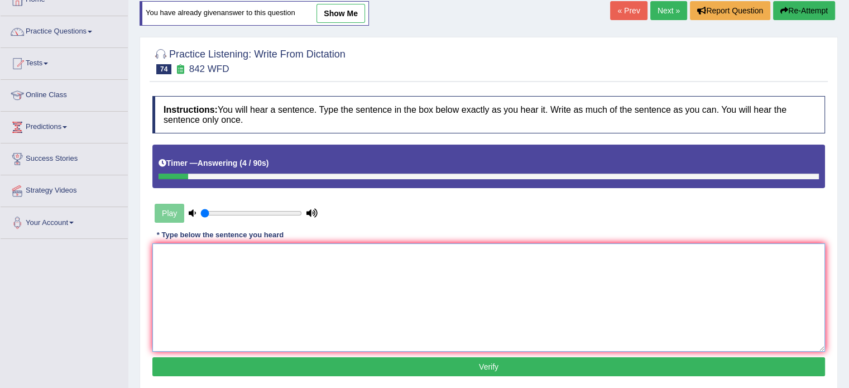
click at [253, 265] on textarea at bounding box center [488, 297] width 673 height 108
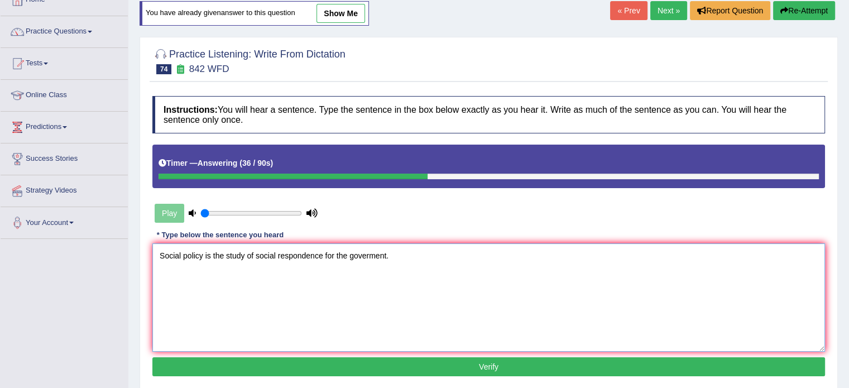
type textarea "Social policy is the study of social respondence for the goverment."
click at [438, 357] on button "Verify" at bounding box center [488, 366] width 673 height 19
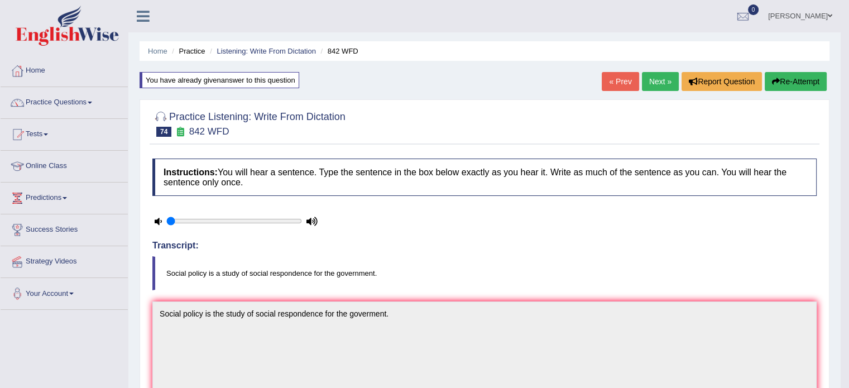
click at [659, 74] on link "Next »" at bounding box center [660, 81] width 37 height 19
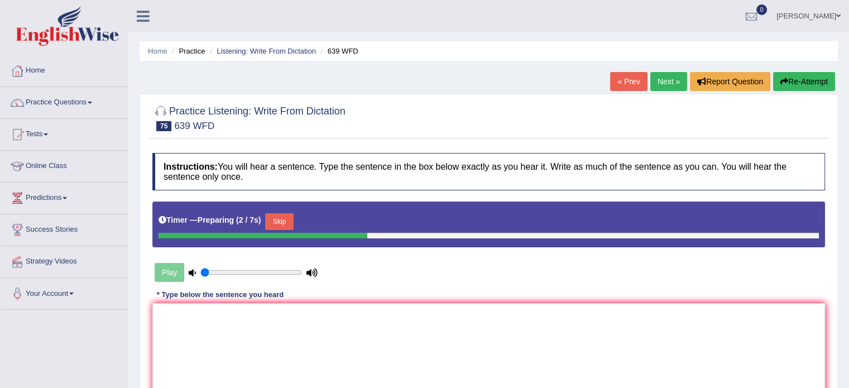
click at [291, 213] on button "Skip" at bounding box center [279, 221] width 28 height 17
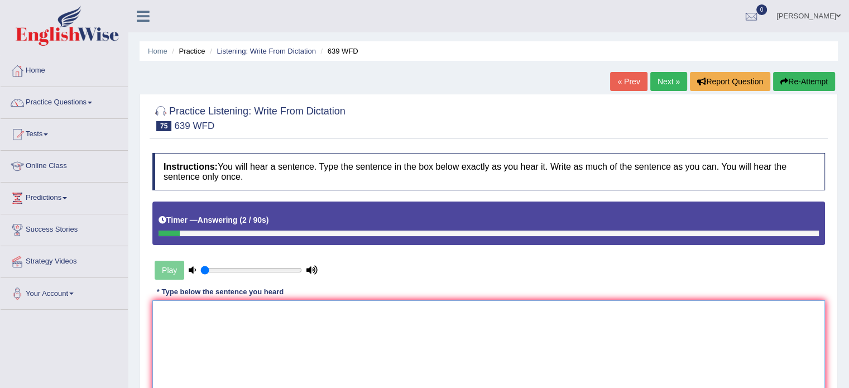
click at [351, 312] on textarea at bounding box center [488, 354] width 673 height 108
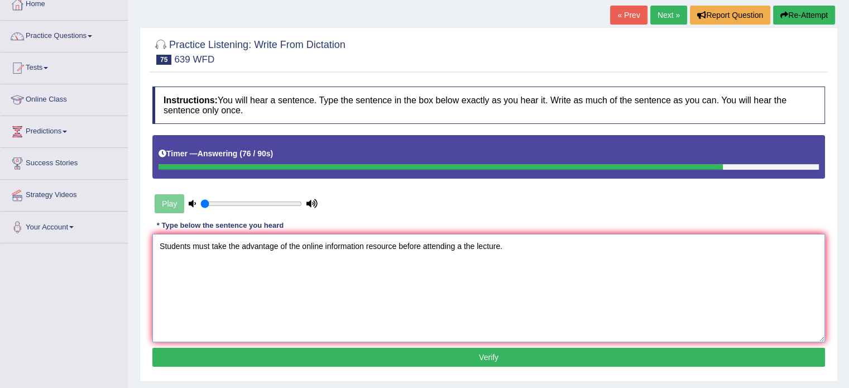
scroll to position [66, 0]
type textarea "Students must take the advantage of the online information resource before atte…"
click at [369, 356] on button "Verify" at bounding box center [488, 357] width 673 height 19
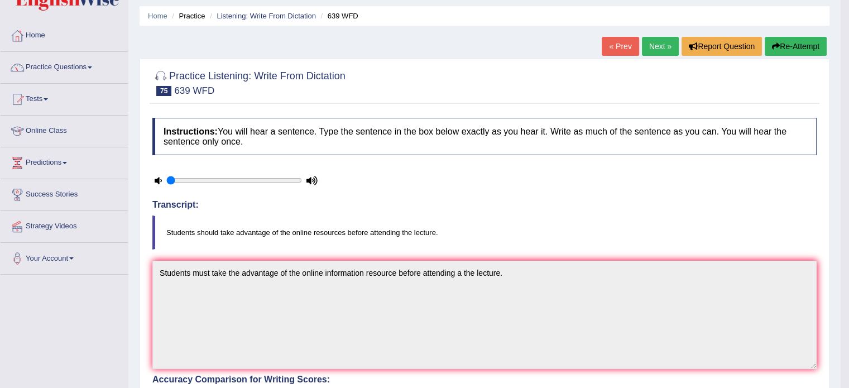
scroll to position [33, 0]
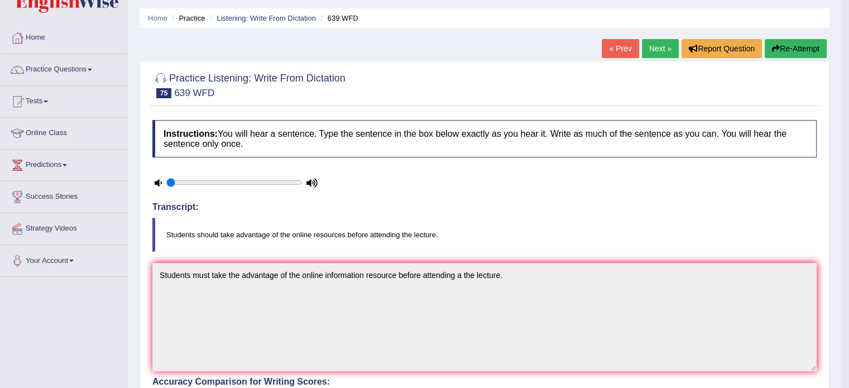
click at [654, 46] on link "Next »" at bounding box center [660, 48] width 37 height 19
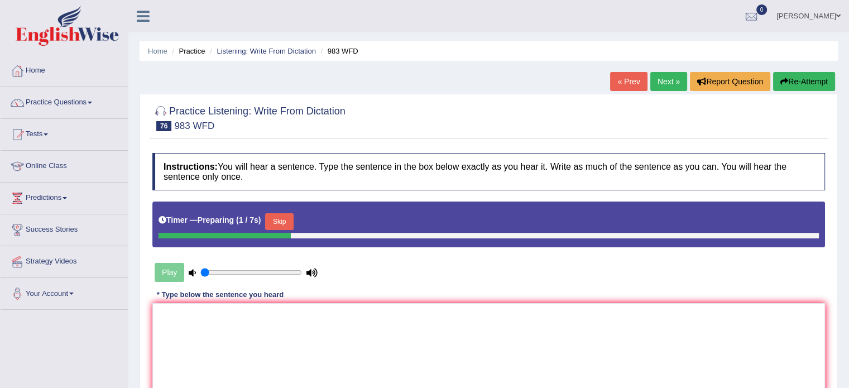
click at [291, 221] on button "Skip" at bounding box center [279, 221] width 28 height 17
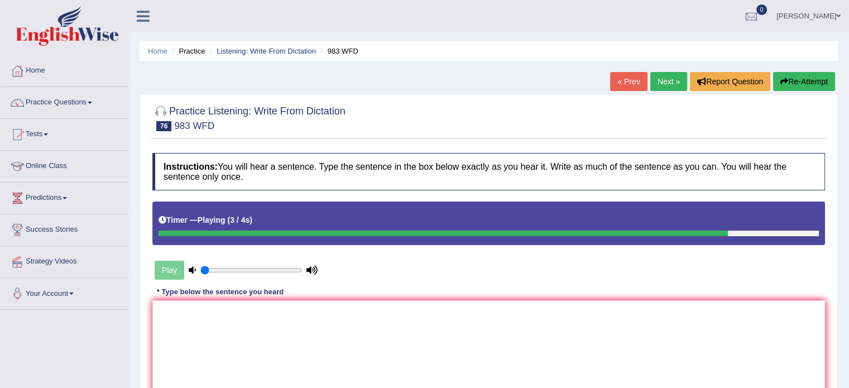
scroll to position [78, 0]
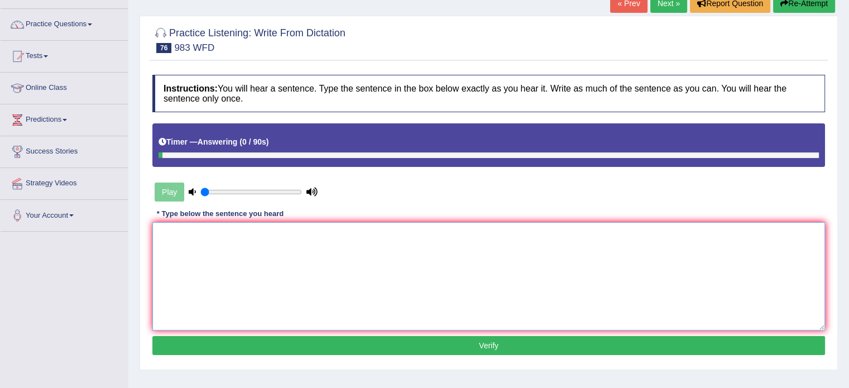
click at [286, 229] on textarea at bounding box center [488, 276] width 673 height 108
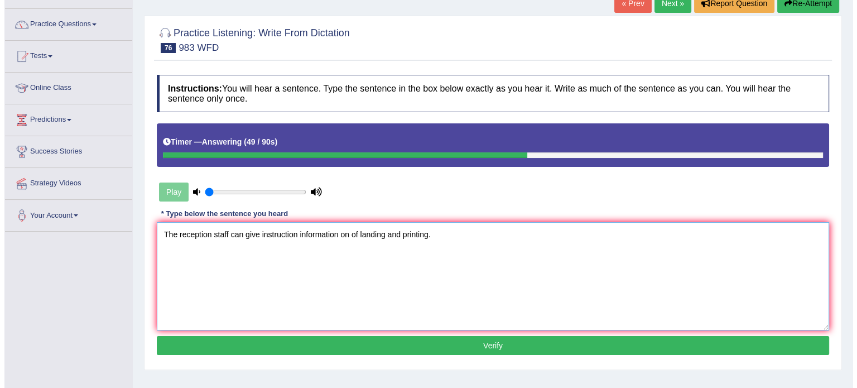
scroll to position [129, 0]
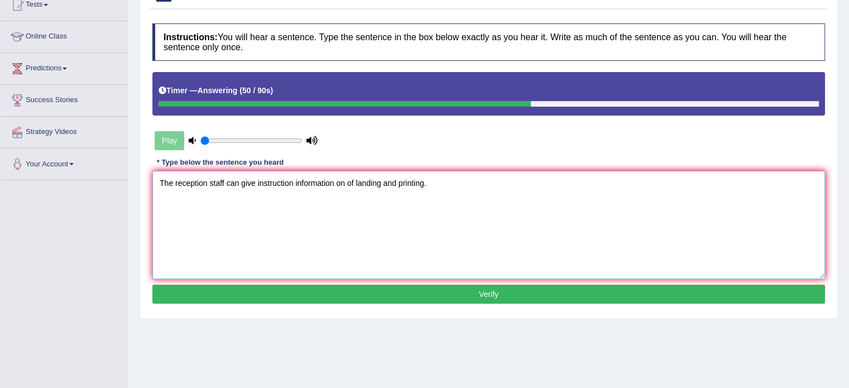
type textarea "The reception staff can give instruction information on of landing and printing."
click at [353, 291] on button "Verify" at bounding box center [488, 294] width 673 height 19
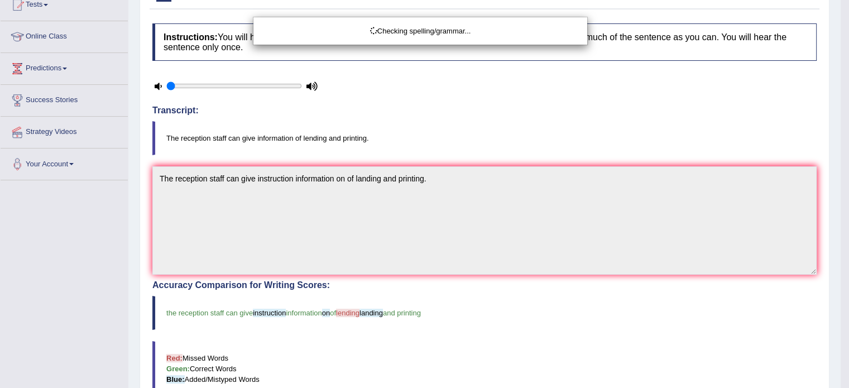
click at [441, 219] on div "Checking spelling/grammar..." at bounding box center [424, 194] width 849 height 388
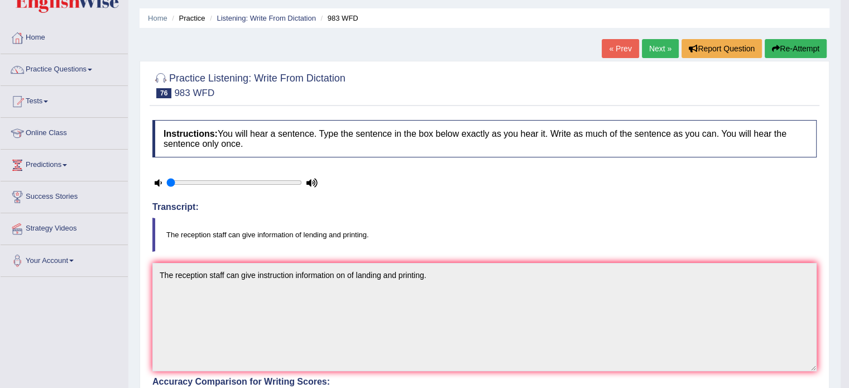
scroll to position [32, 0]
click at [659, 46] on link "Next »" at bounding box center [660, 49] width 37 height 19
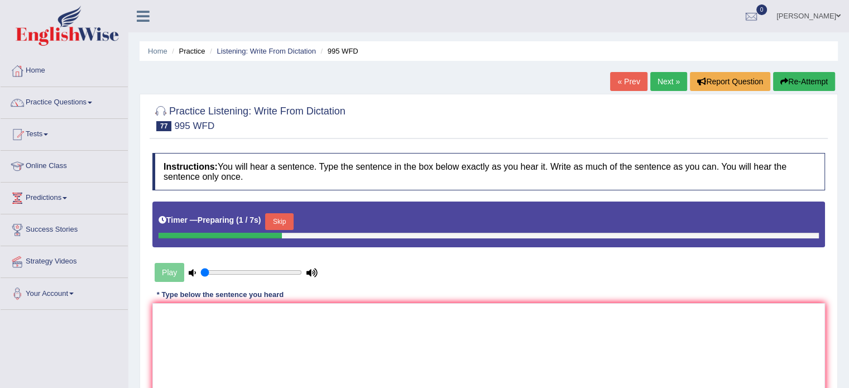
click at [287, 212] on div "Timer — Preparing ( 1 / 7s ) Skip" at bounding box center [489, 221] width 660 height 22
click at [286, 218] on button "Skip" at bounding box center [279, 221] width 28 height 17
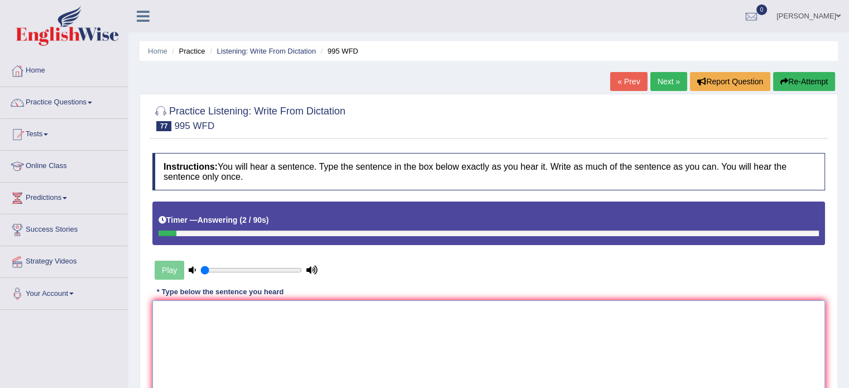
click at [321, 314] on textarea at bounding box center [488, 354] width 673 height 108
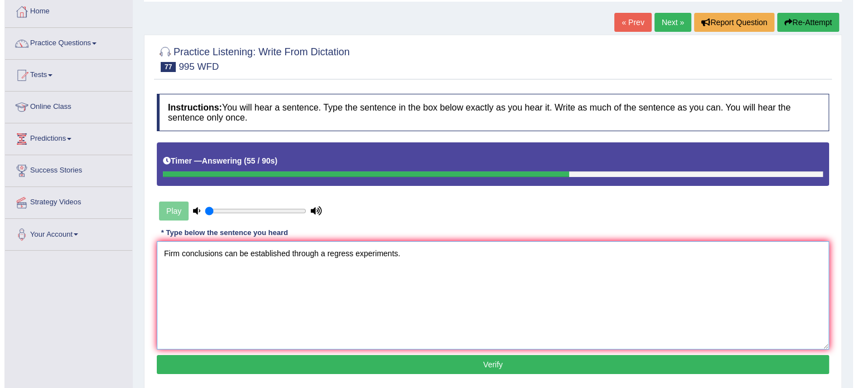
scroll to position [60, 0]
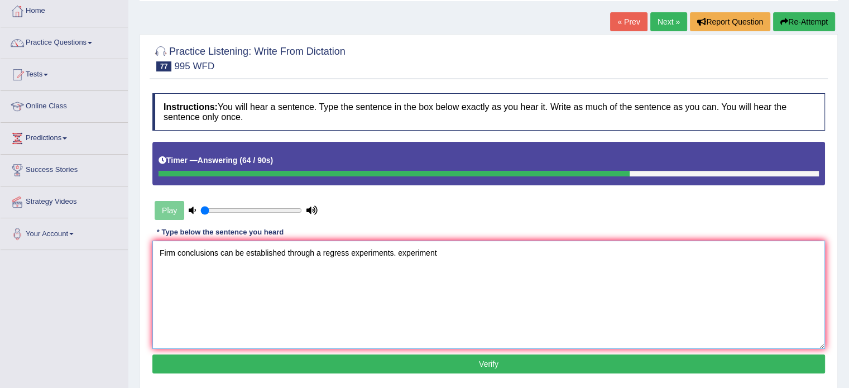
type textarea "Firm conclusions can be established through a regress experiments. experiment"
click at [308, 364] on button "Verify" at bounding box center [488, 363] width 673 height 19
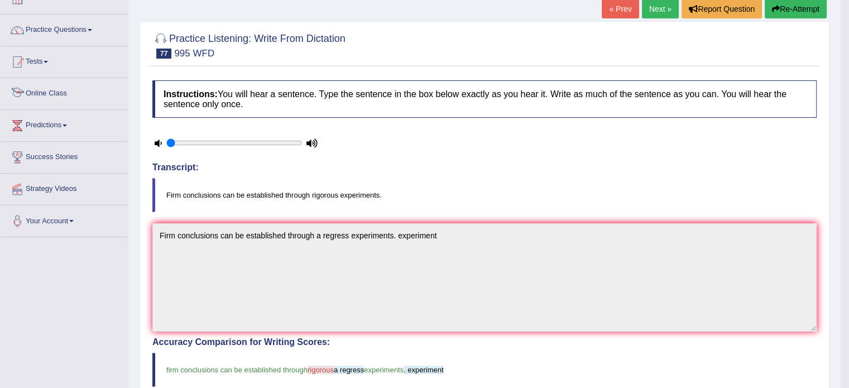
scroll to position [0, 0]
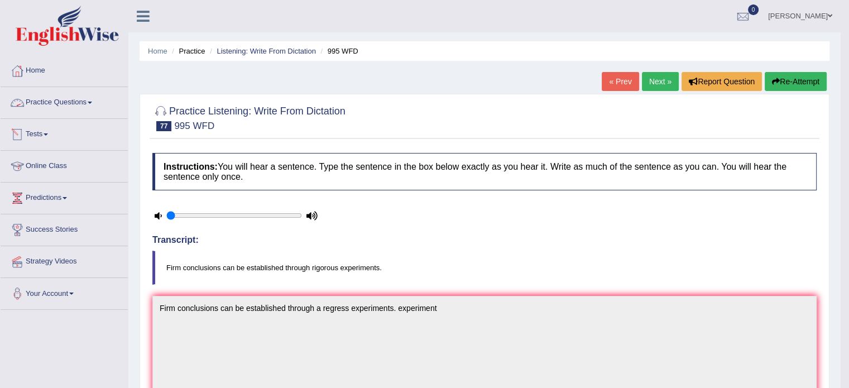
click at [59, 97] on link "Practice Questions" at bounding box center [64, 101] width 127 height 28
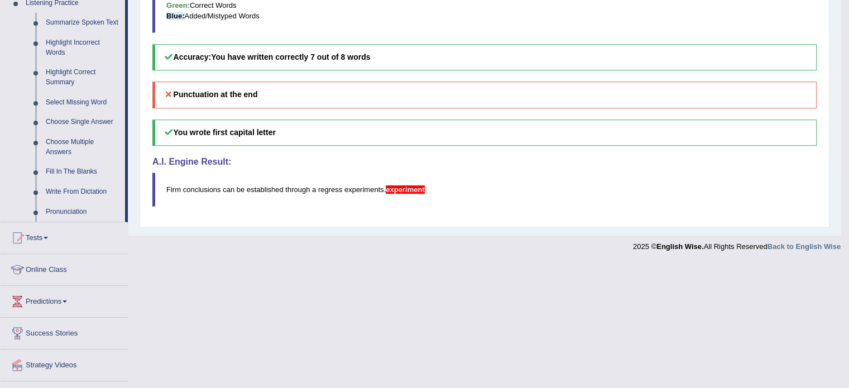
scroll to position [517, 0]
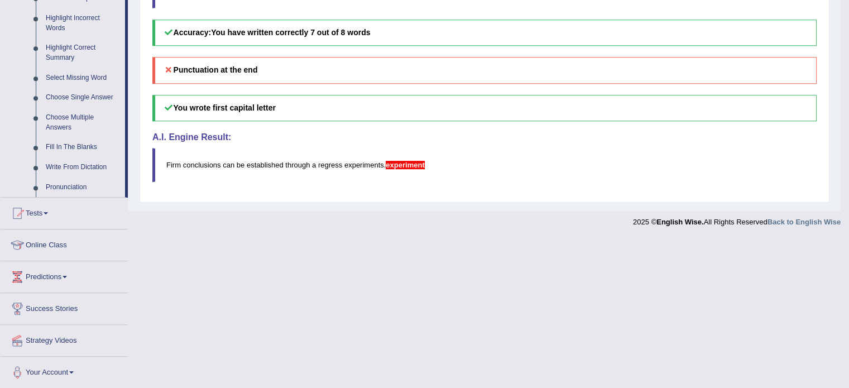
click at [54, 341] on link "Strategy Videos" at bounding box center [64, 339] width 127 height 28
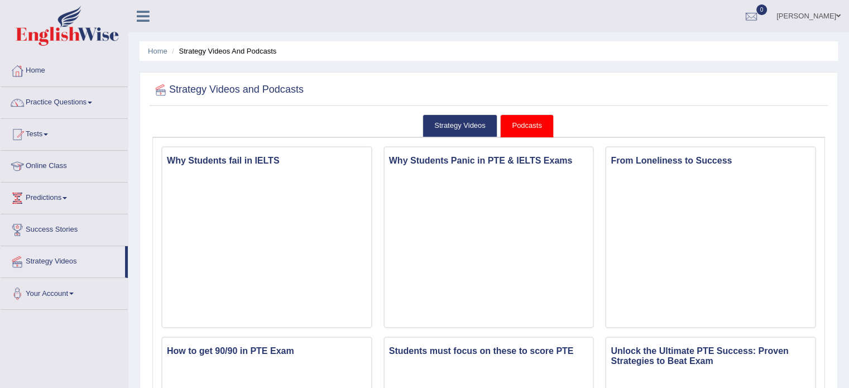
click at [17, 133] on div at bounding box center [17, 134] width 17 height 17
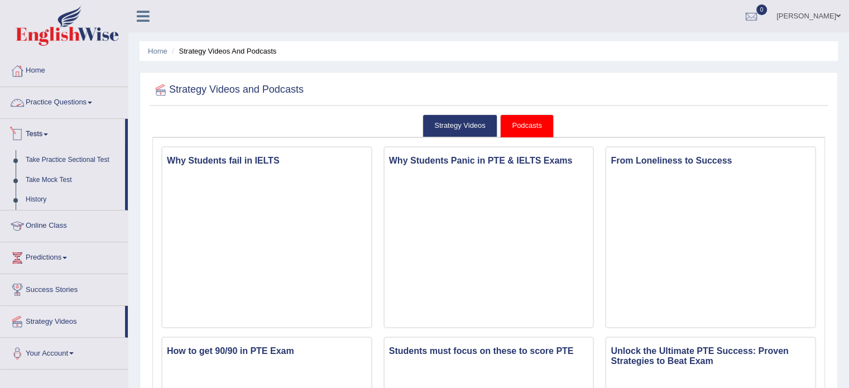
click at [55, 91] on link "Practice Questions" at bounding box center [64, 101] width 127 height 28
